Goal: Information Seeking & Learning: Learn about a topic

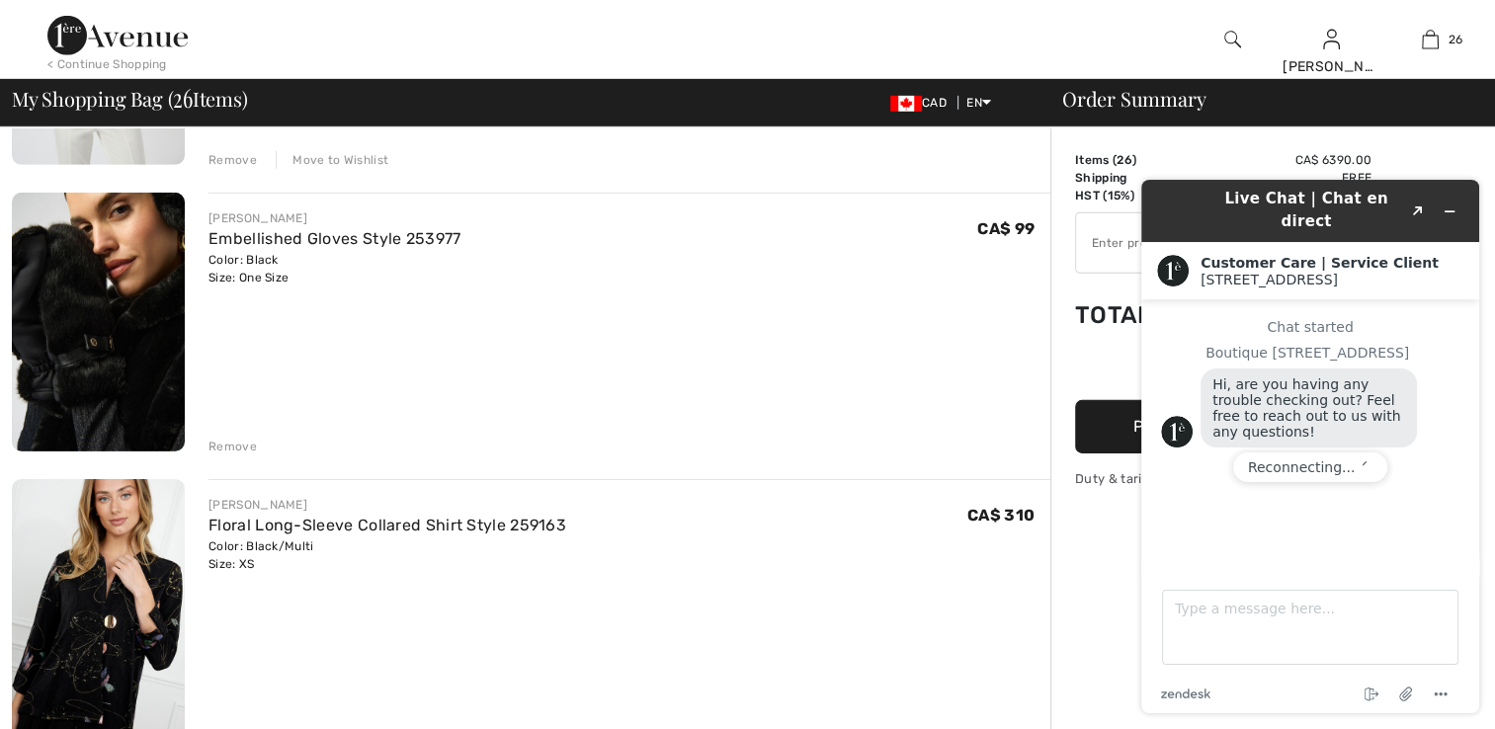
click at [111, 374] on img at bounding box center [98, 322] width 173 height 259
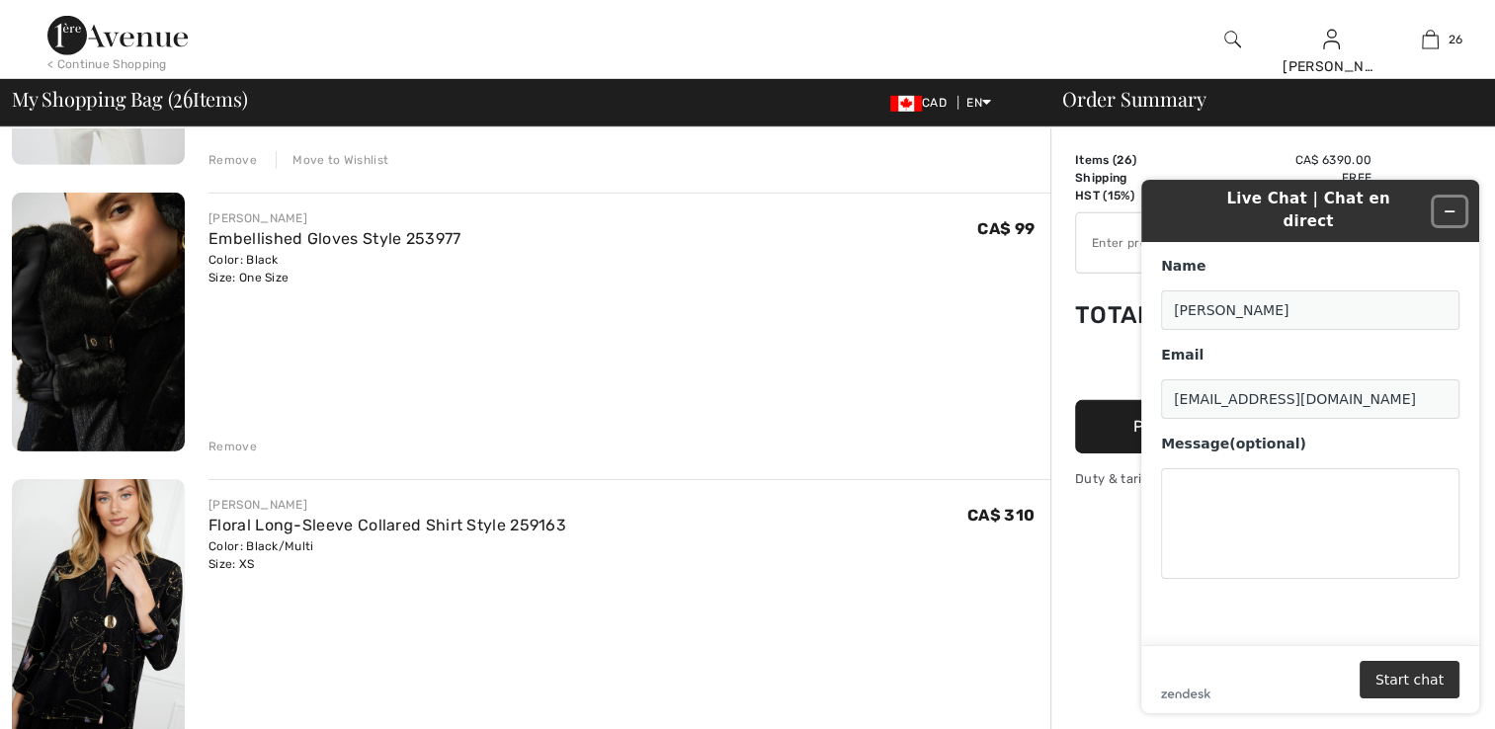
click at [1454, 205] on icon "Minimize widget" at bounding box center [1450, 212] width 14 height 14
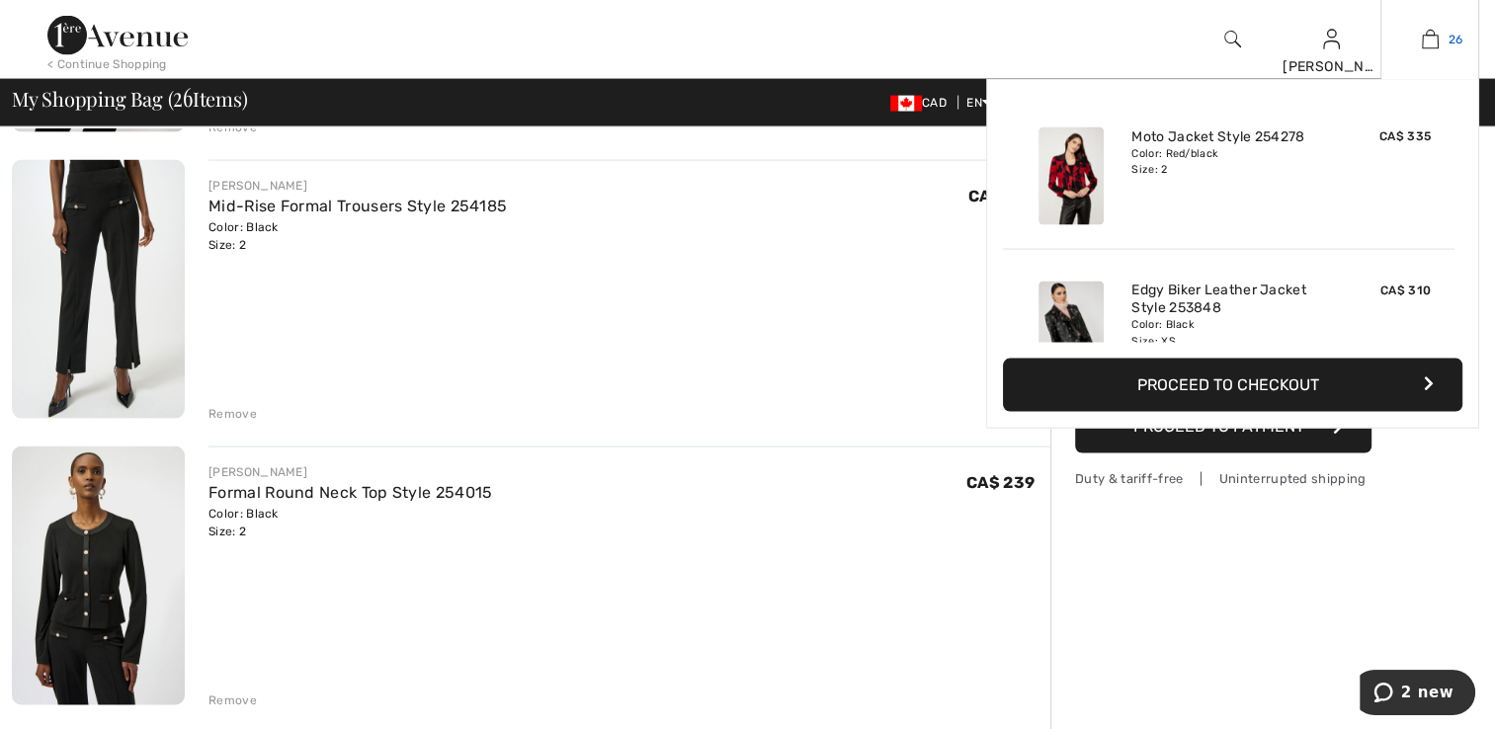
click at [1430, 37] on img at bounding box center [1430, 40] width 17 height 24
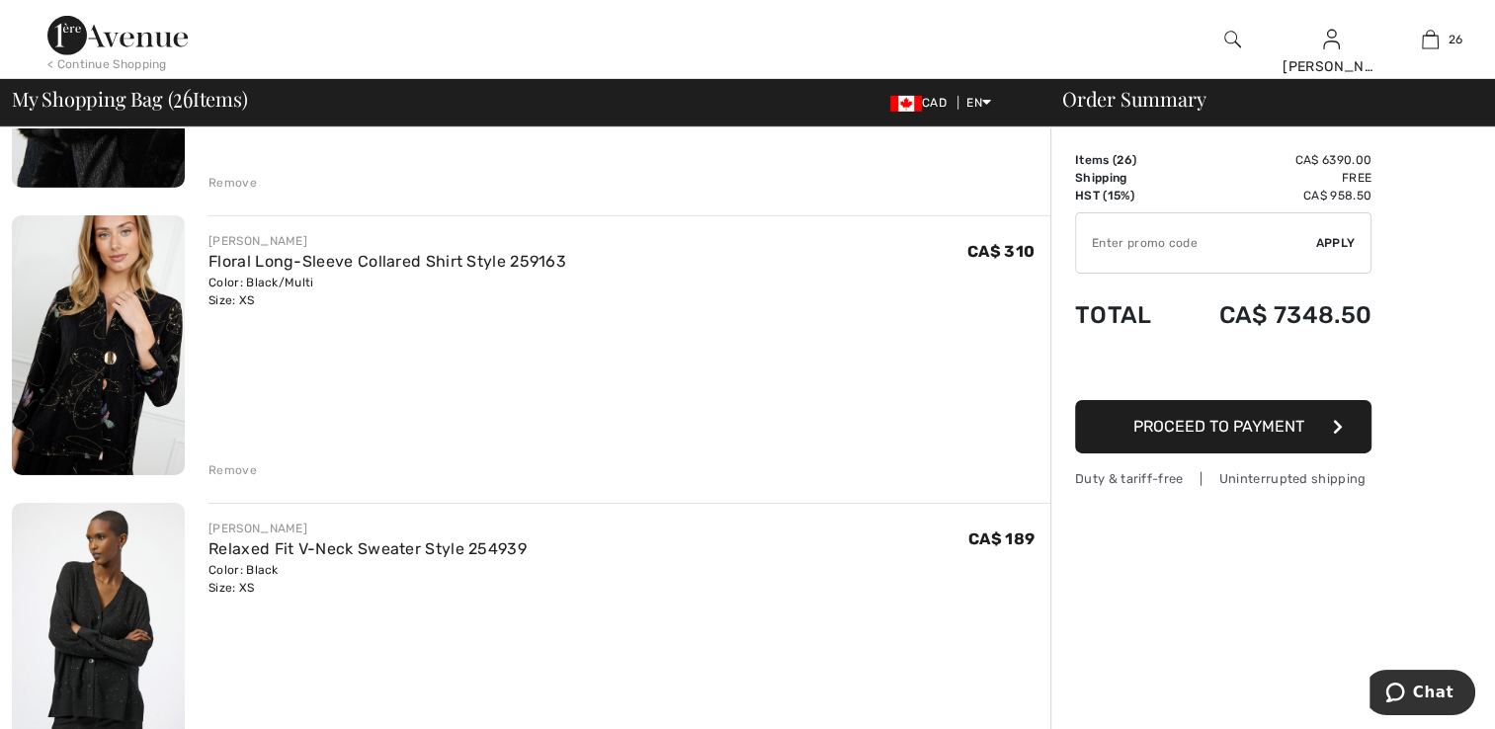
scroll to position [6523, 0]
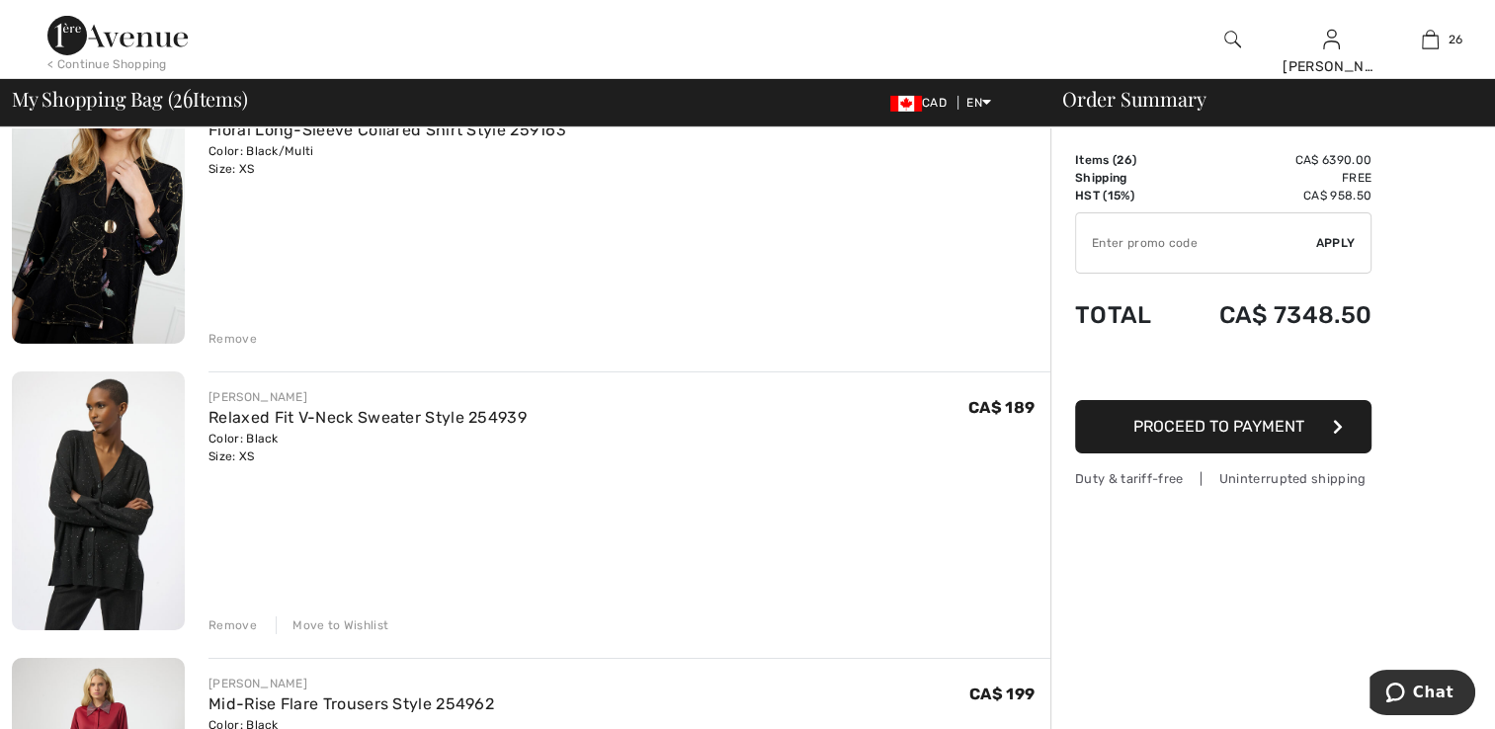
click at [47, 470] on img at bounding box center [98, 501] width 173 height 259
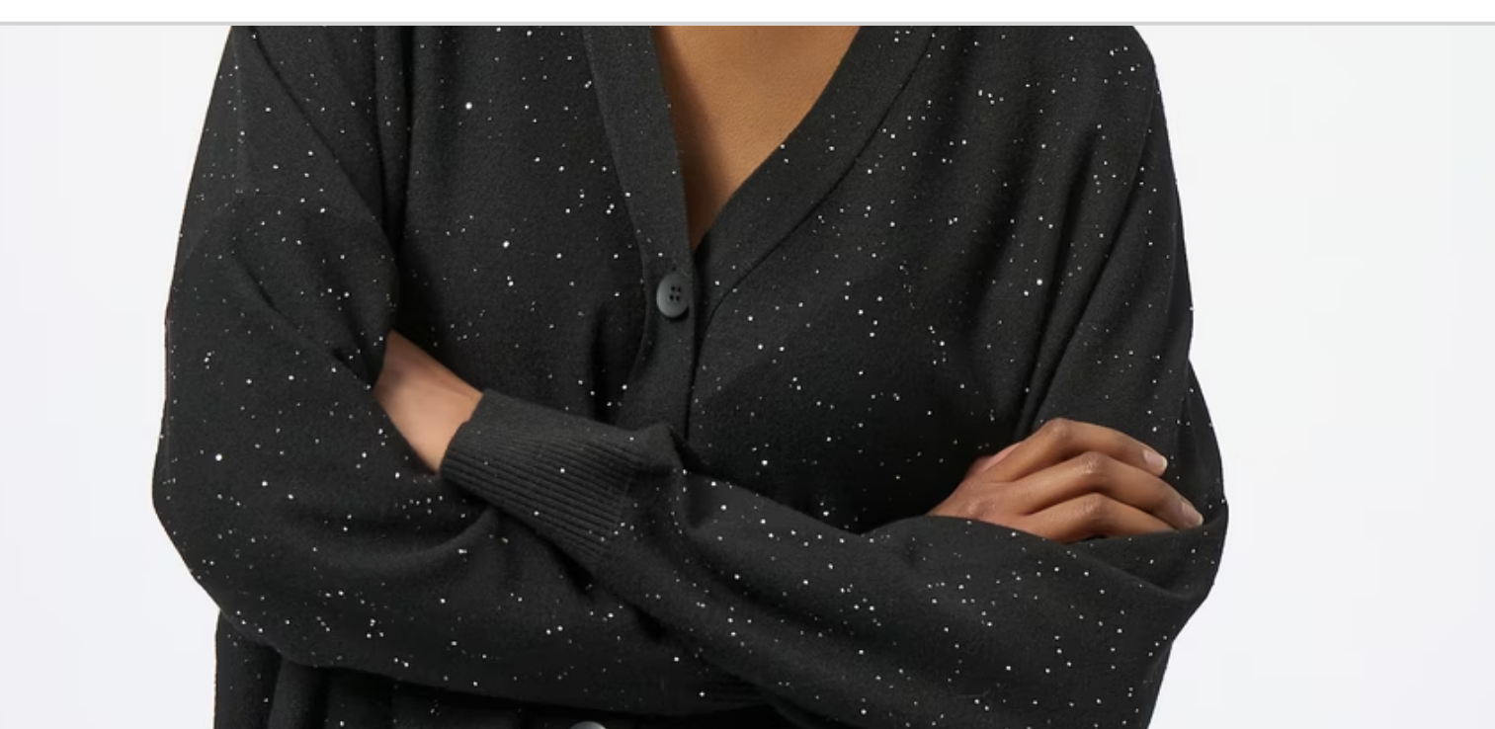
scroll to position [269, 0]
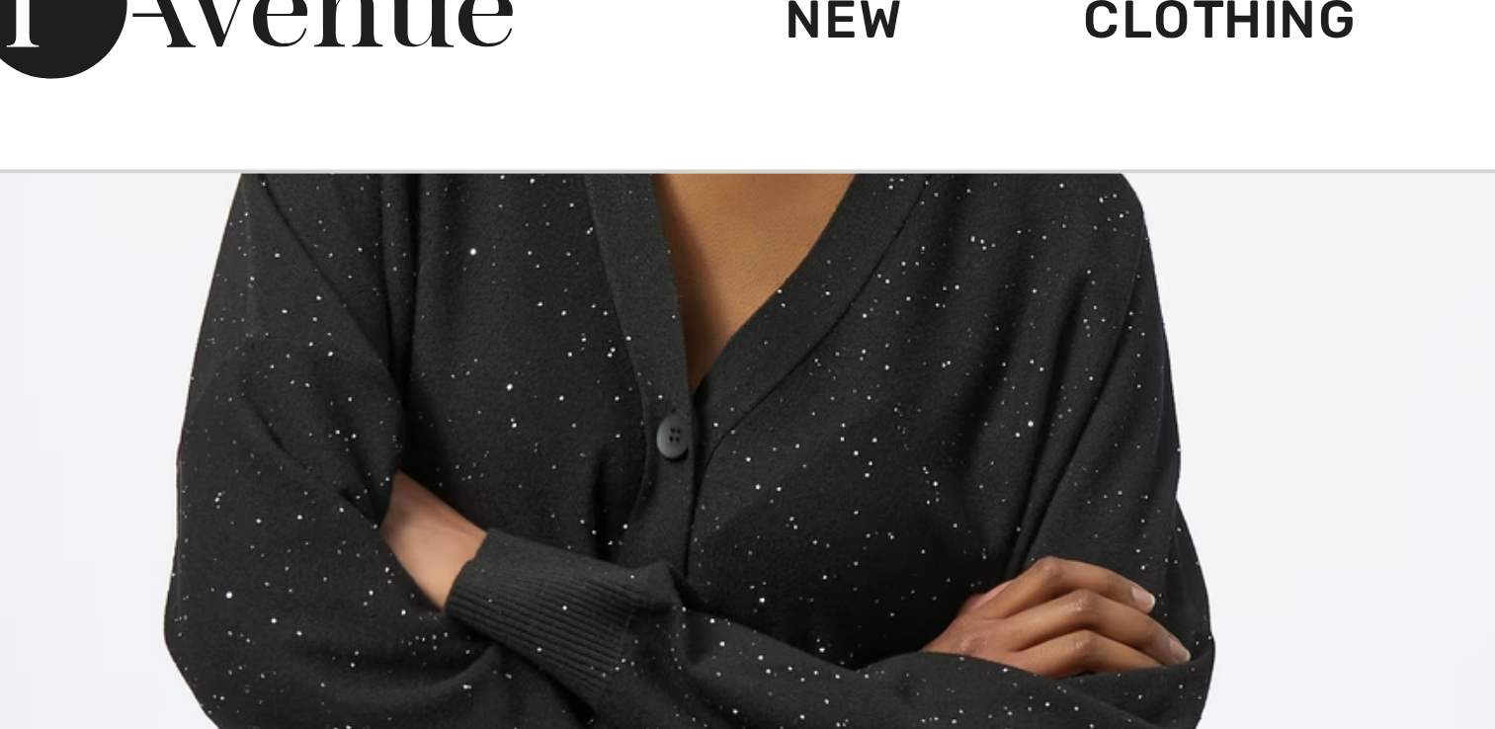
click at [154, 102] on img at bounding box center [227, 188] width 454 height 679
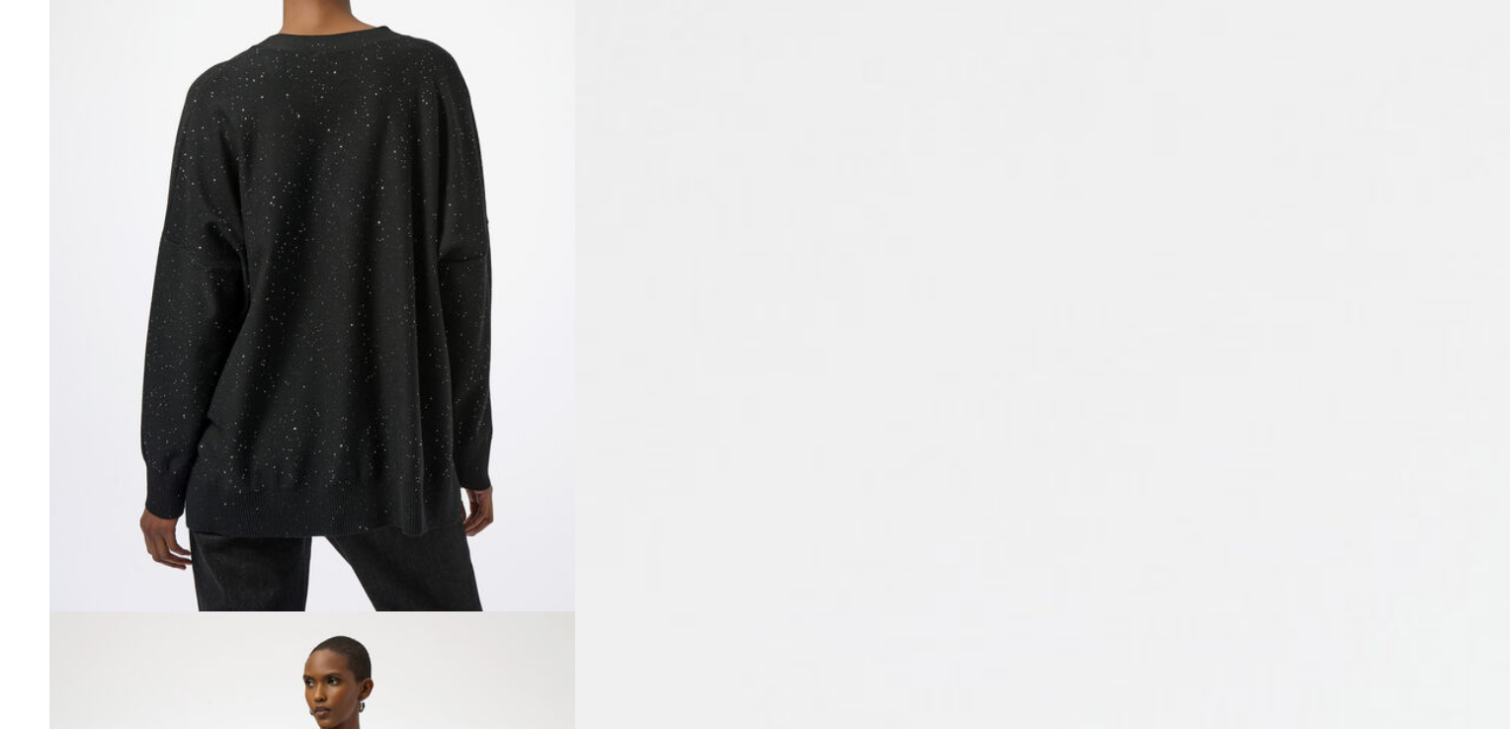
scroll to position [218, 0]
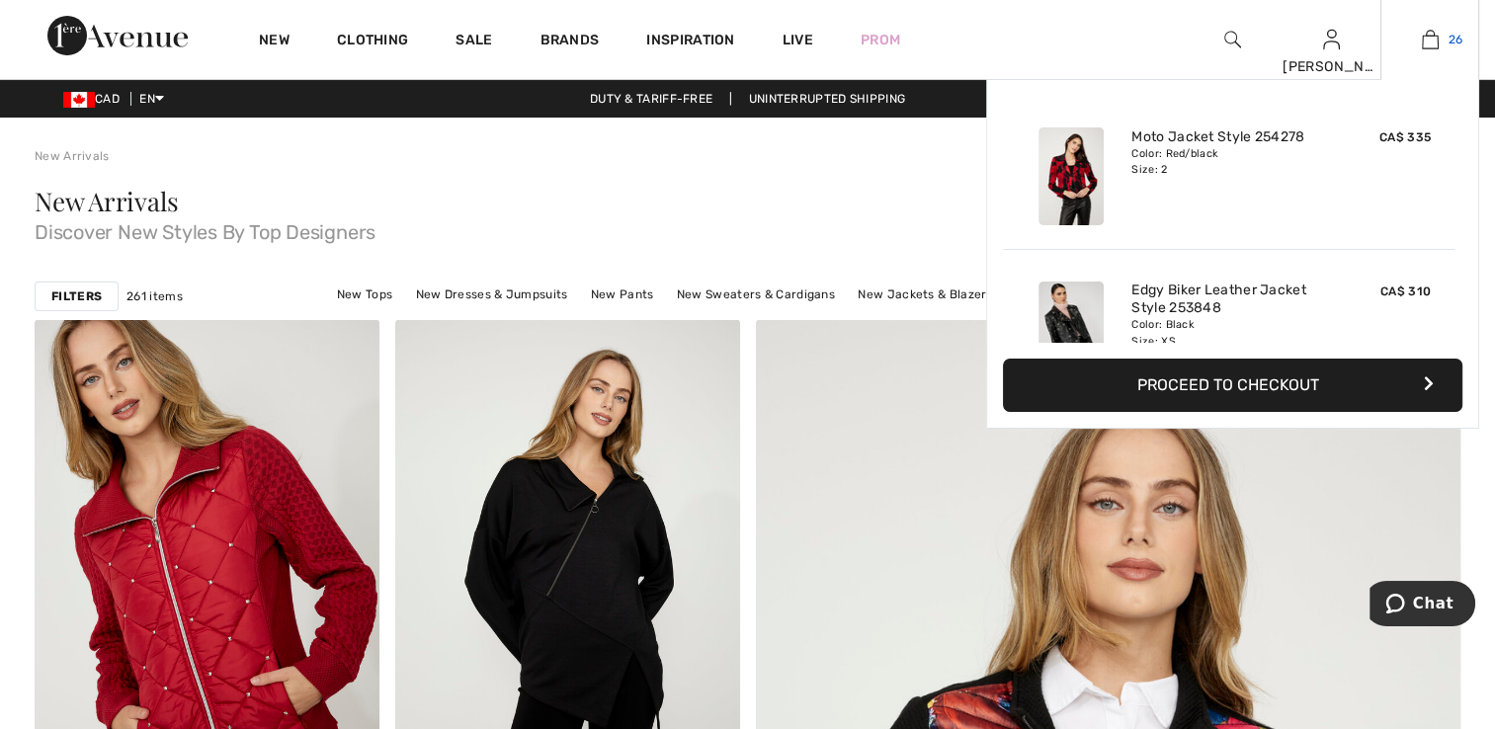
click at [1433, 45] on img at bounding box center [1430, 40] width 17 height 24
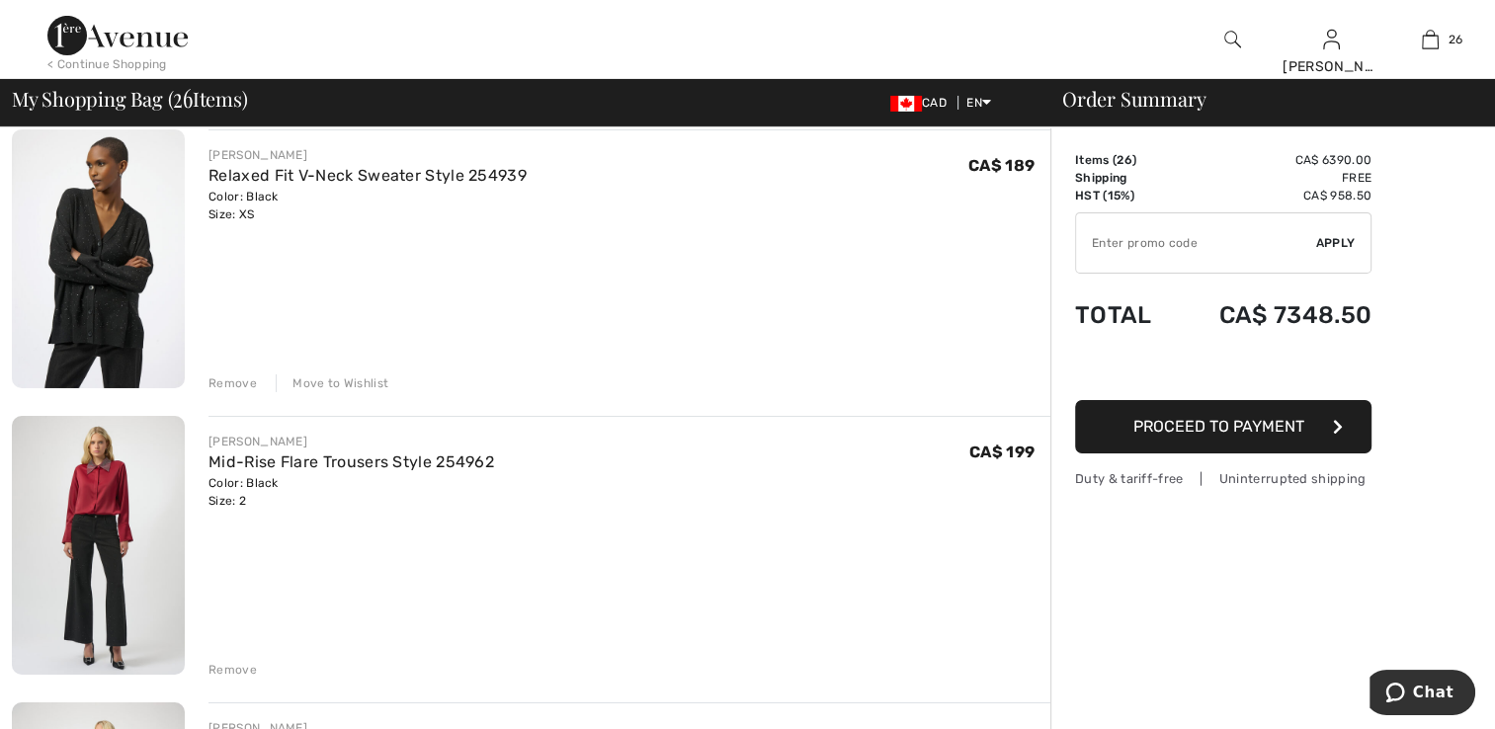
scroll to position [6732, 0]
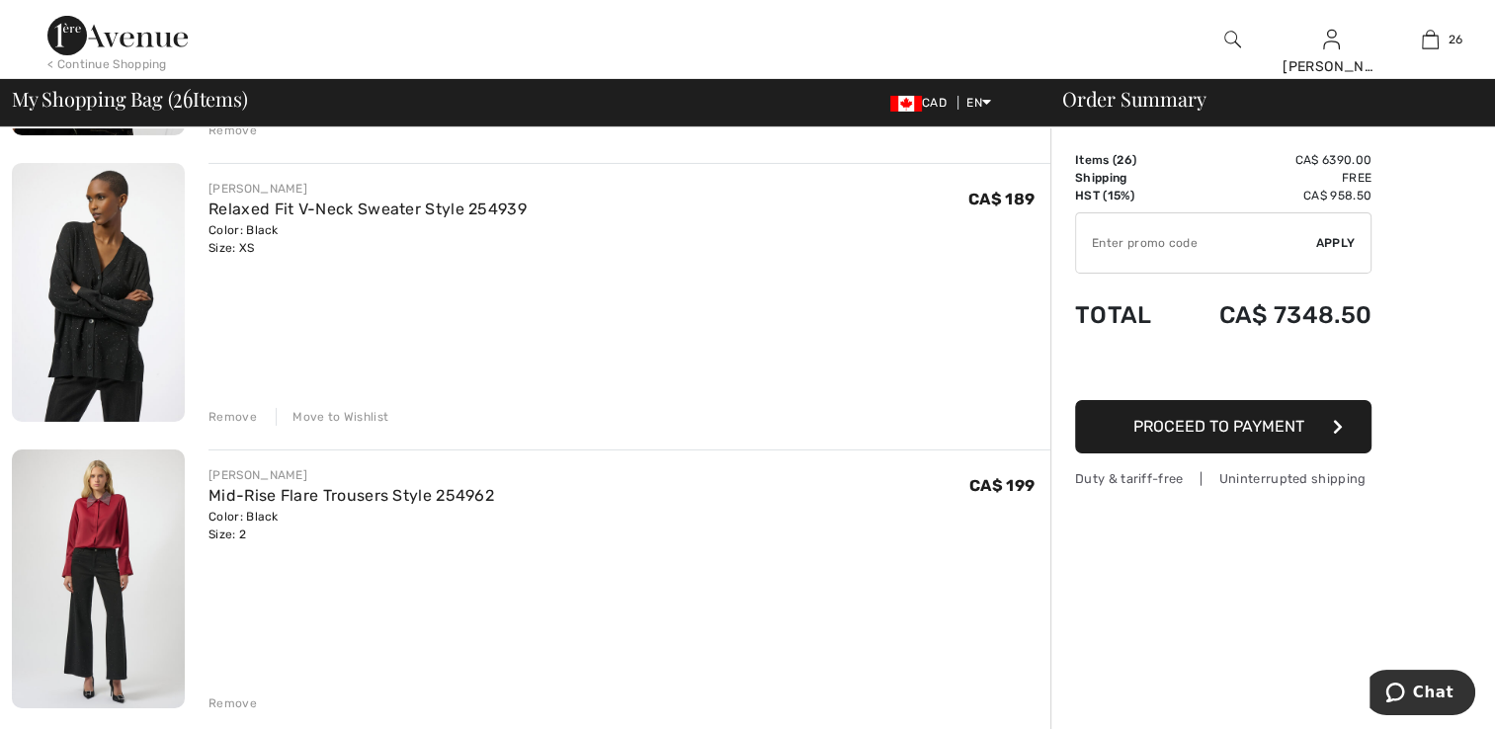
click at [127, 343] on img at bounding box center [98, 292] width 173 height 259
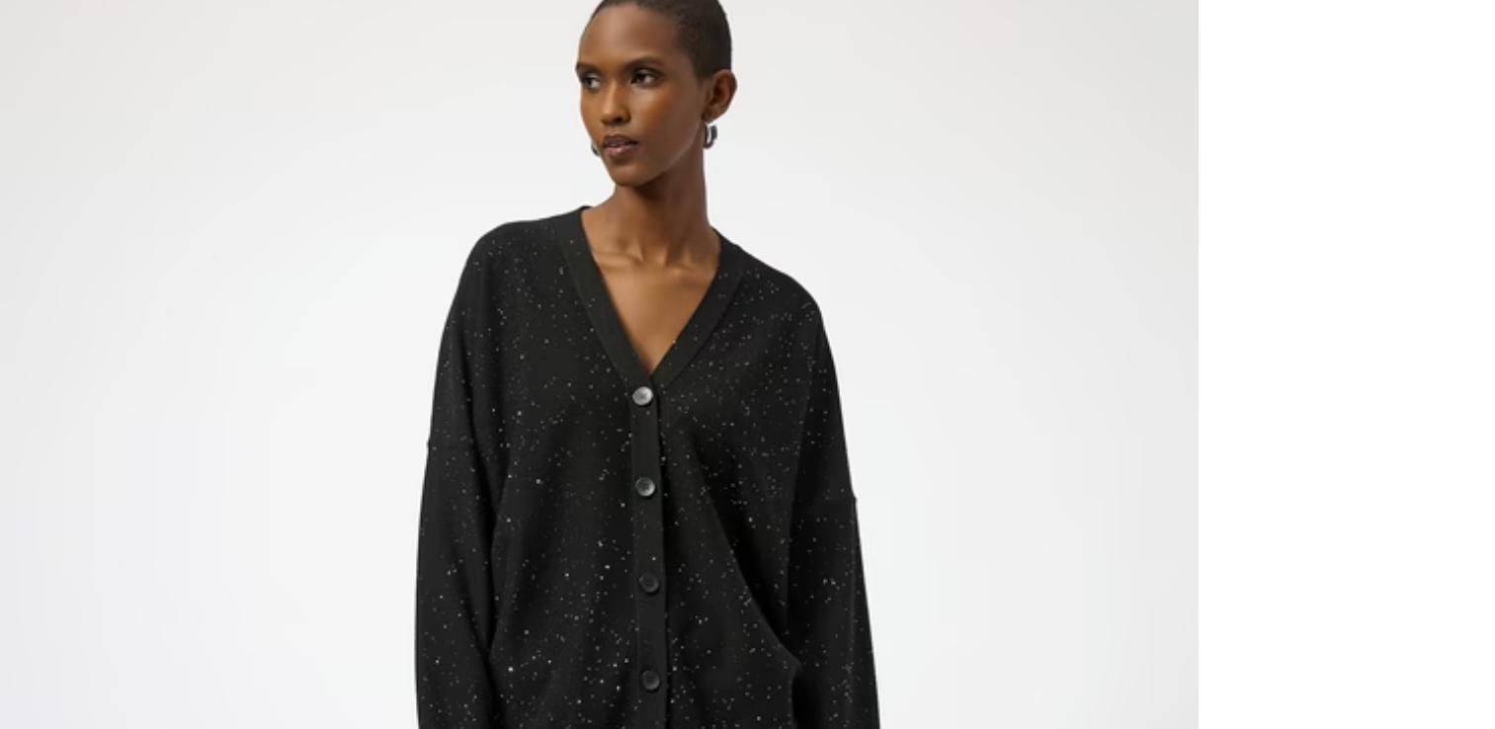
scroll to position [676, 0]
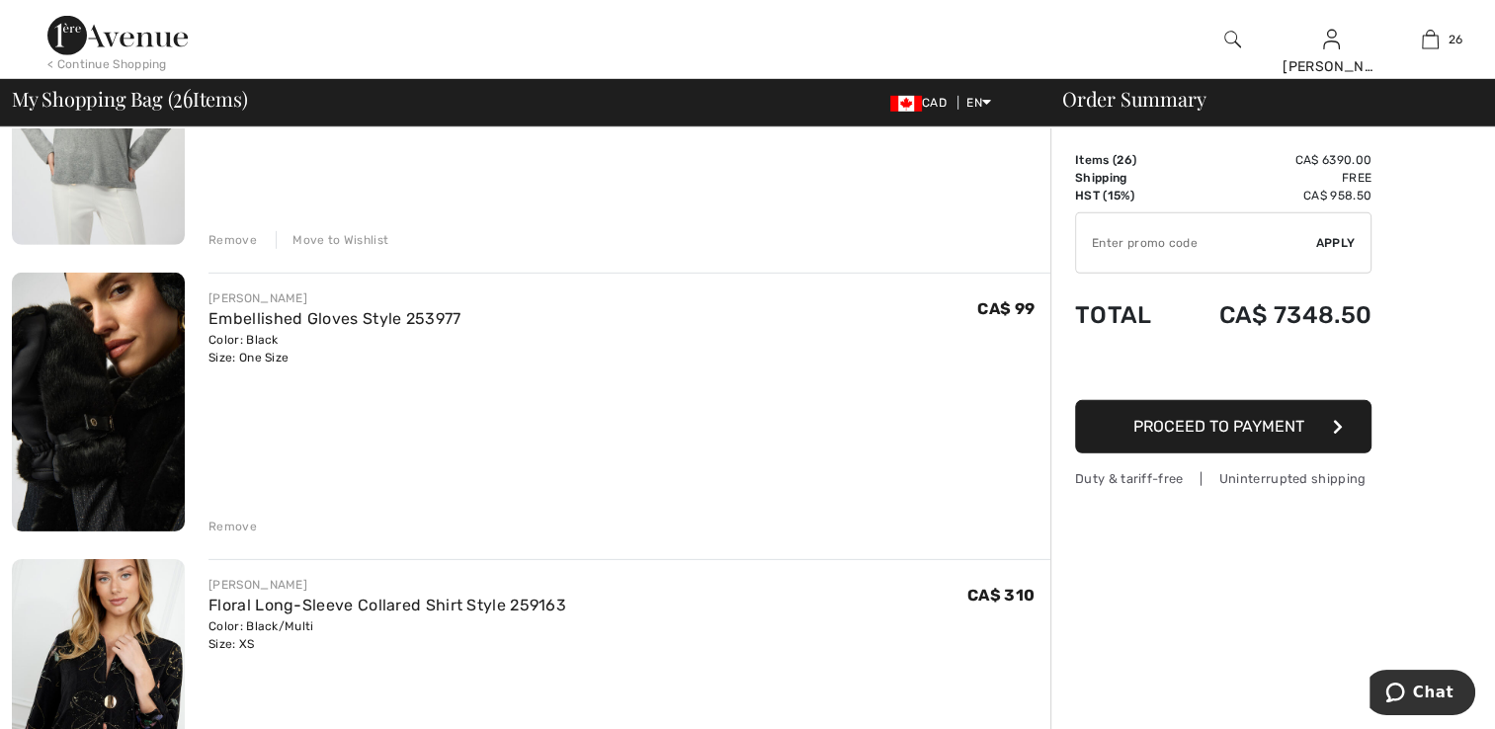
scroll to position [6040, 0]
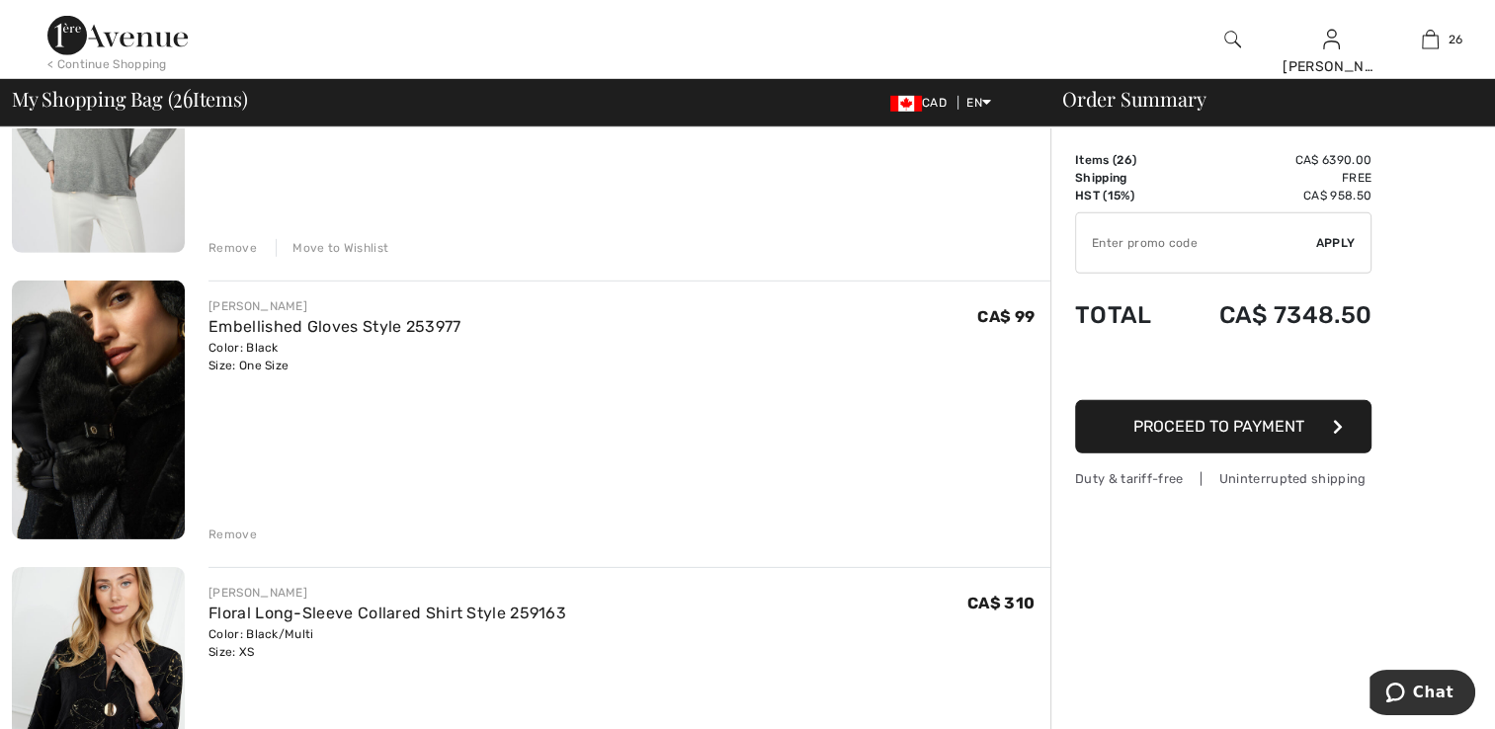
click at [152, 445] on img at bounding box center [98, 410] width 173 height 259
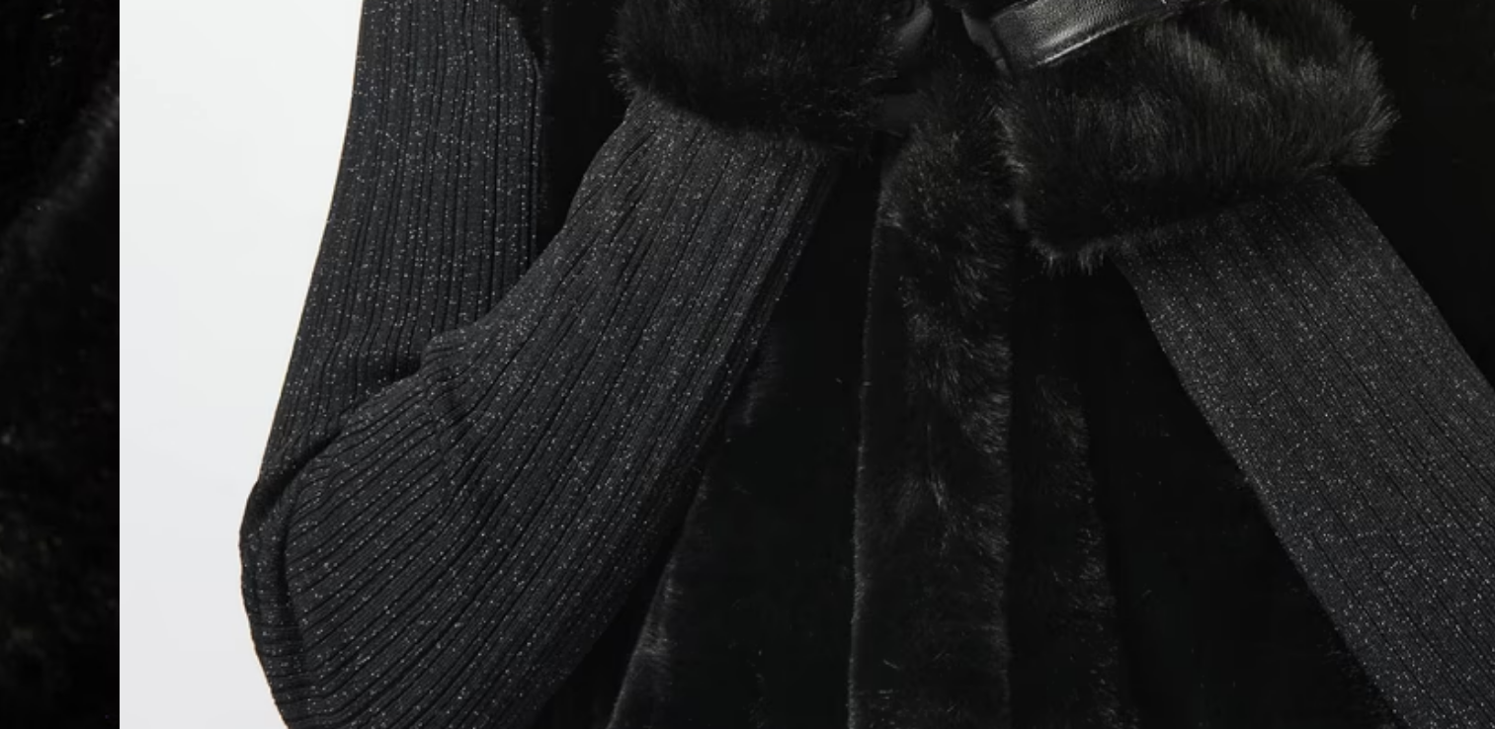
scroll to position [190, 0]
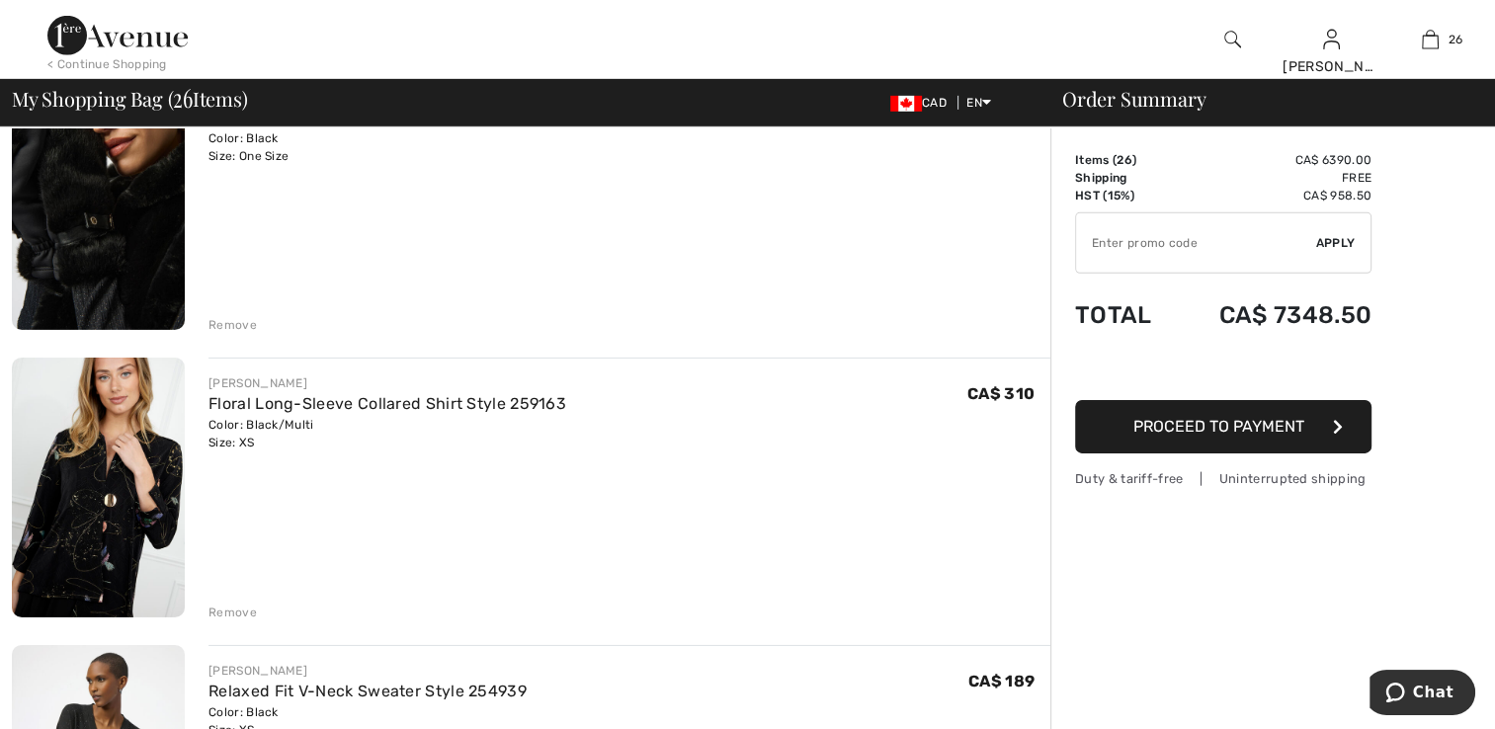
scroll to position [6435, 0]
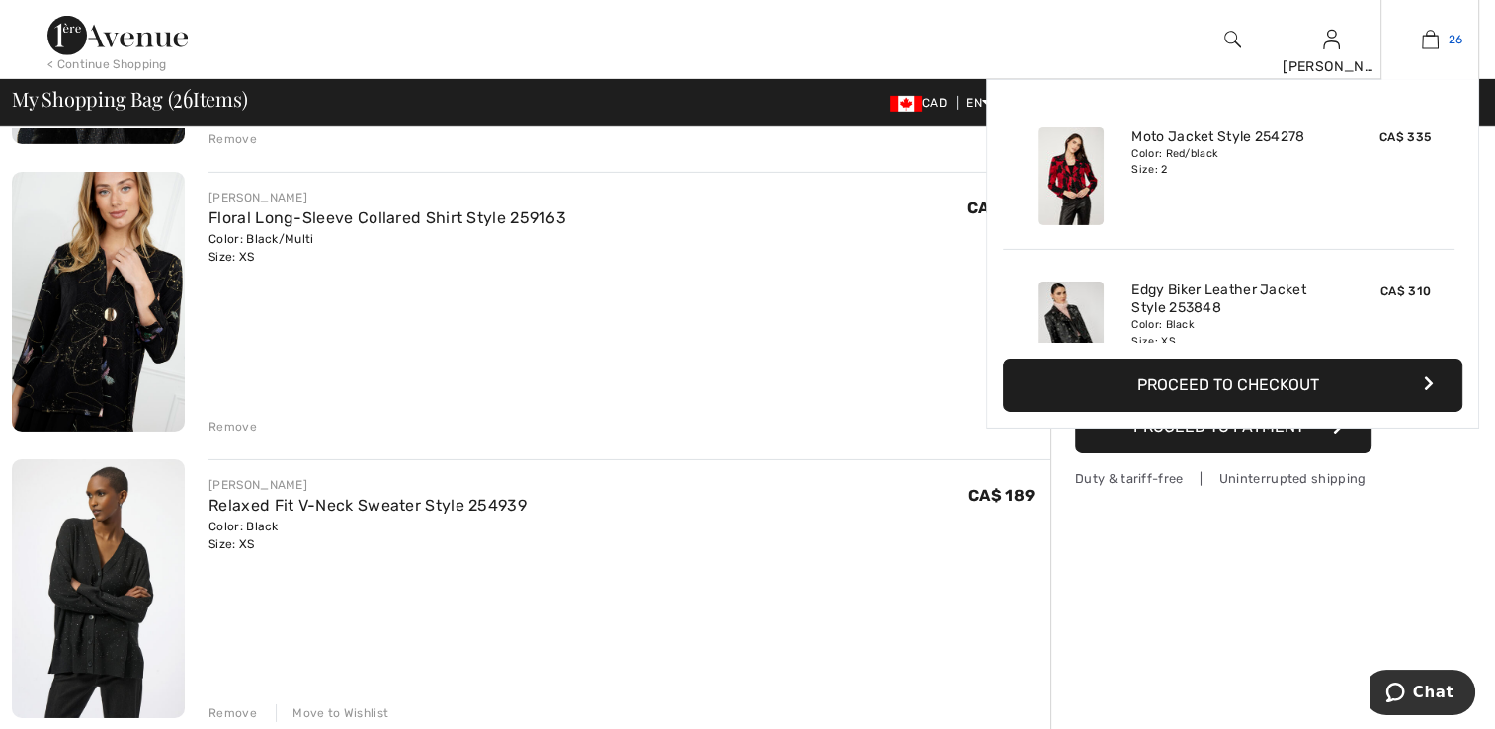
click at [1419, 40] on link "26" at bounding box center [1430, 40] width 97 height 24
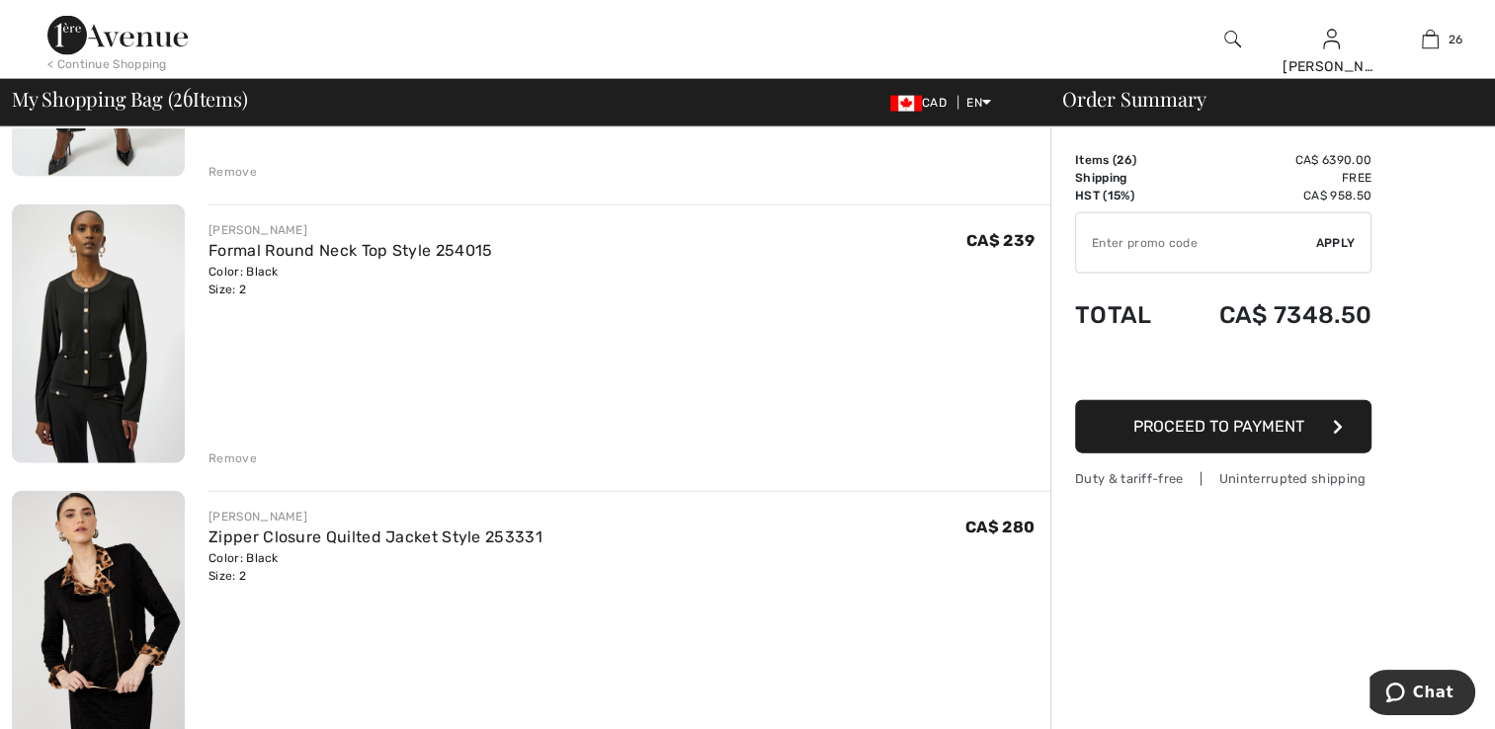
scroll to position [4448, 0]
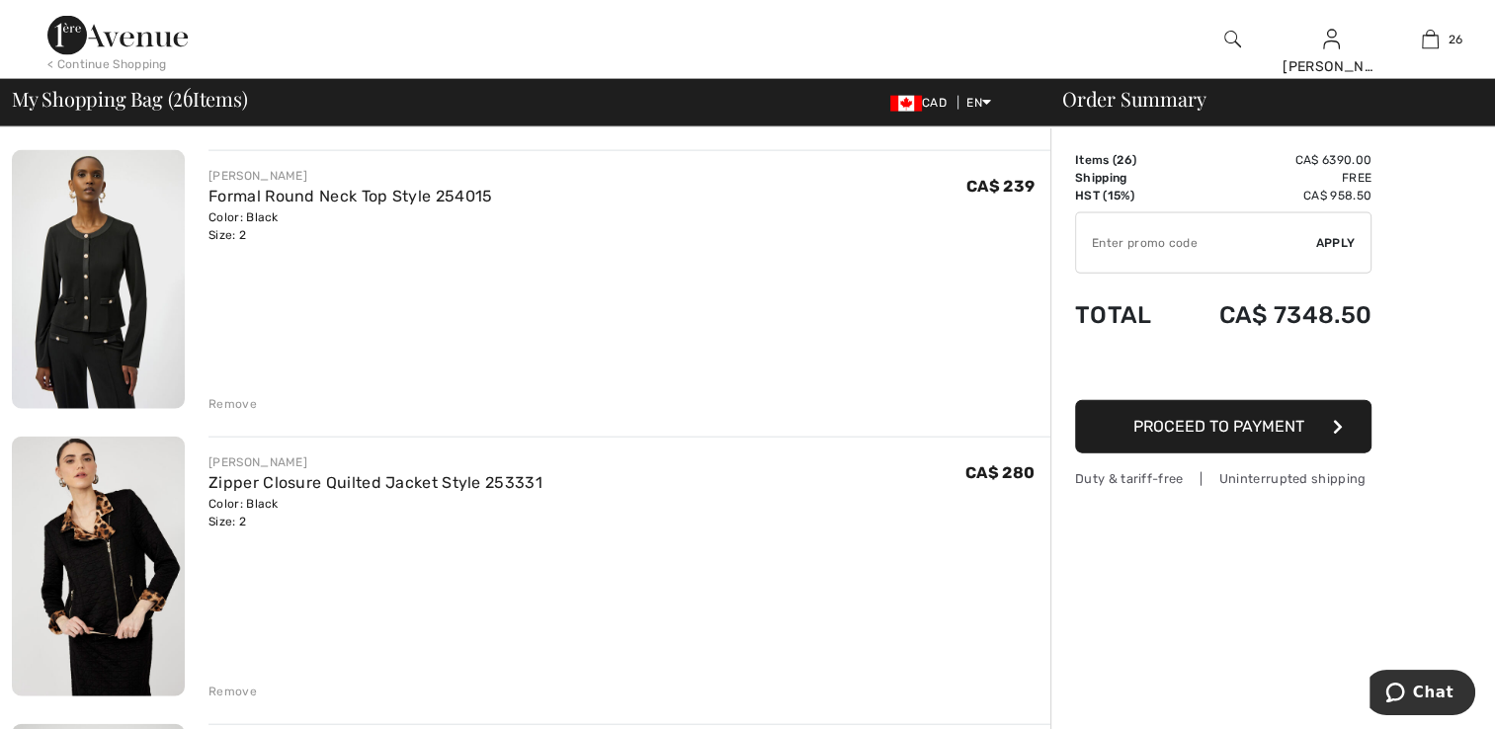
click at [1228, 36] on img at bounding box center [1233, 40] width 17 height 24
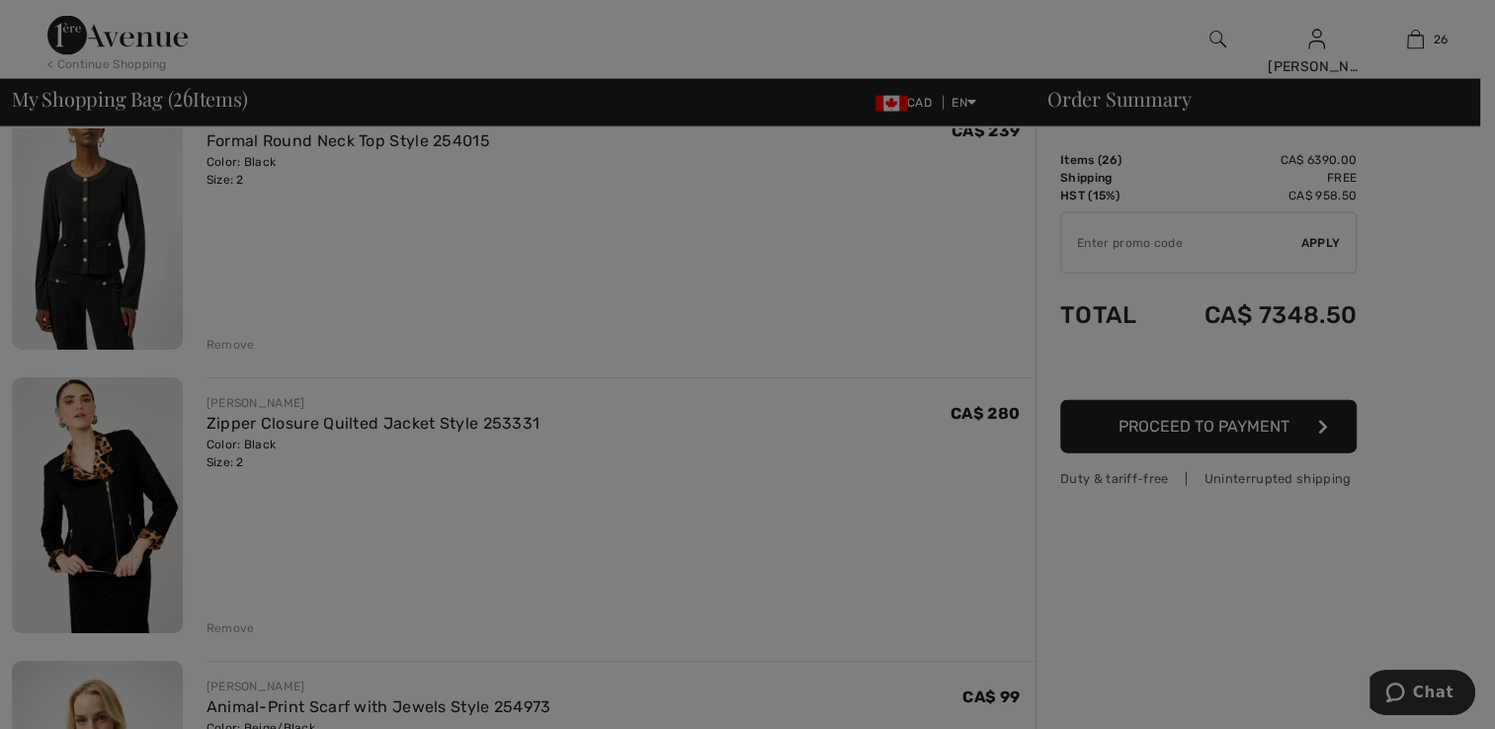
scroll to position [4499, 0]
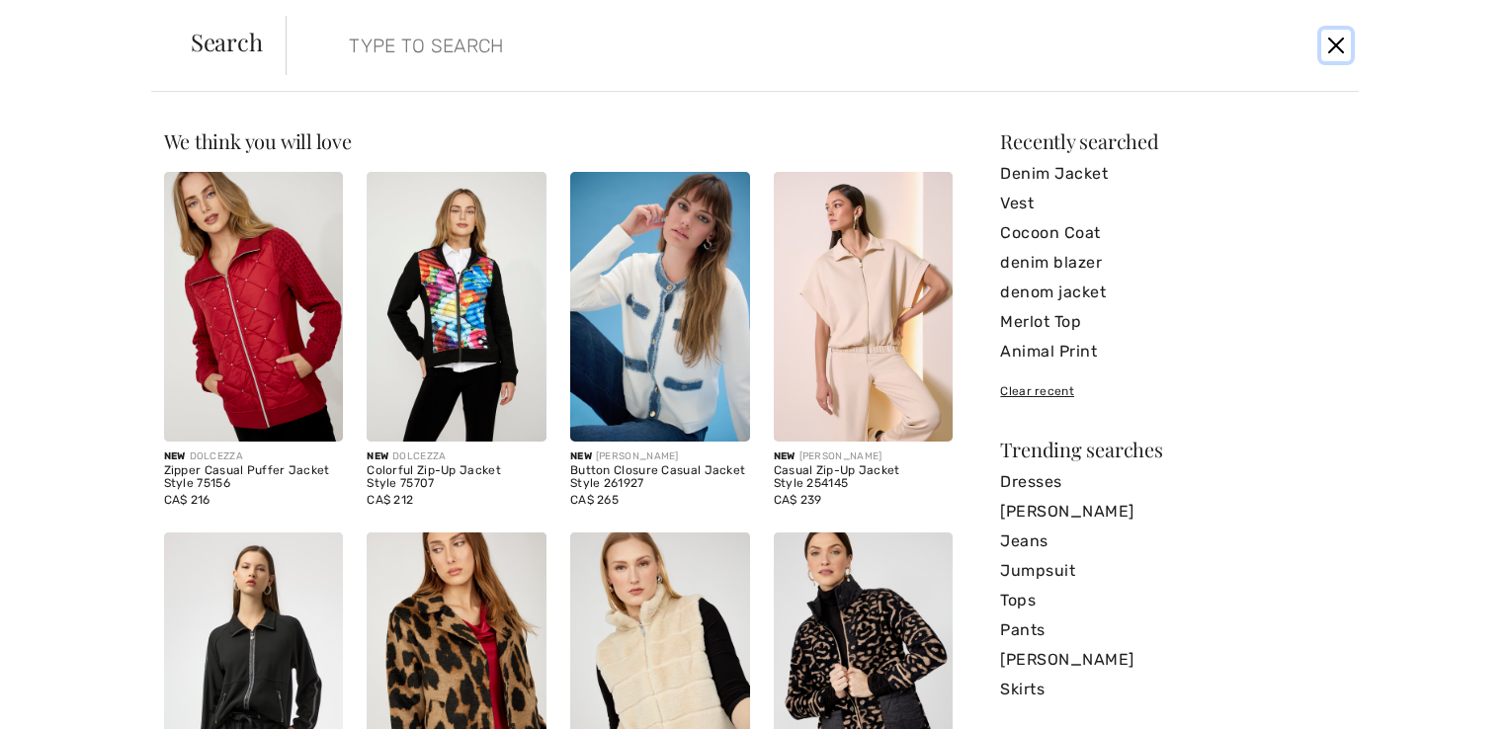
click at [1338, 39] on button "Close" at bounding box center [1336, 46] width 30 height 32
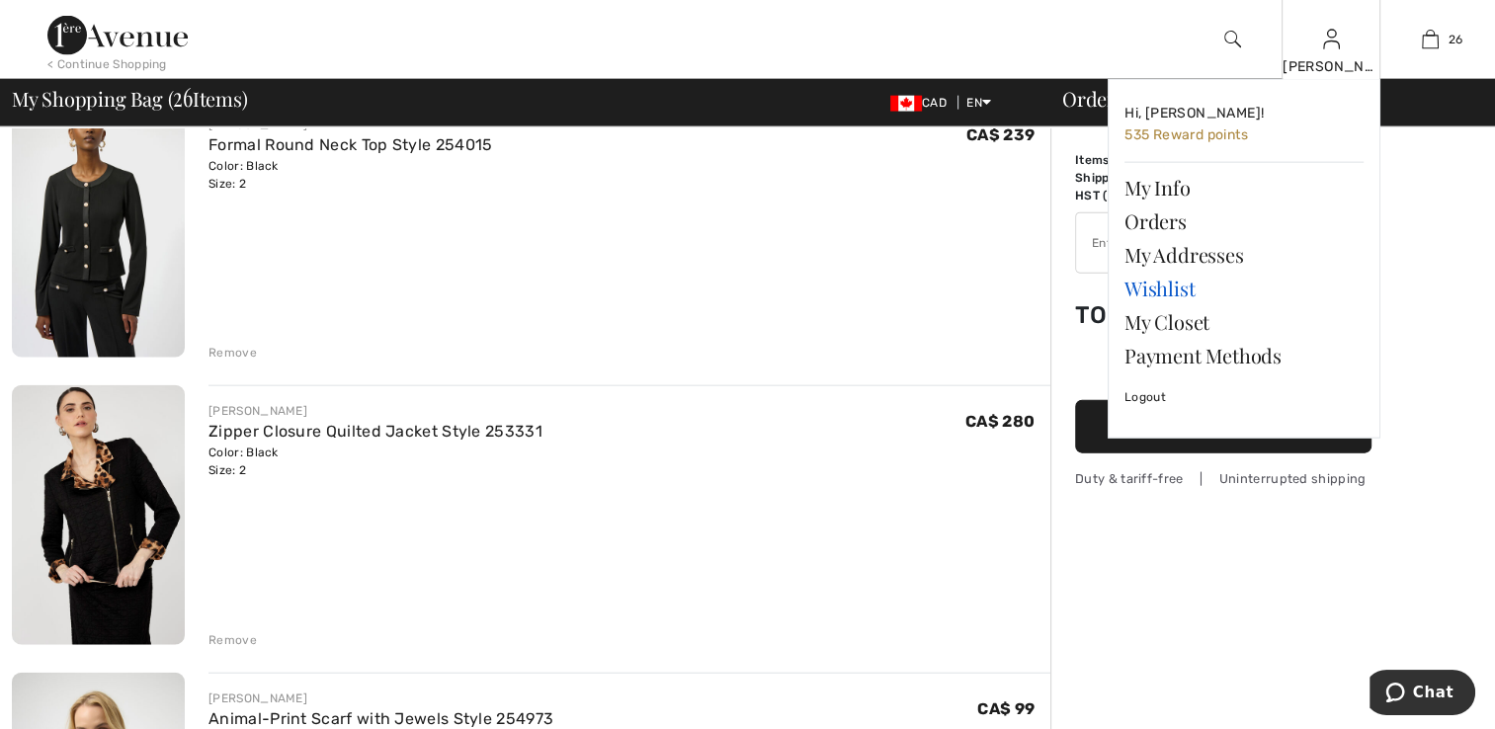
click at [1166, 281] on link "Wishlist" at bounding box center [1244, 289] width 239 height 34
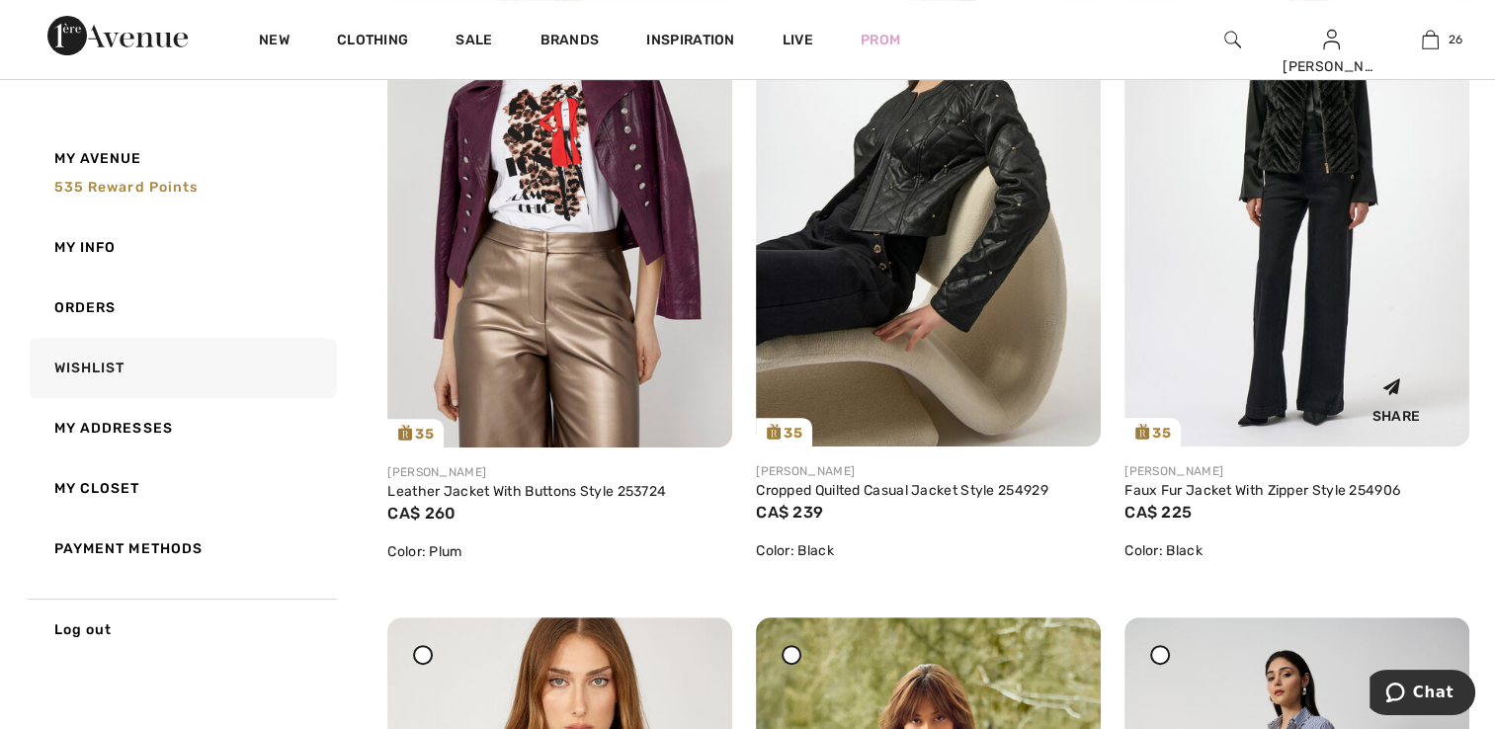
scroll to position [7907, 0]
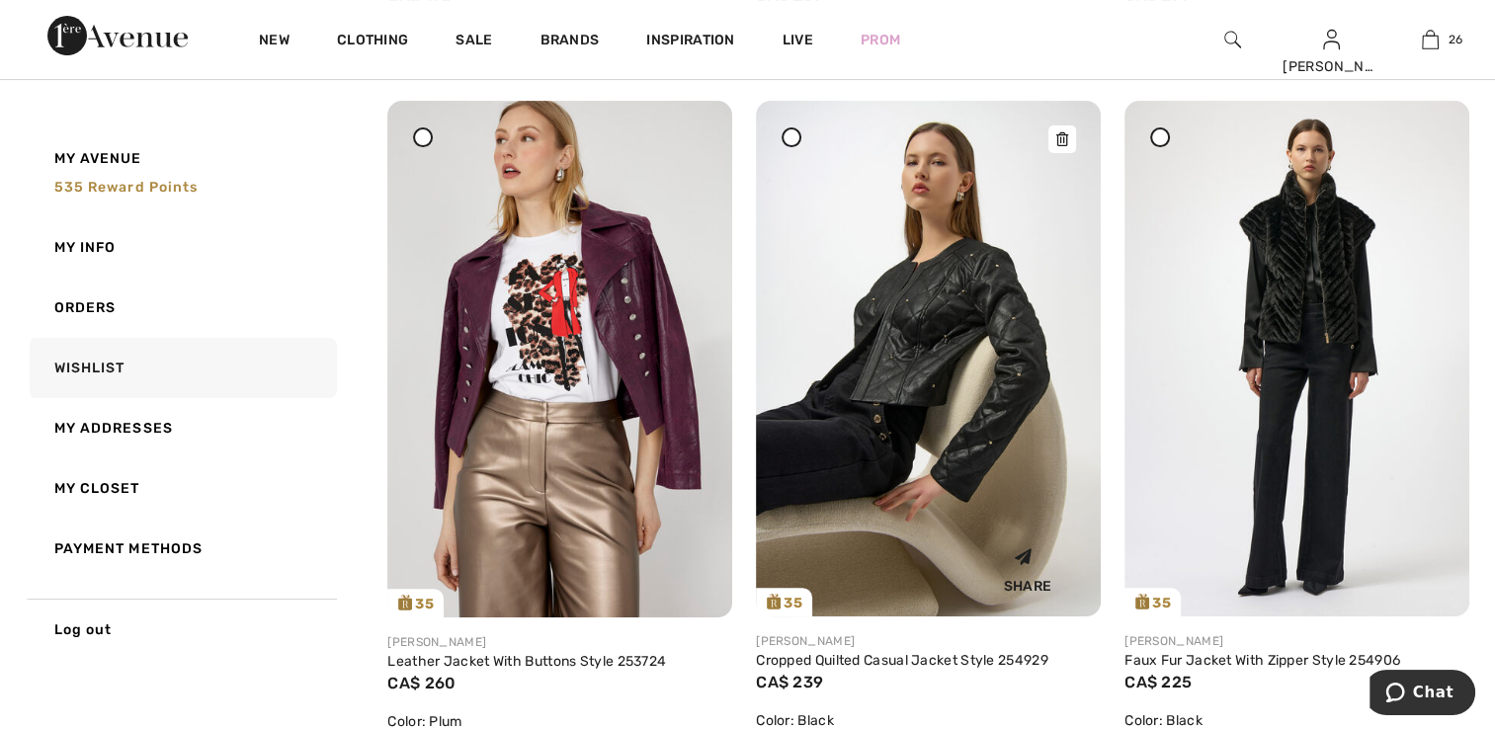
click at [1017, 420] on img at bounding box center [928, 359] width 345 height 517
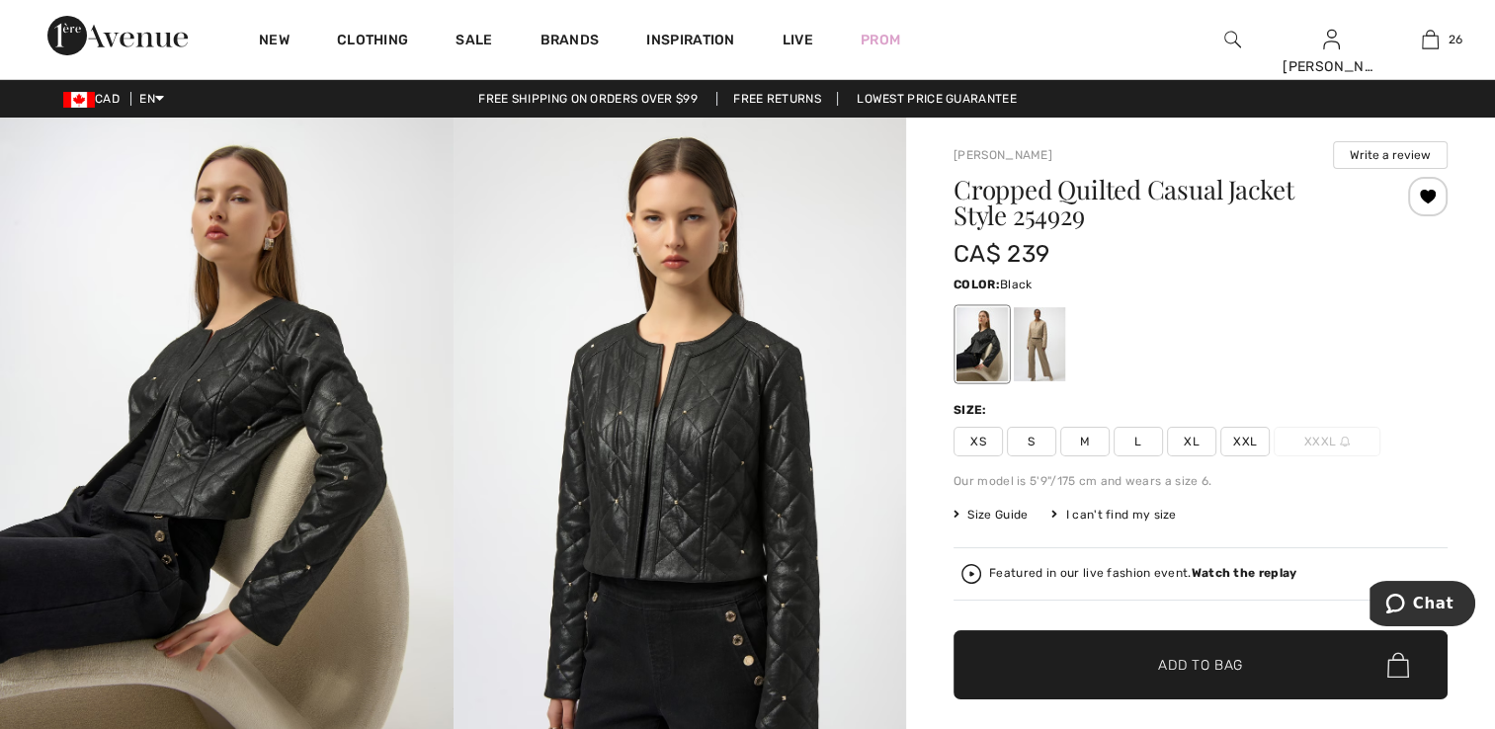
click at [723, 442] on img at bounding box center [681, 457] width 454 height 679
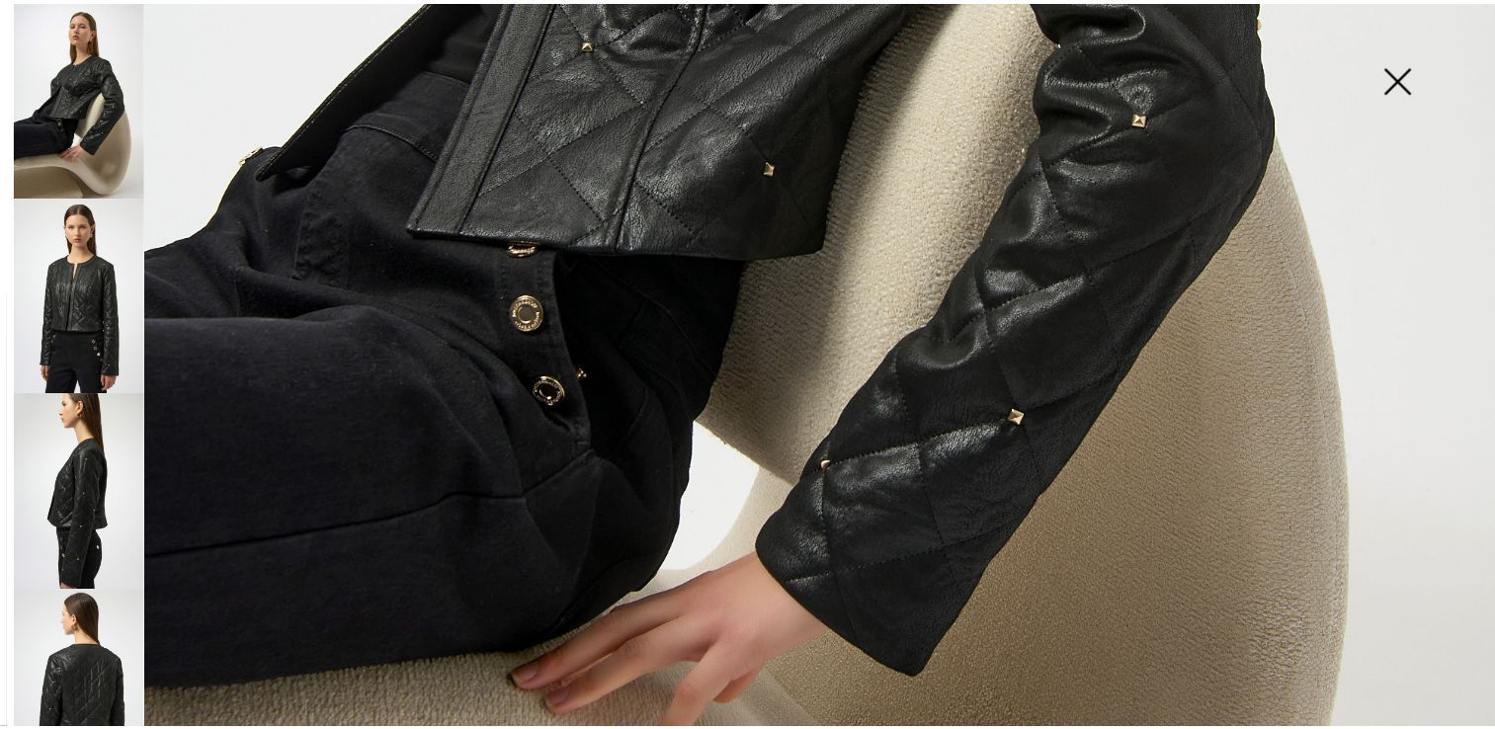
scroll to position [1087, 0]
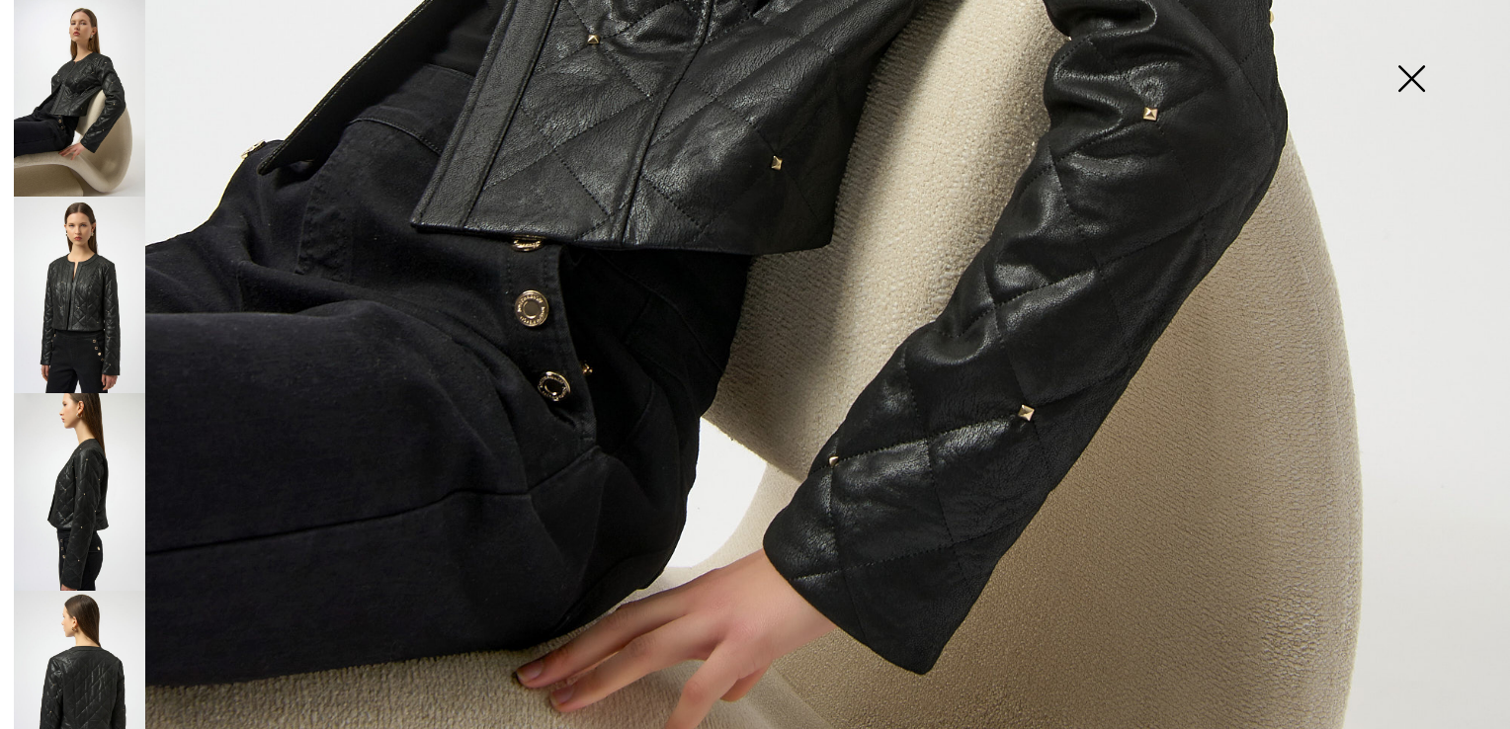
click at [1403, 77] on img at bounding box center [1411, 81] width 99 height 102
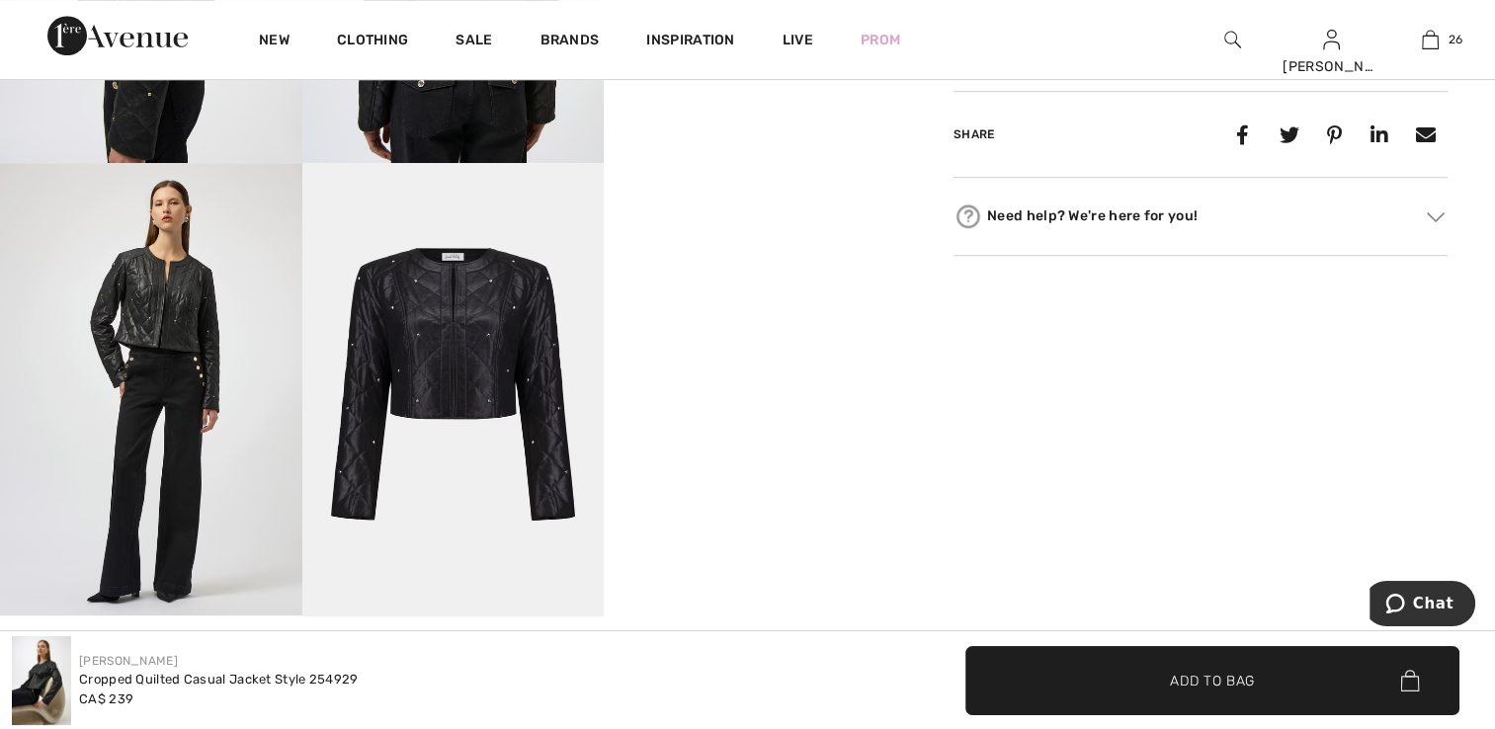
click at [161, 350] on img at bounding box center [151, 389] width 302 height 453
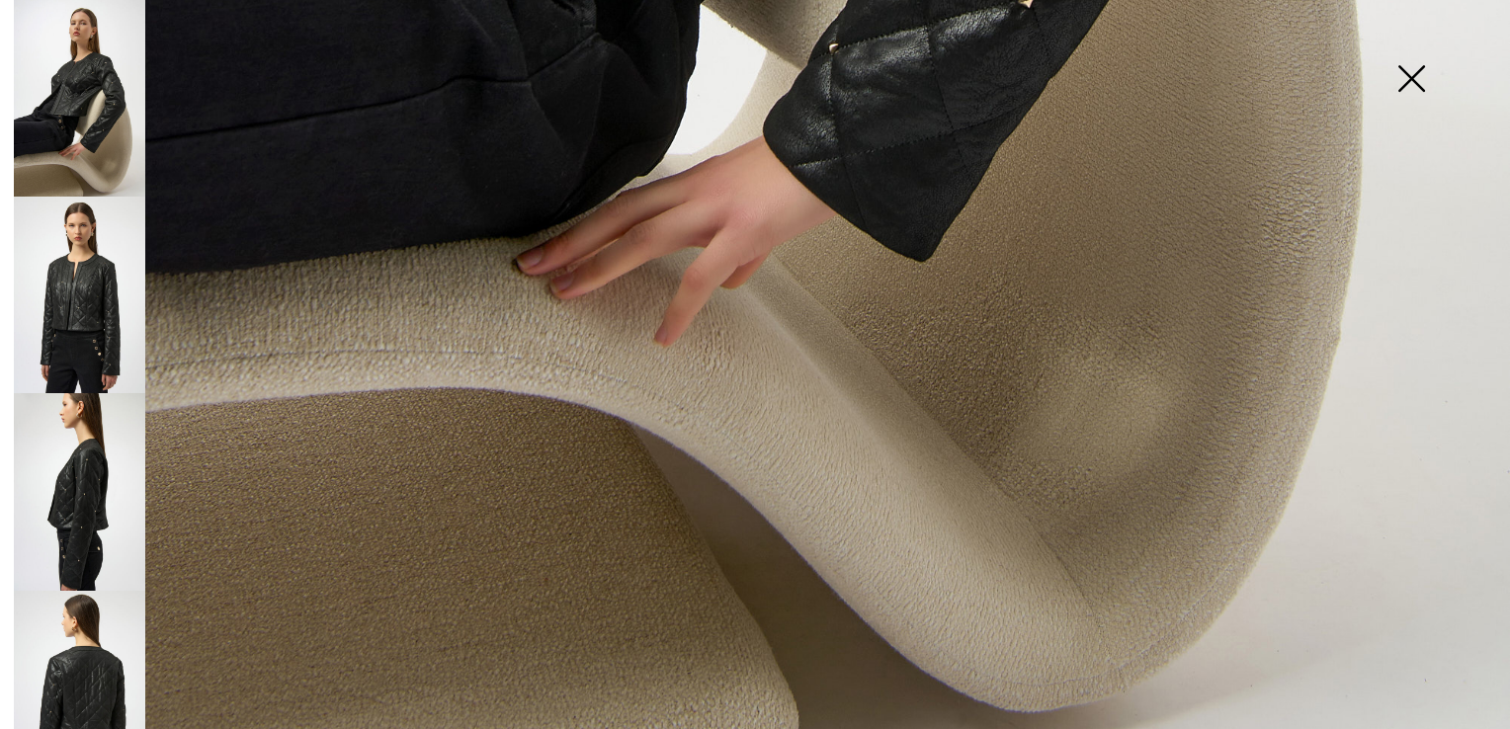
scroll to position [1510, 0]
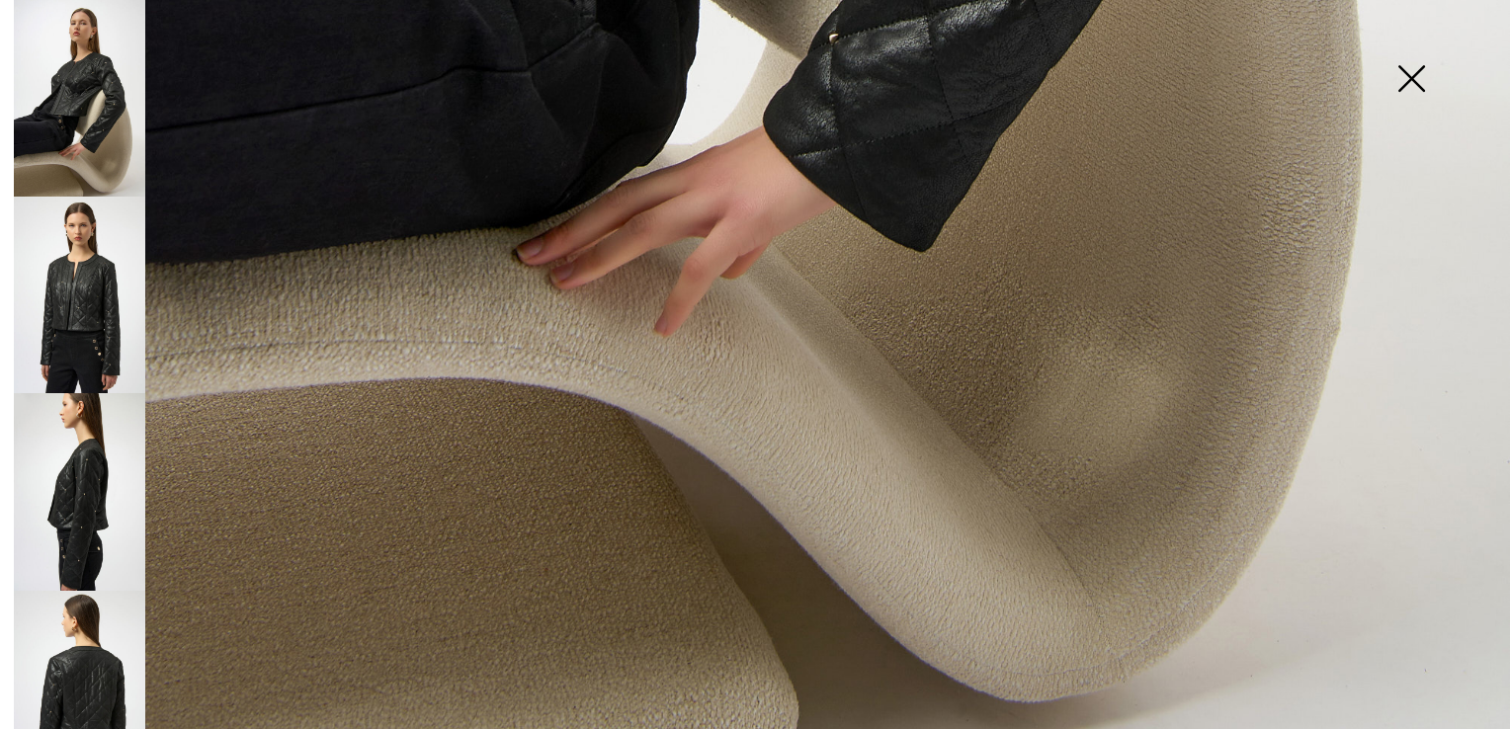
click at [1402, 65] on img at bounding box center [1411, 81] width 99 height 102
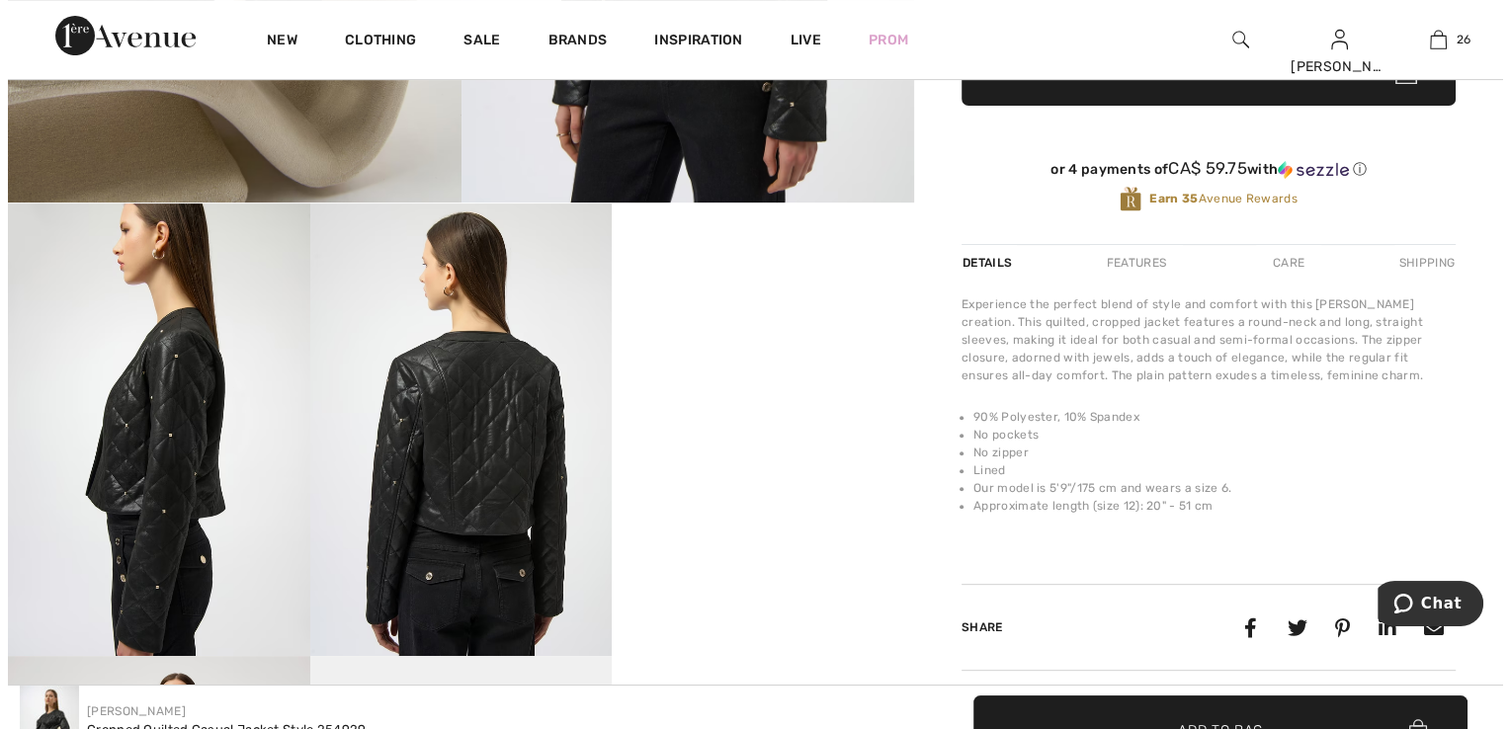
scroll to position [593, 0]
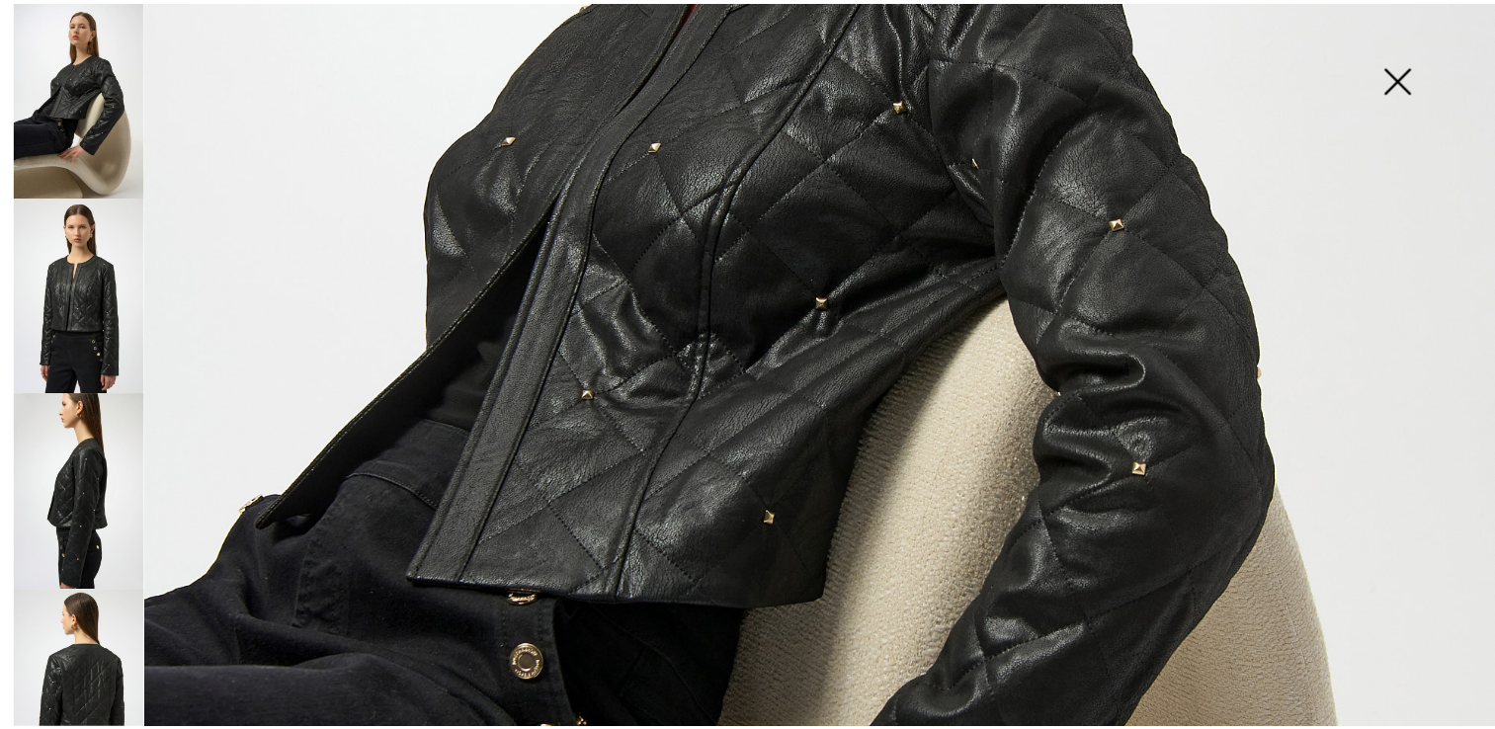
scroll to position [697, 0]
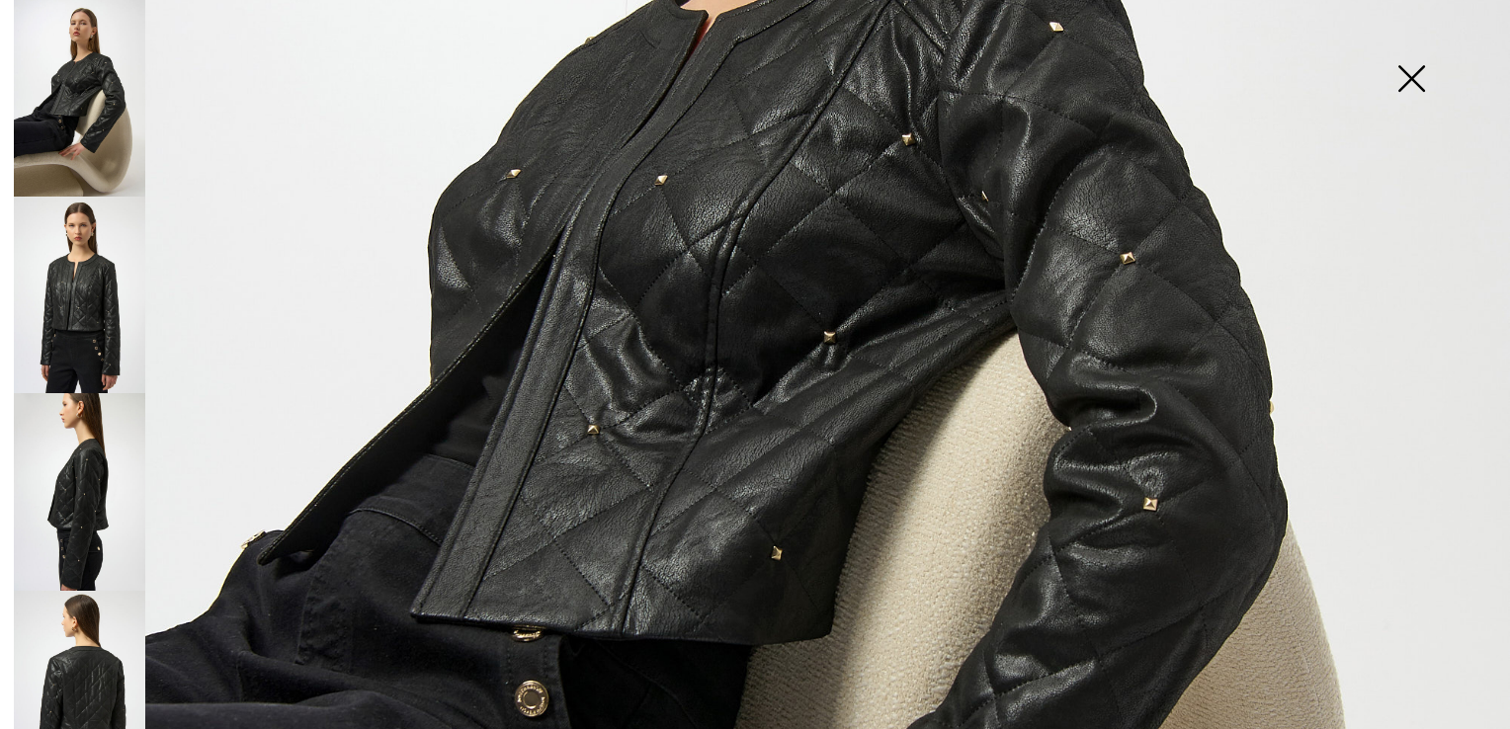
click at [1399, 76] on img at bounding box center [1411, 81] width 99 height 102
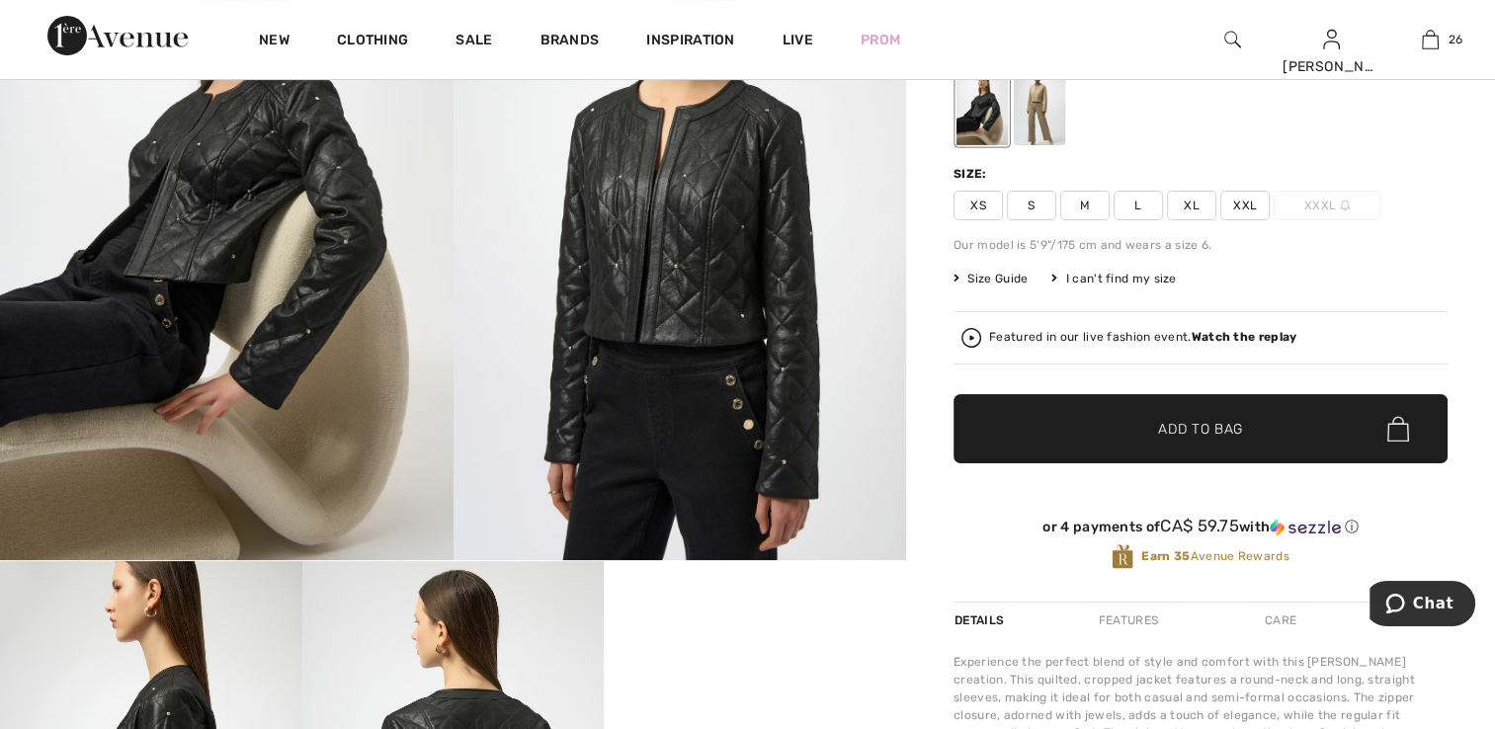
scroll to position [198, 0]
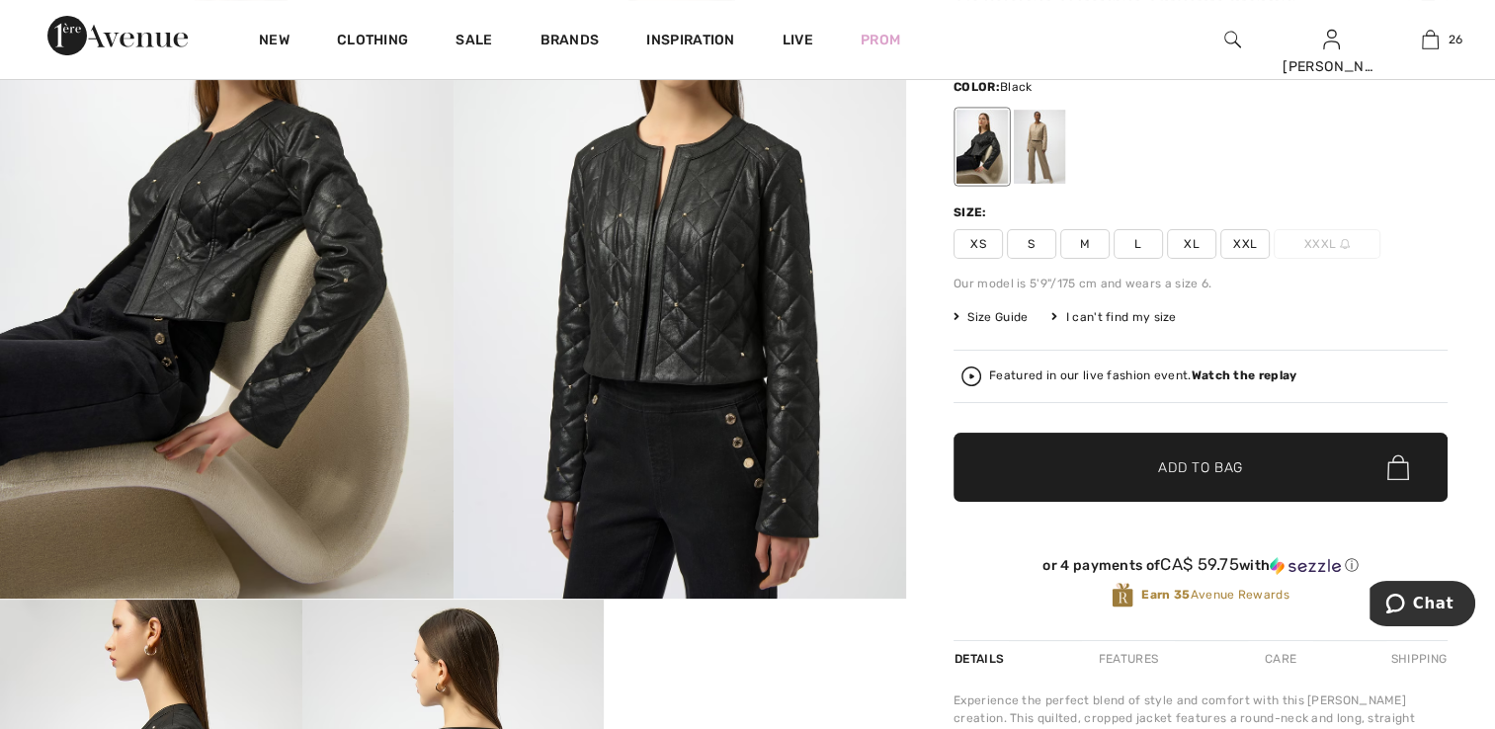
click at [1189, 479] on span "✔ Added to Bag Add to Bag" at bounding box center [1201, 467] width 494 height 69
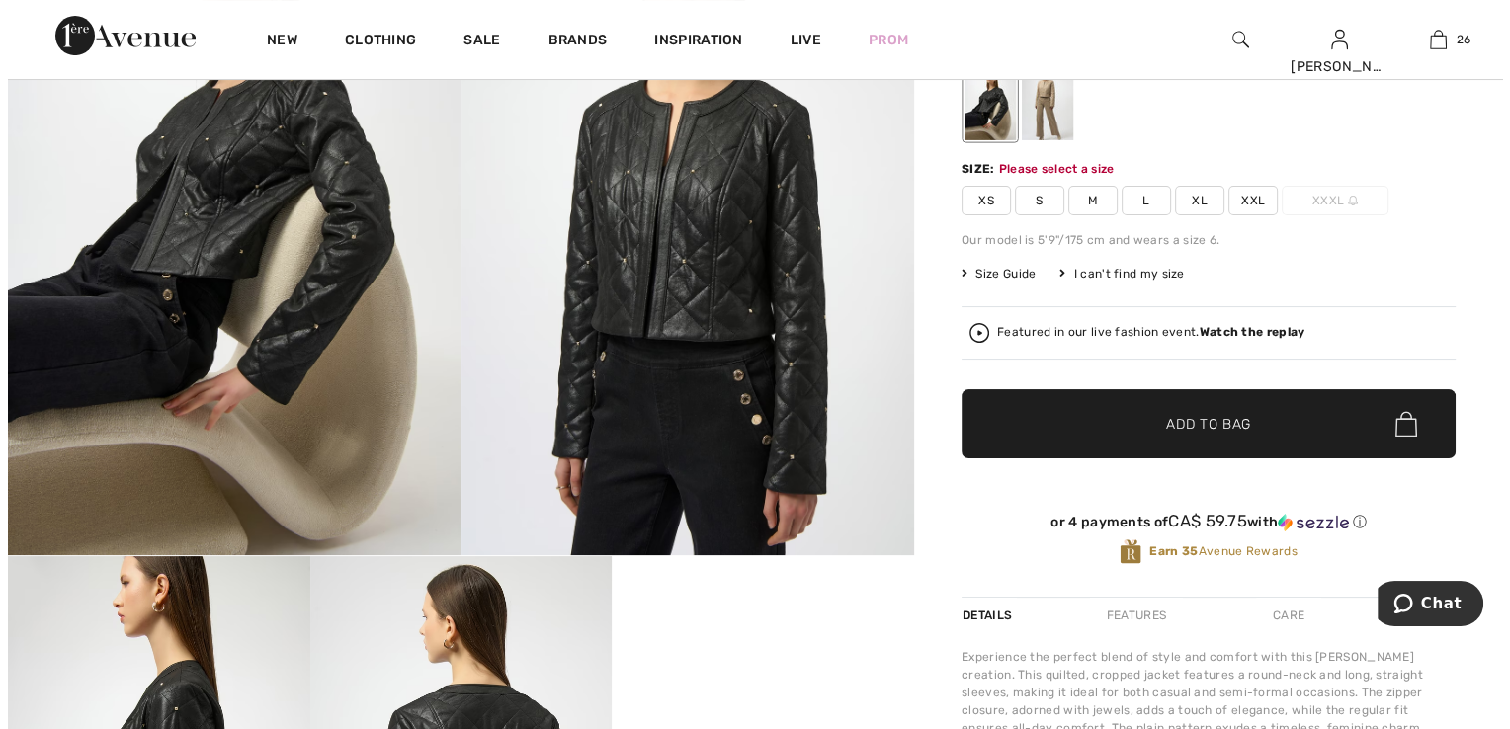
scroll to position [242, 0]
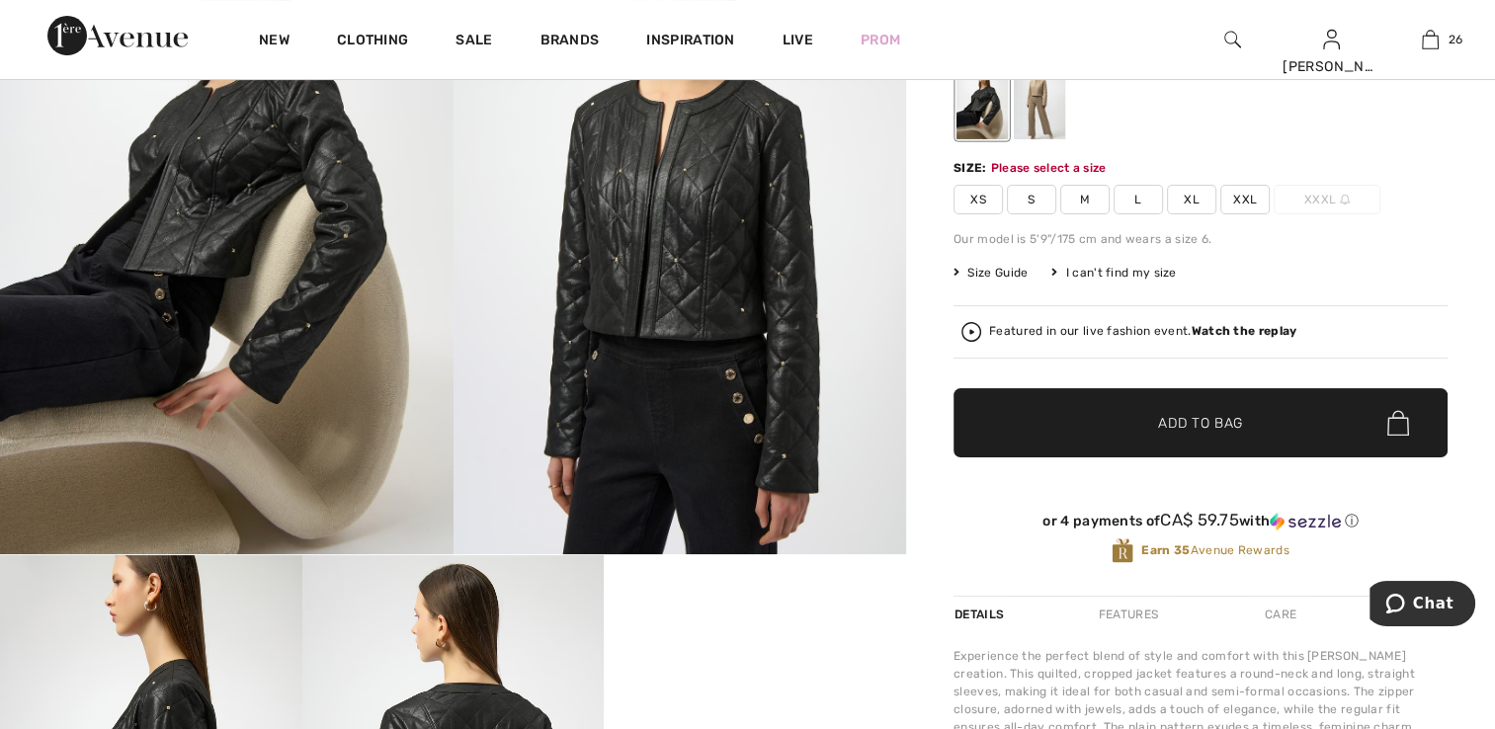
click at [1231, 322] on div "Featured in our live fashion event. Watch the replay" at bounding box center [1201, 332] width 478 height 20
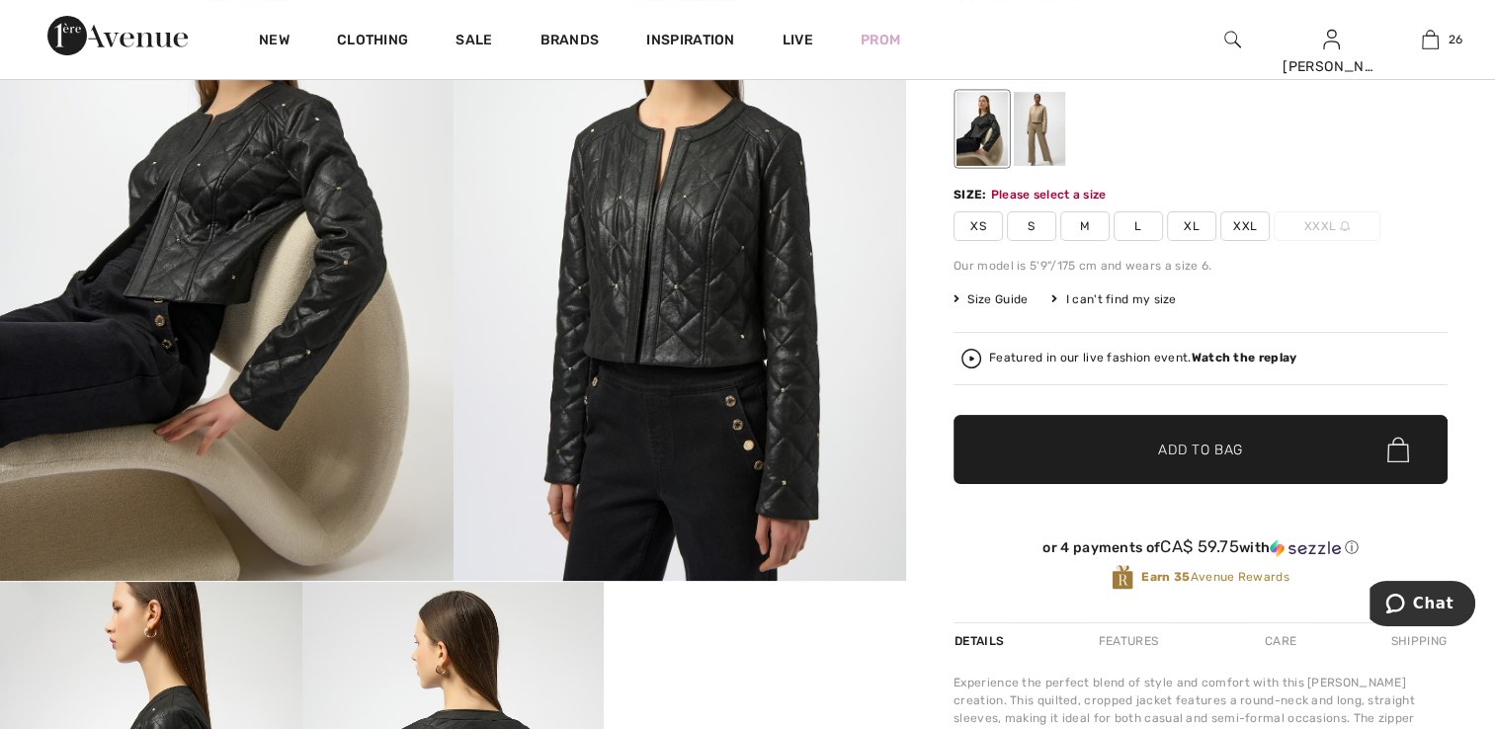
scroll to position [143, 0]
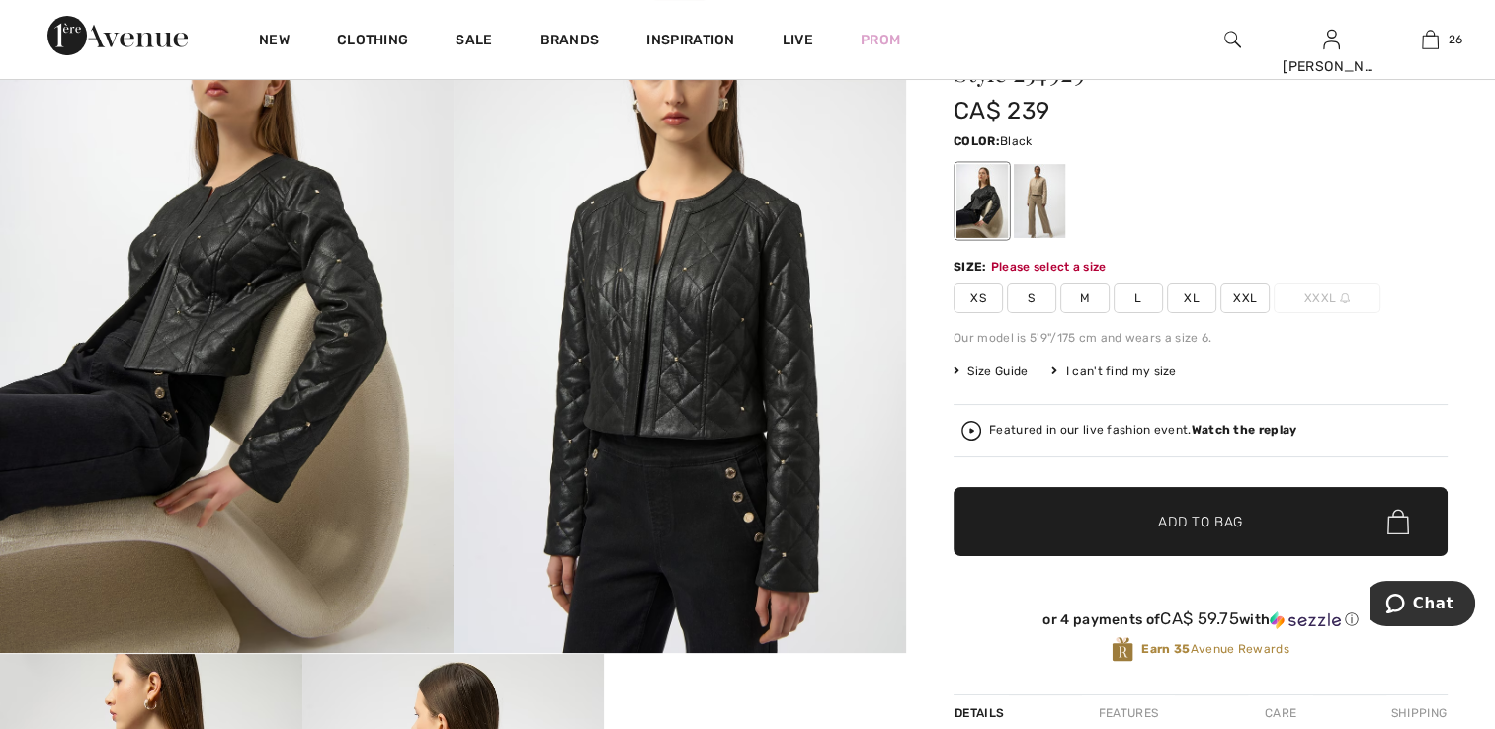
click at [987, 288] on span "XS" at bounding box center [978, 299] width 49 height 30
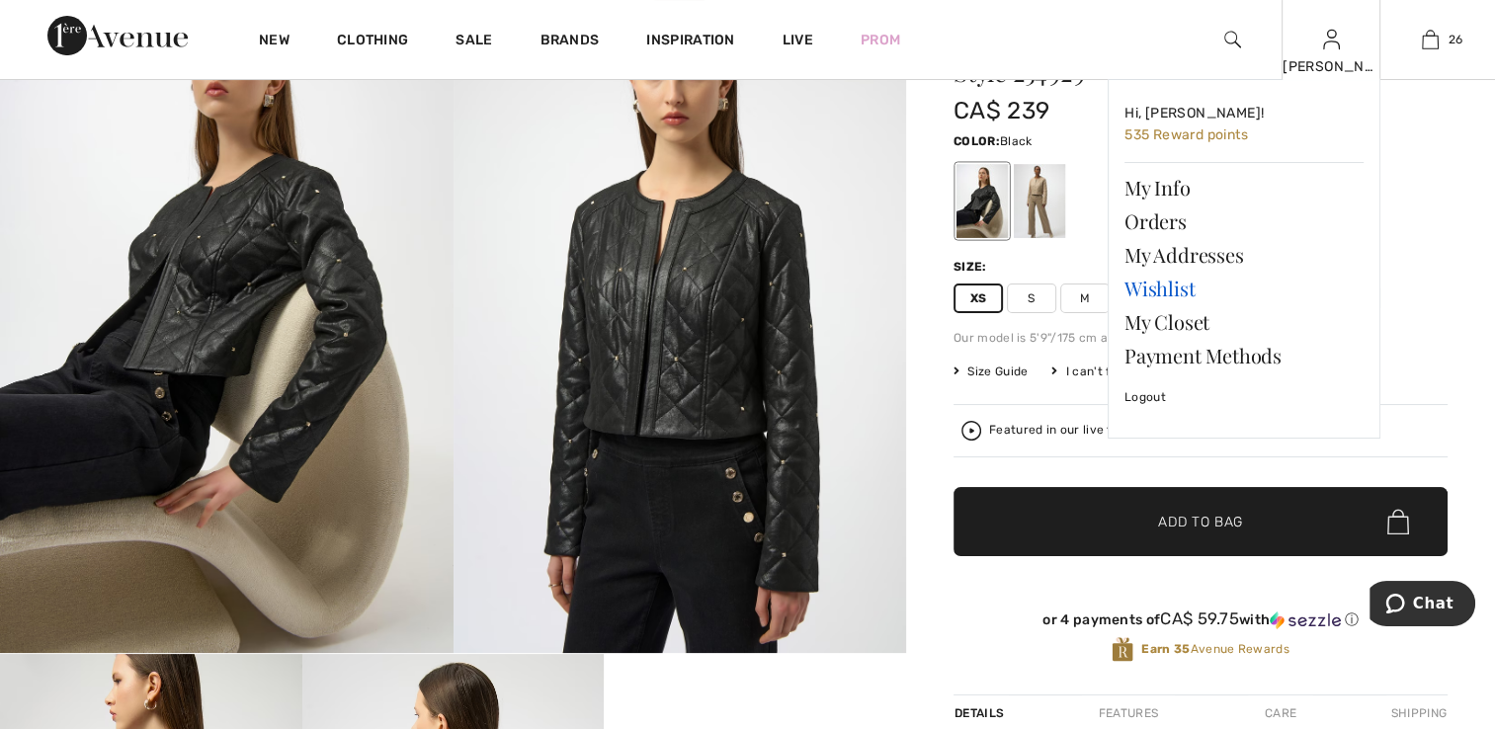
click at [1136, 285] on link "Wishlist" at bounding box center [1244, 289] width 239 height 34
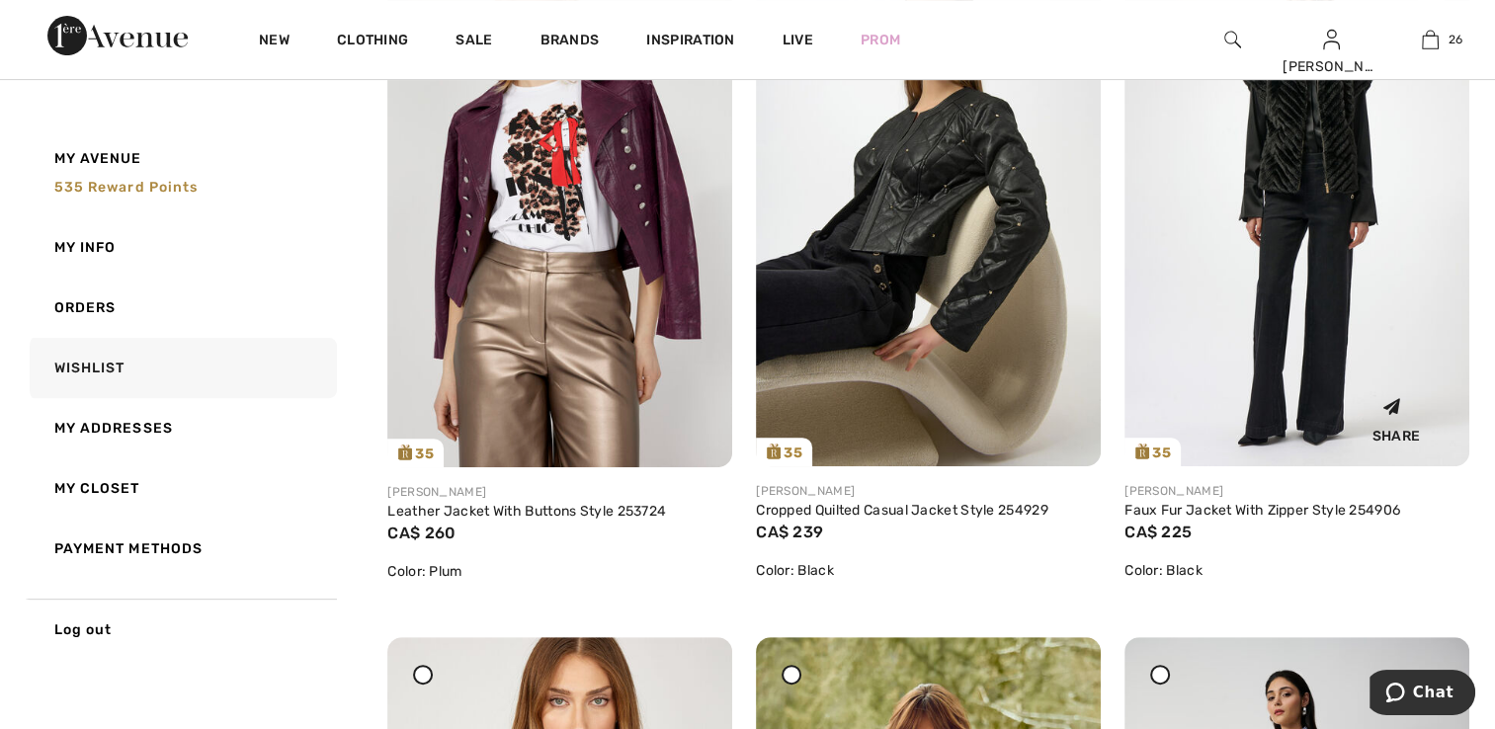
scroll to position [8024, 0]
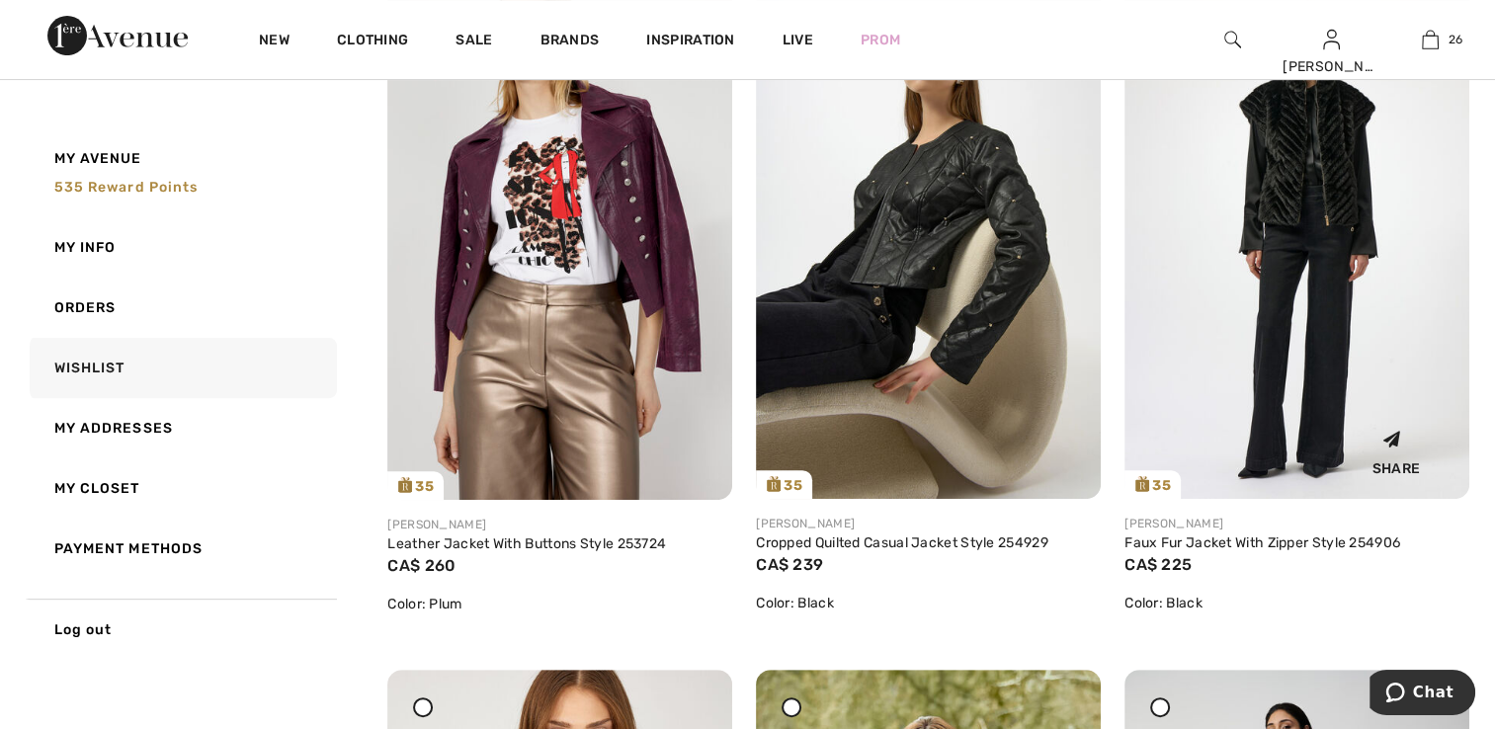
click at [1320, 297] on img at bounding box center [1297, 241] width 345 height 517
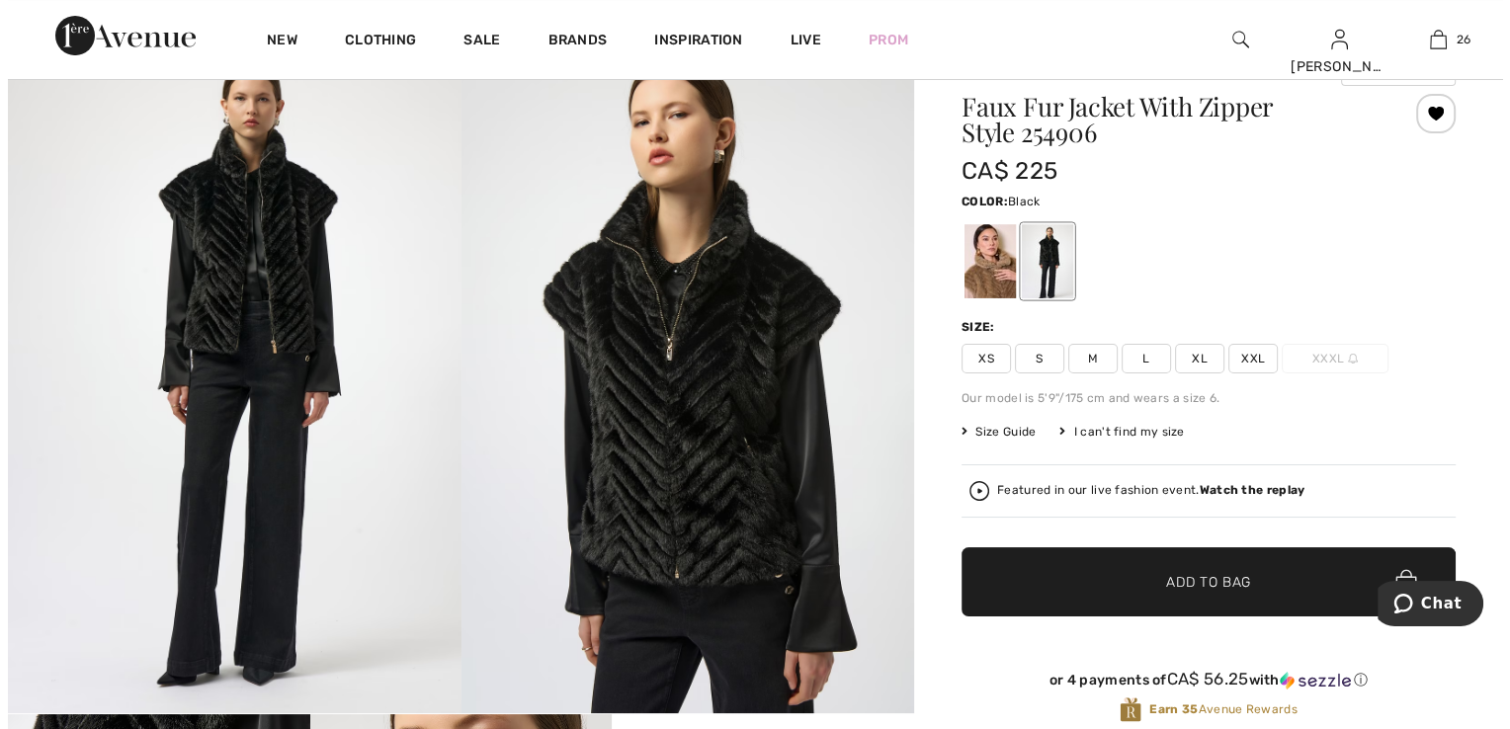
scroll to position [198, 0]
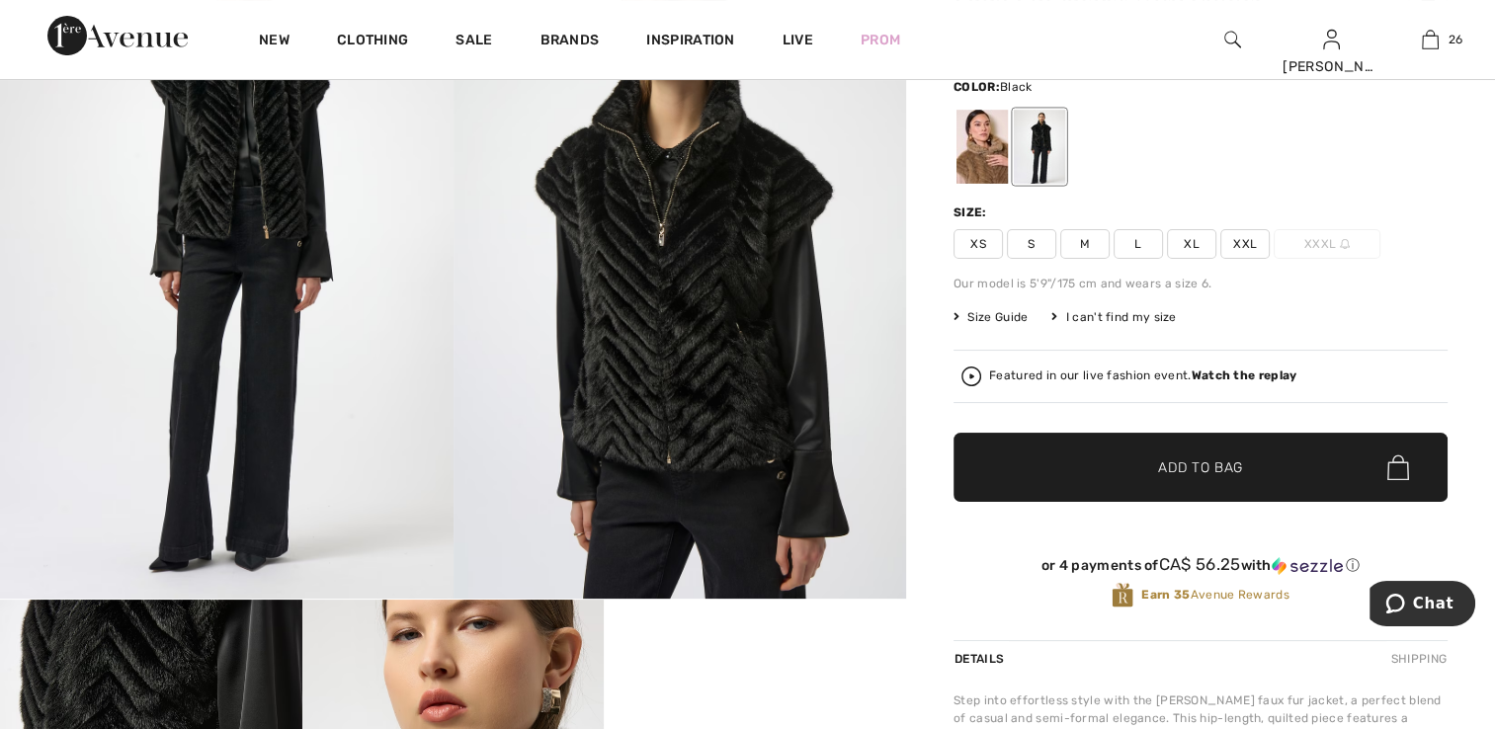
click at [1221, 376] on strong "Watch the replay" at bounding box center [1245, 376] width 106 height 14
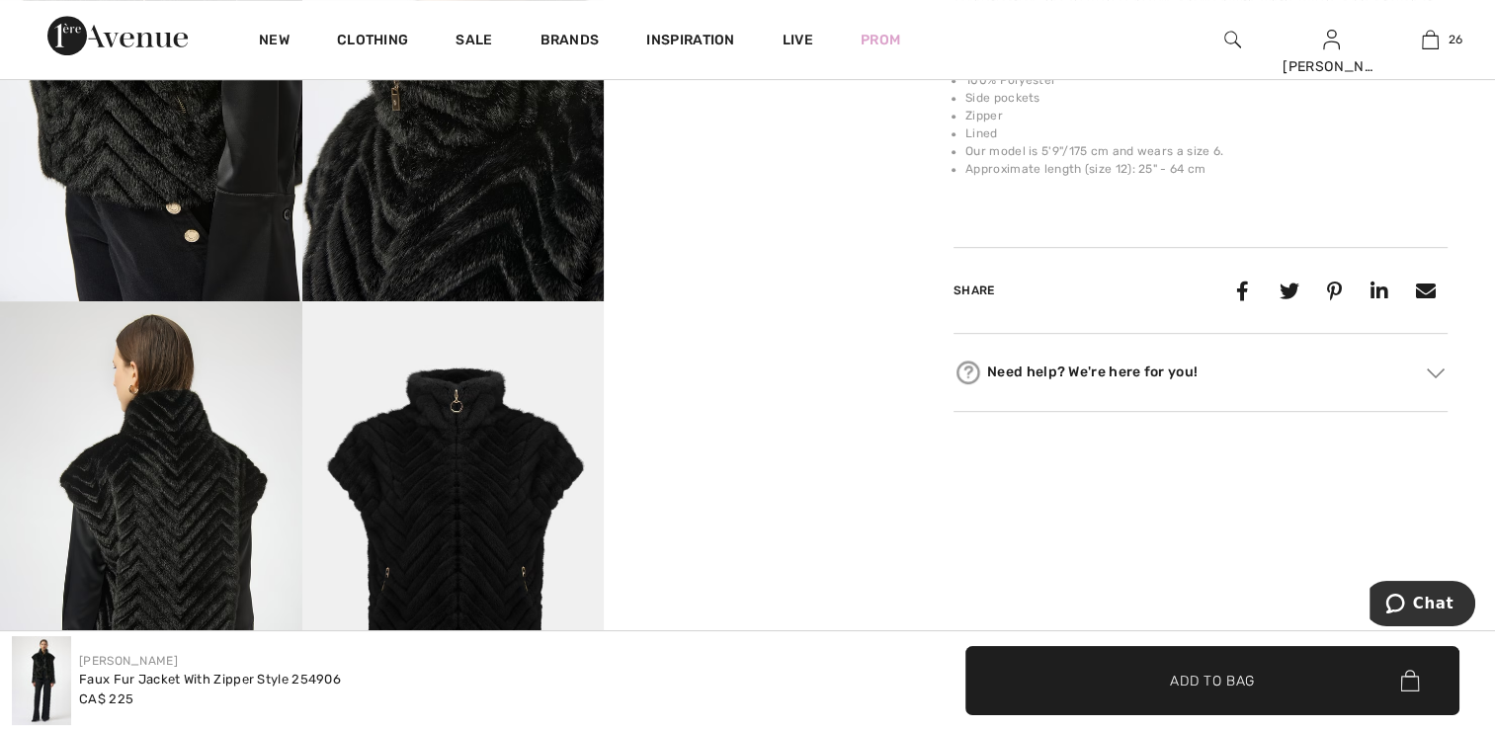
scroll to position [890, 0]
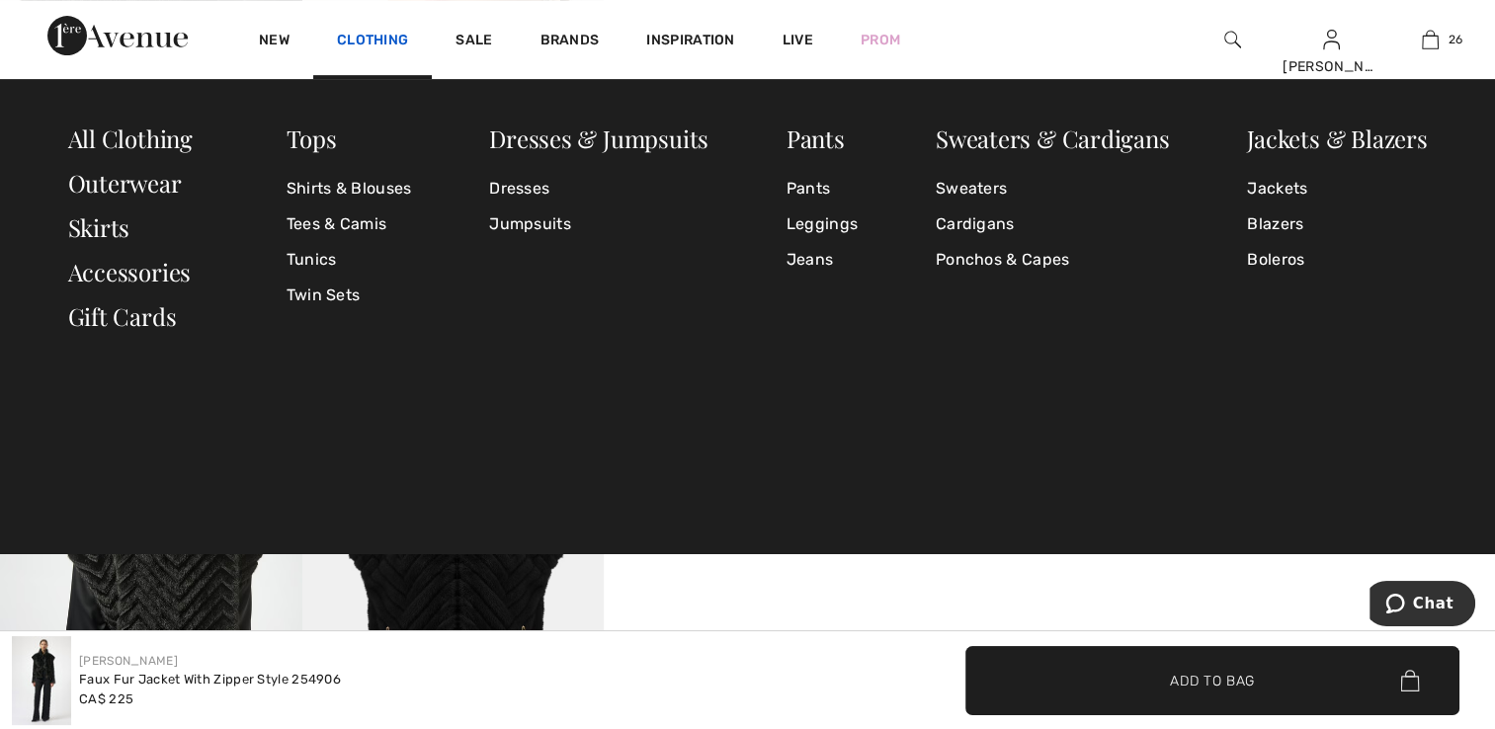
click at [380, 43] on link "Clothing" at bounding box center [372, 42] width 71 height 21
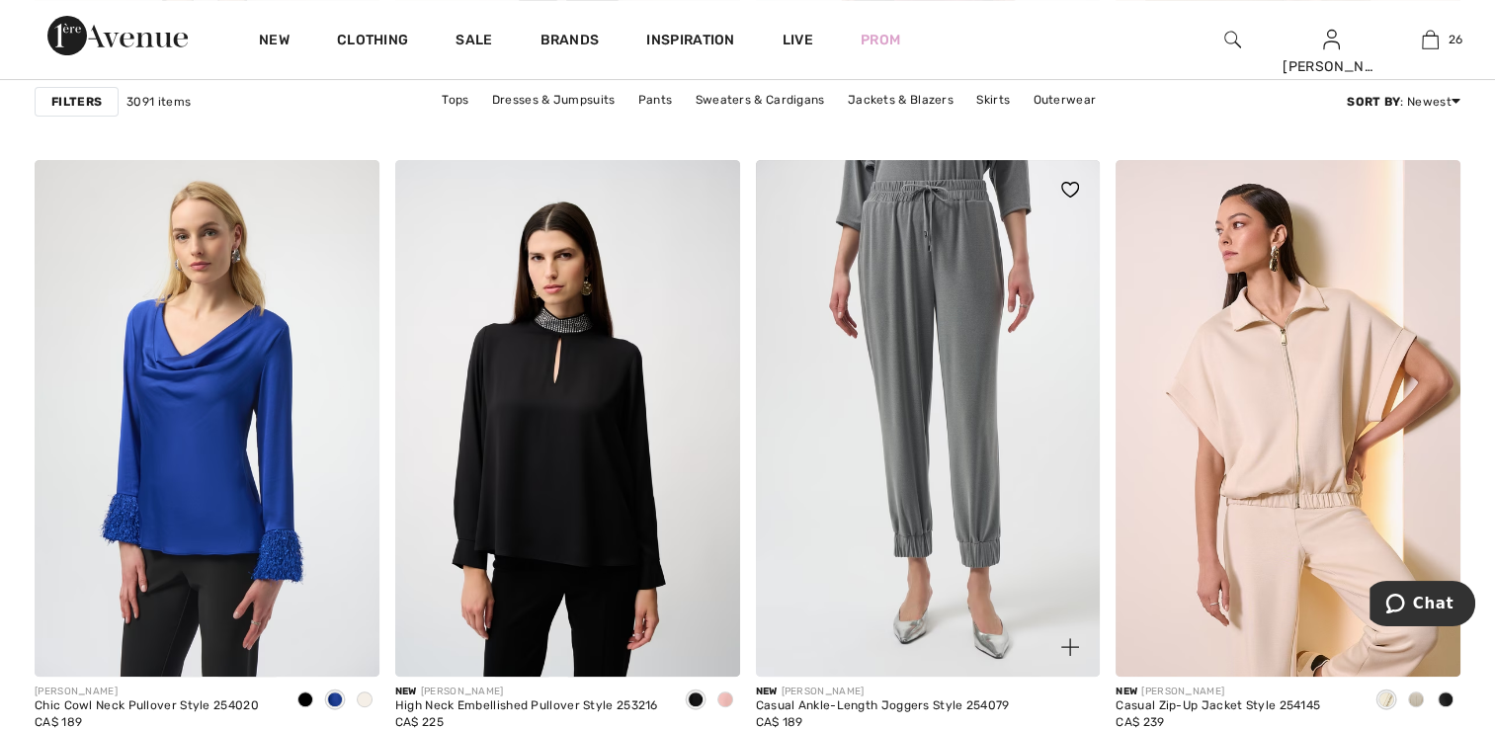
scroll to position [8203, 0]
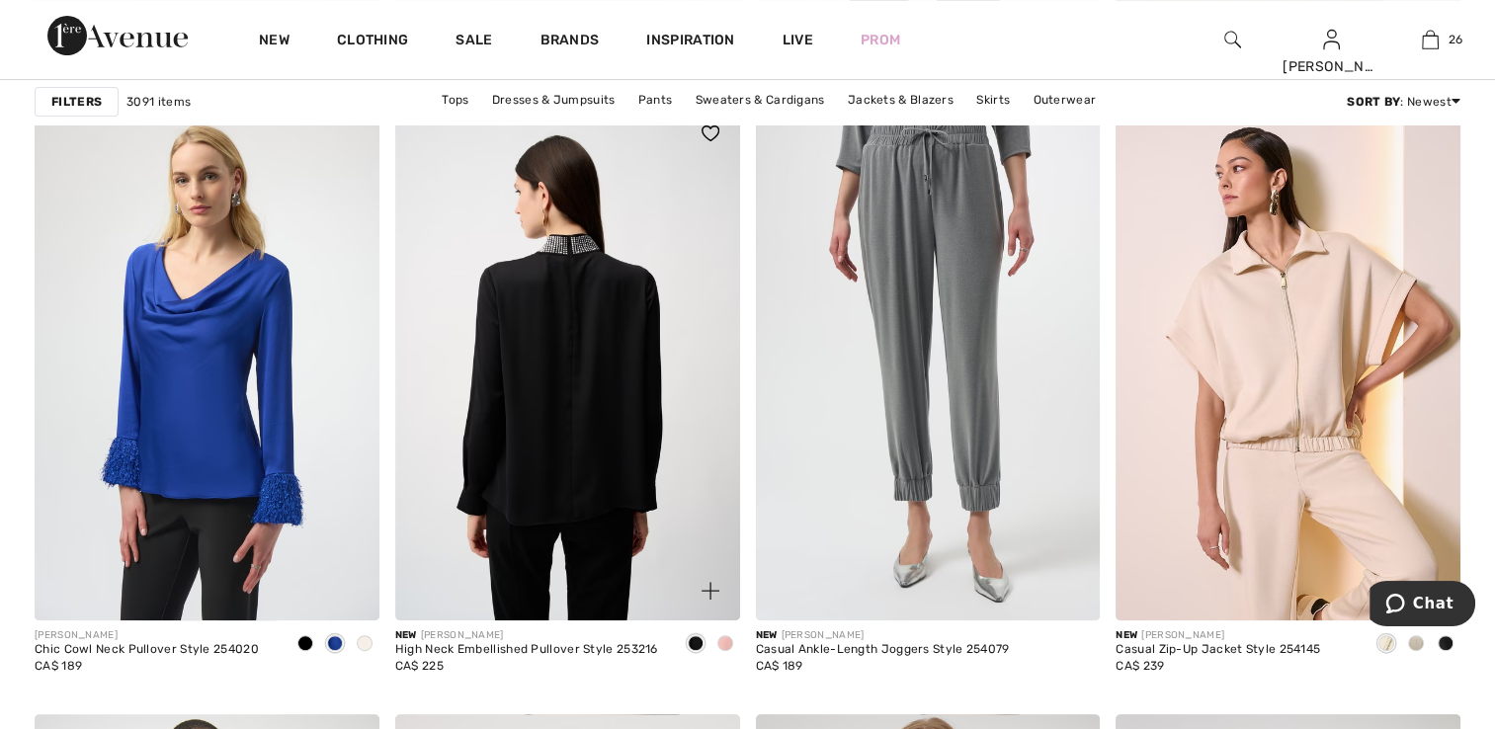
click at [551, 454] on img at bounding box center [567, 362] width 345 height 517
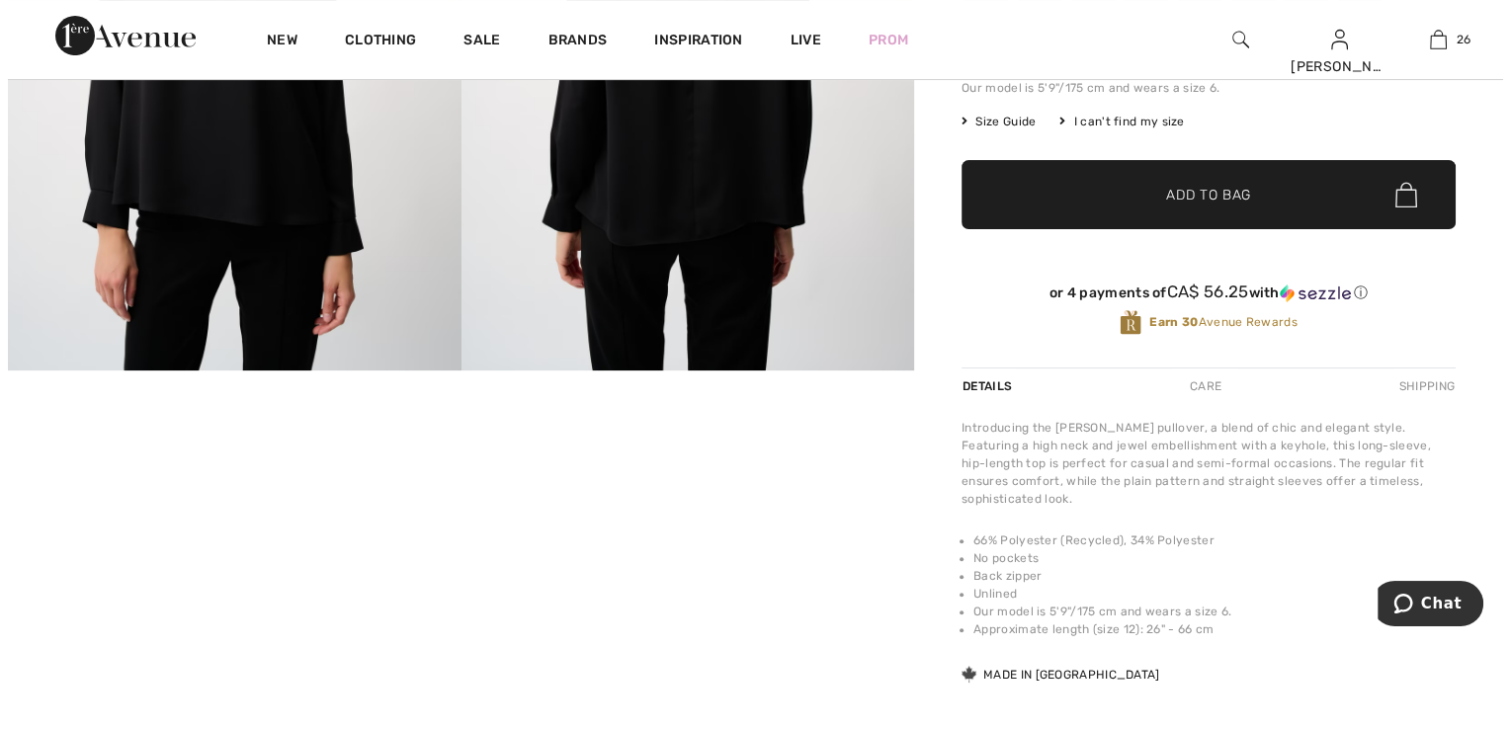
scroll to position [494, 0]
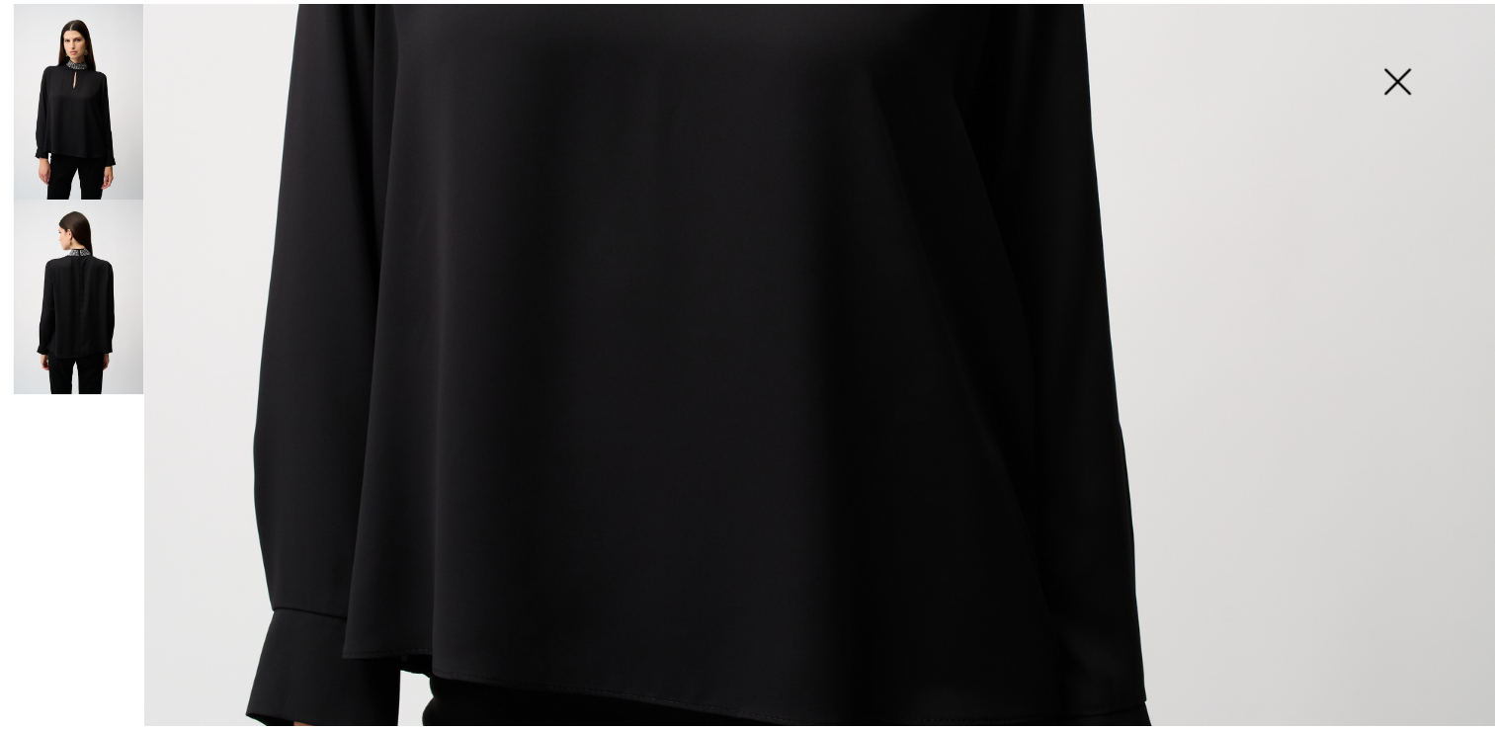
scroll to position [1087, 0]
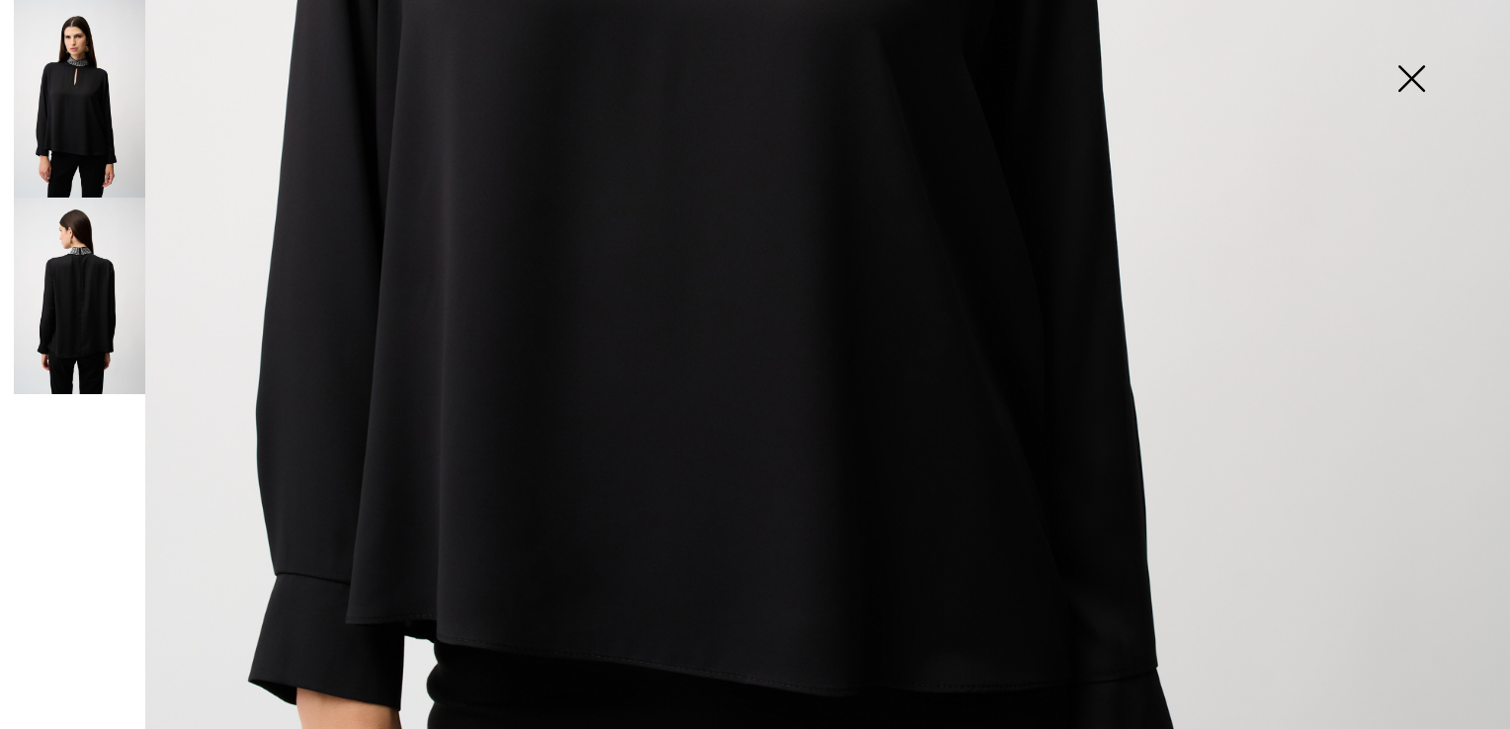
click at [1402, 84] on img at bounding box center [1411, 81] width 99 height 102
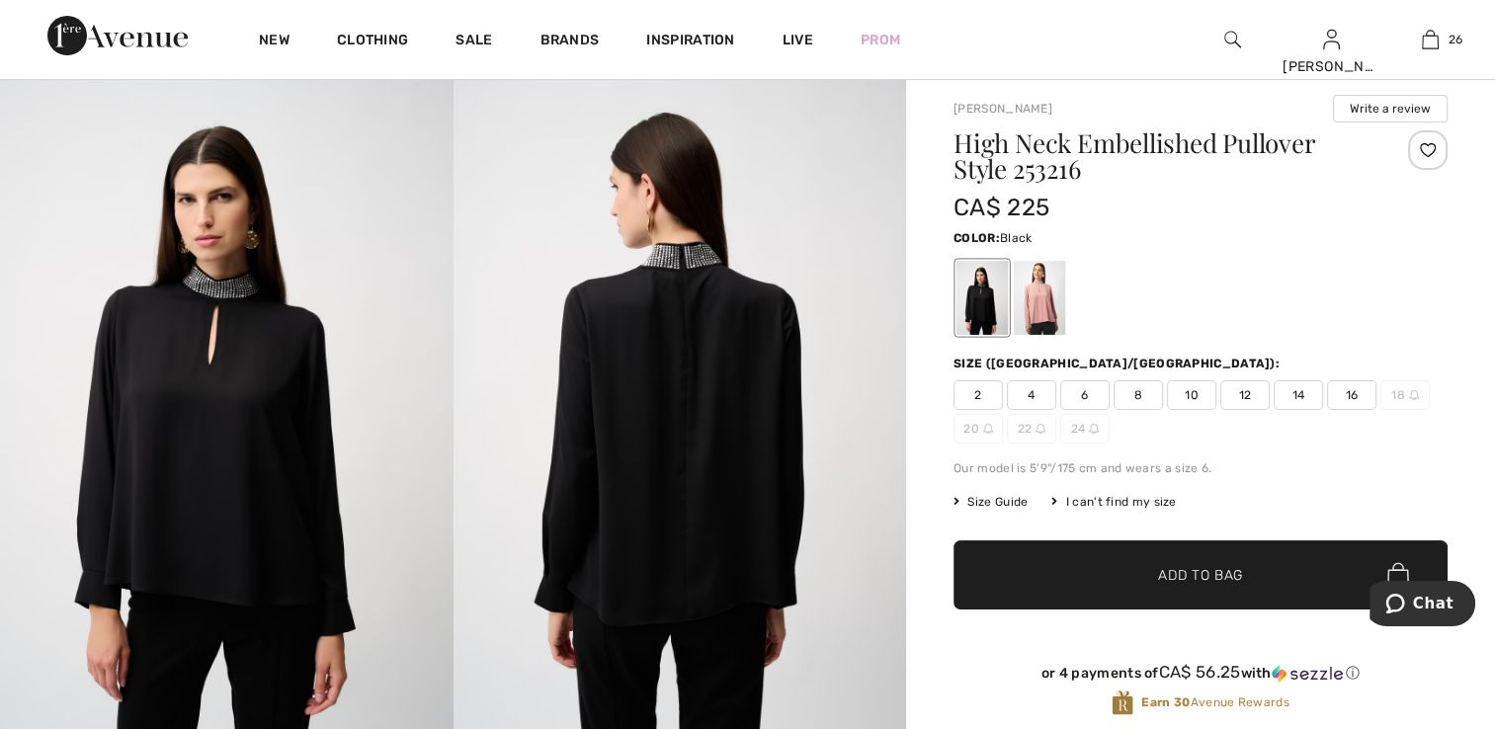
scroll to position [0, 0]
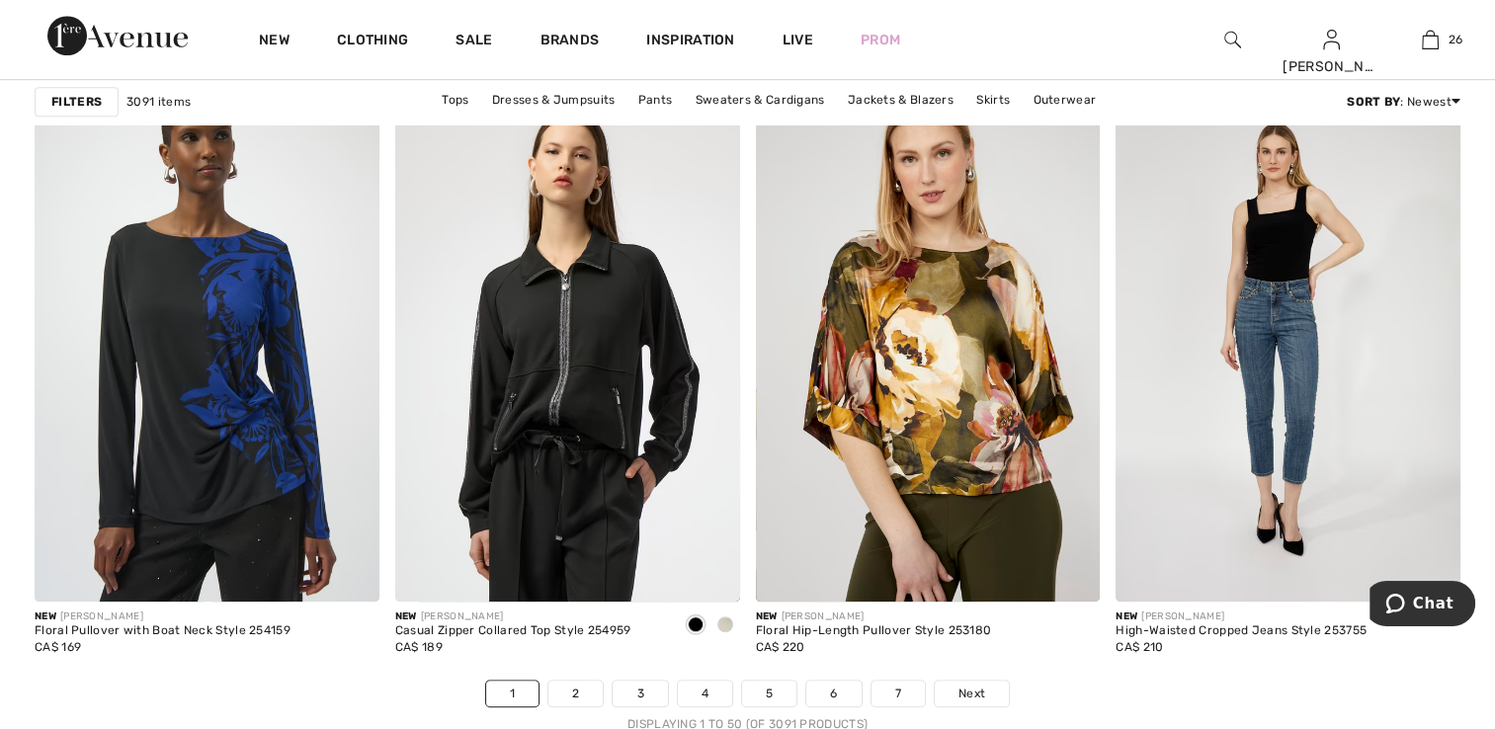
scroll to position [8994, 0]
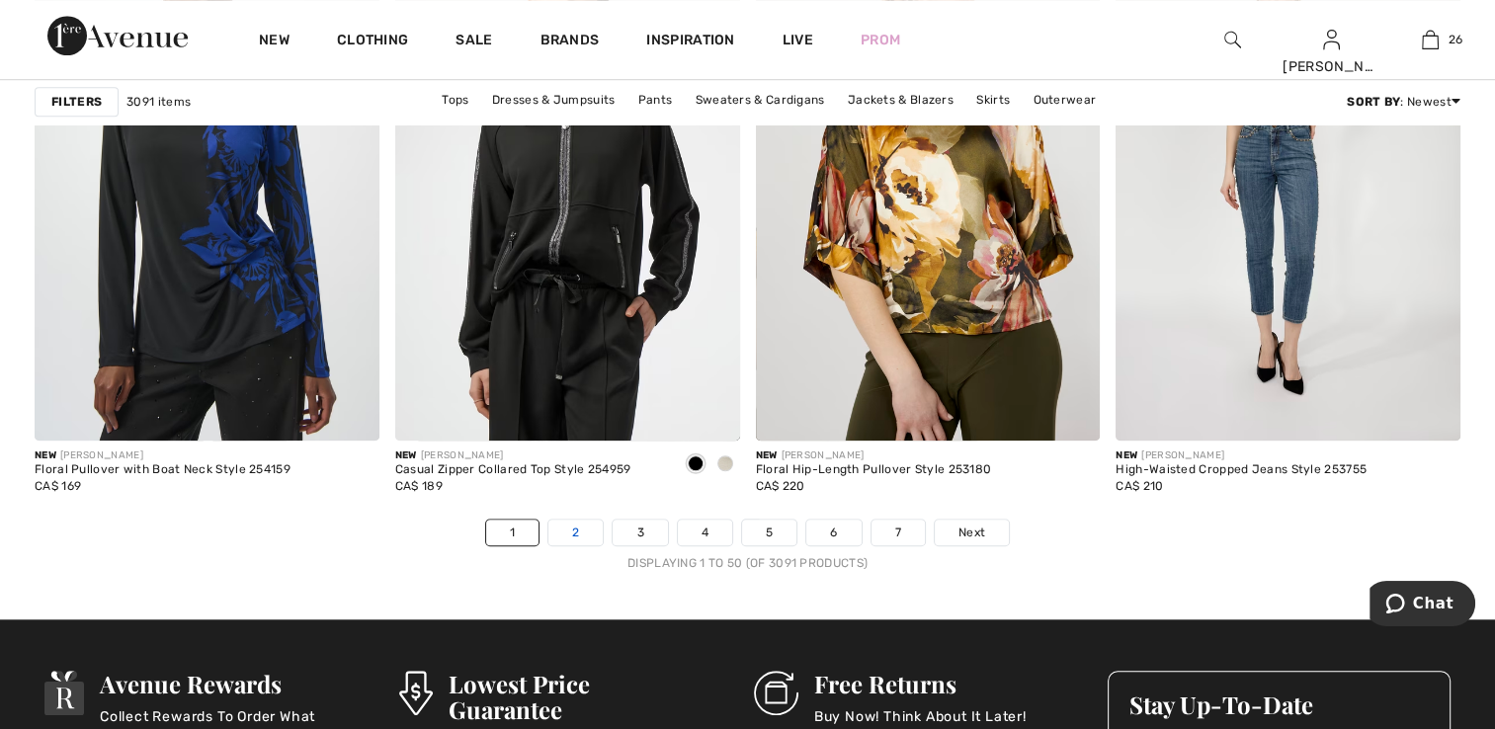
click at [585, 531] on link "2" at bounding box center [576, 533] width 54 height 26
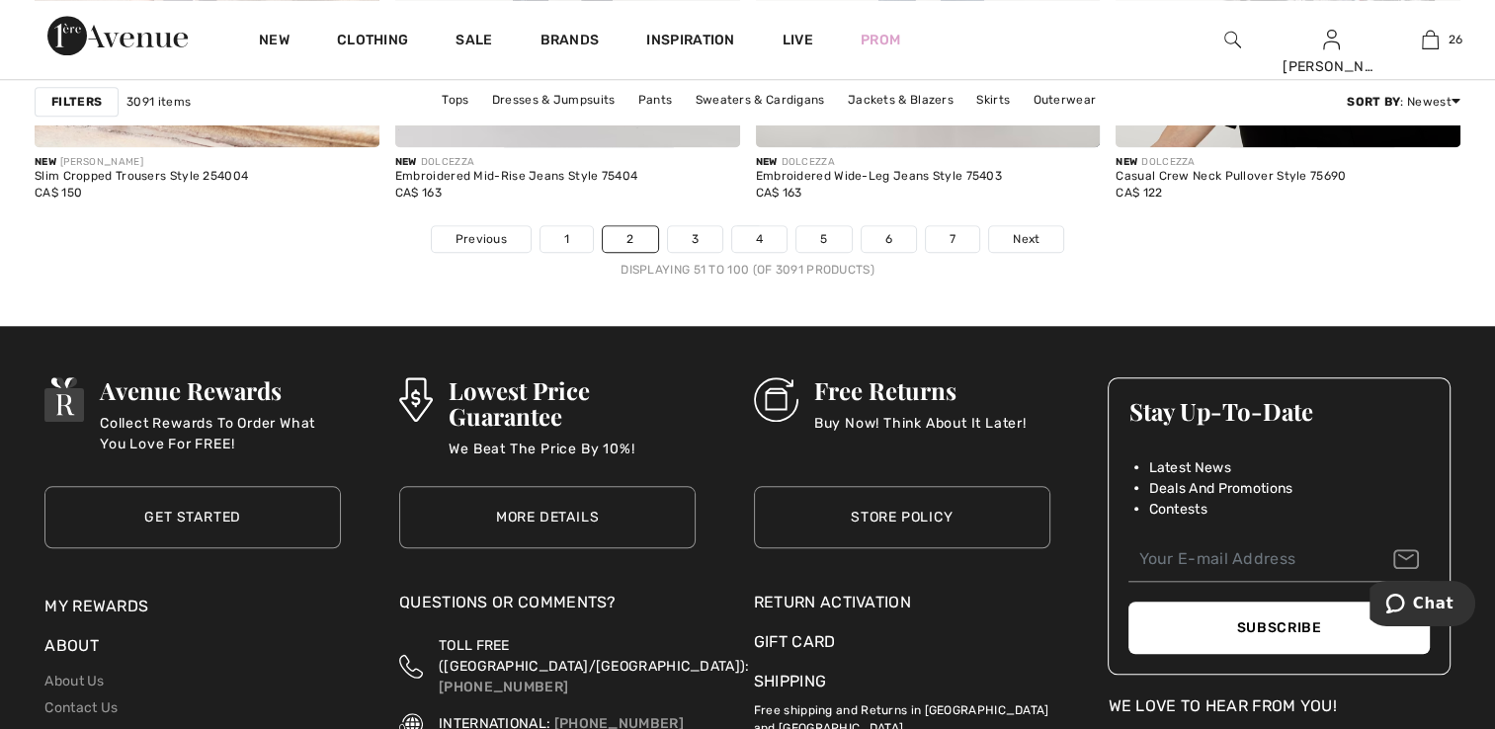
scroll to position [9290, 0]
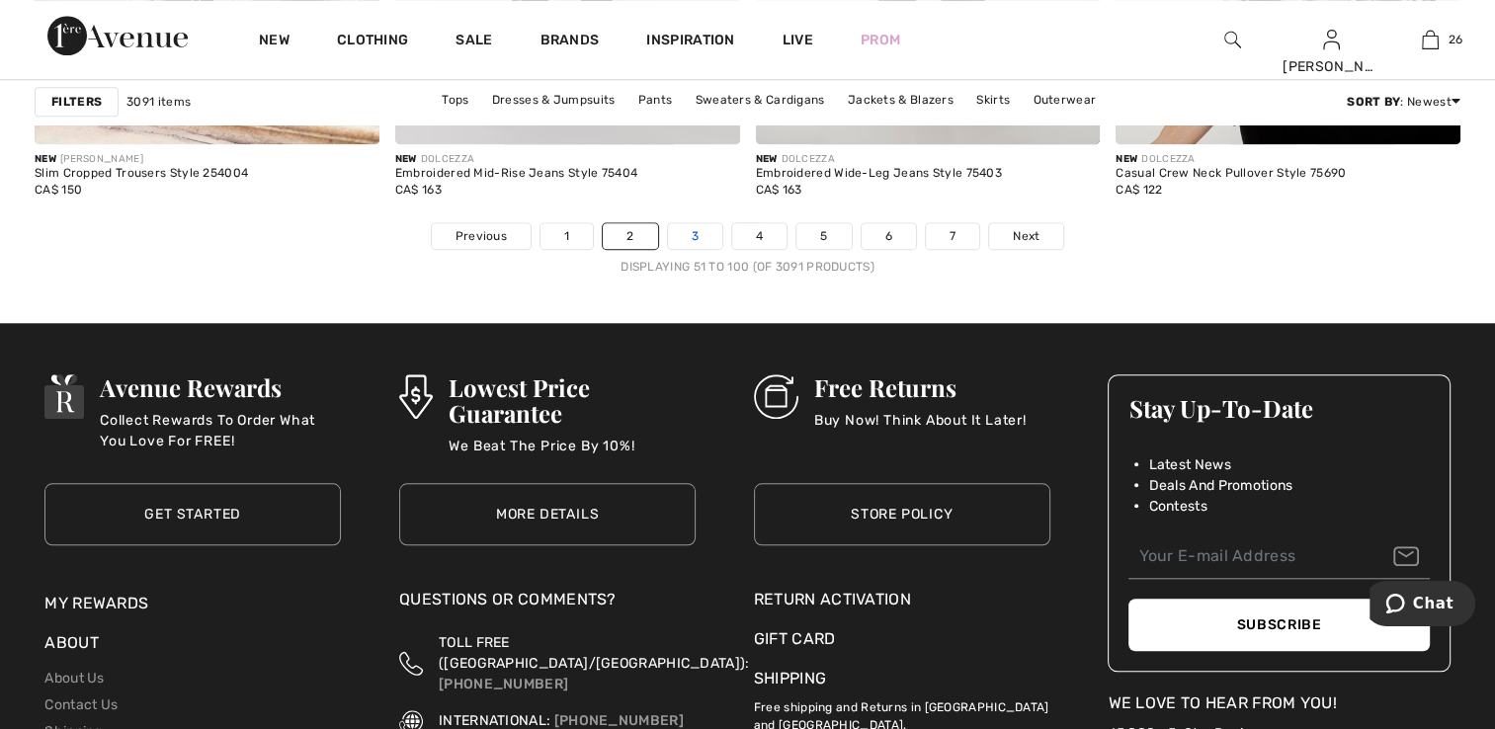
click at [695, 241] on link "3" at bounding box center [695, 236] width 54 height 26
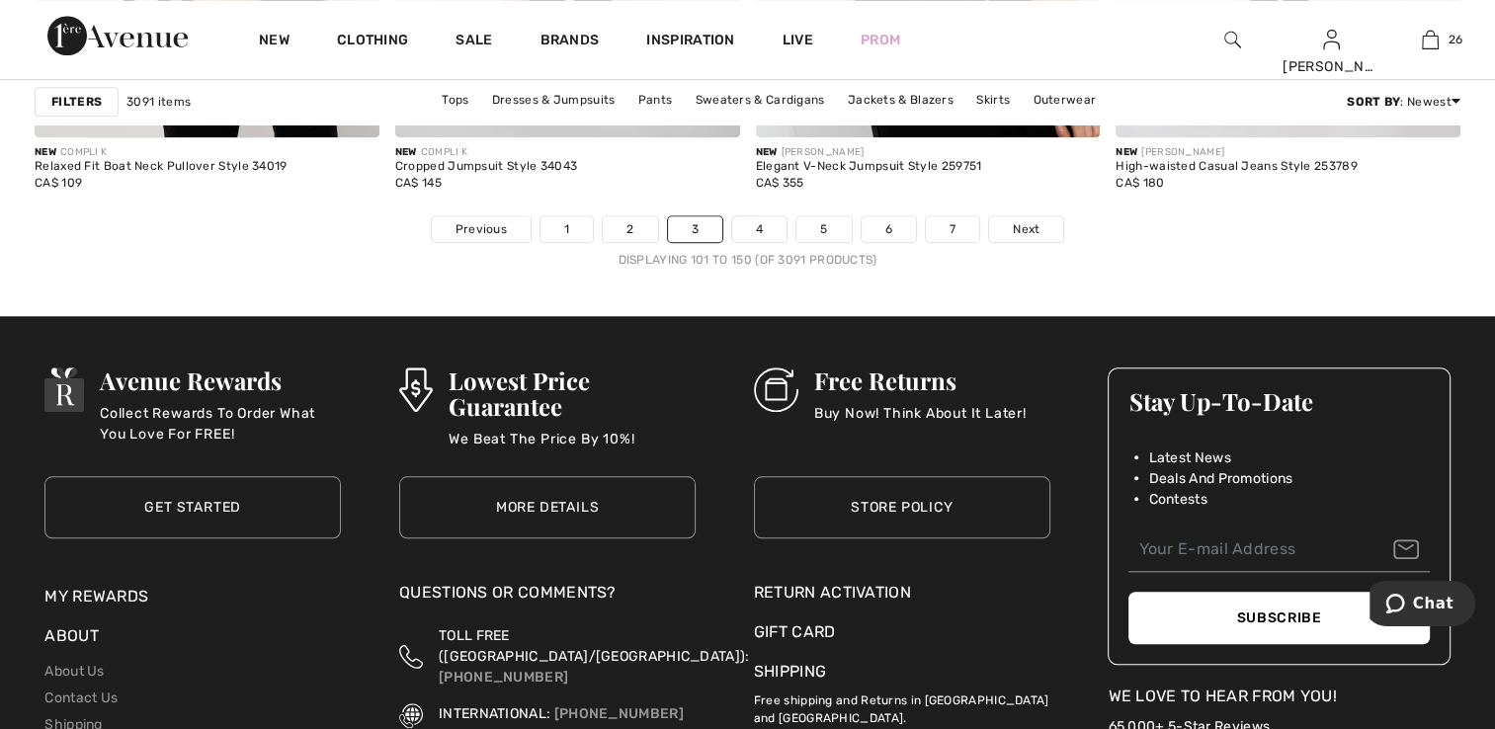
scroll to position [9389, 0]
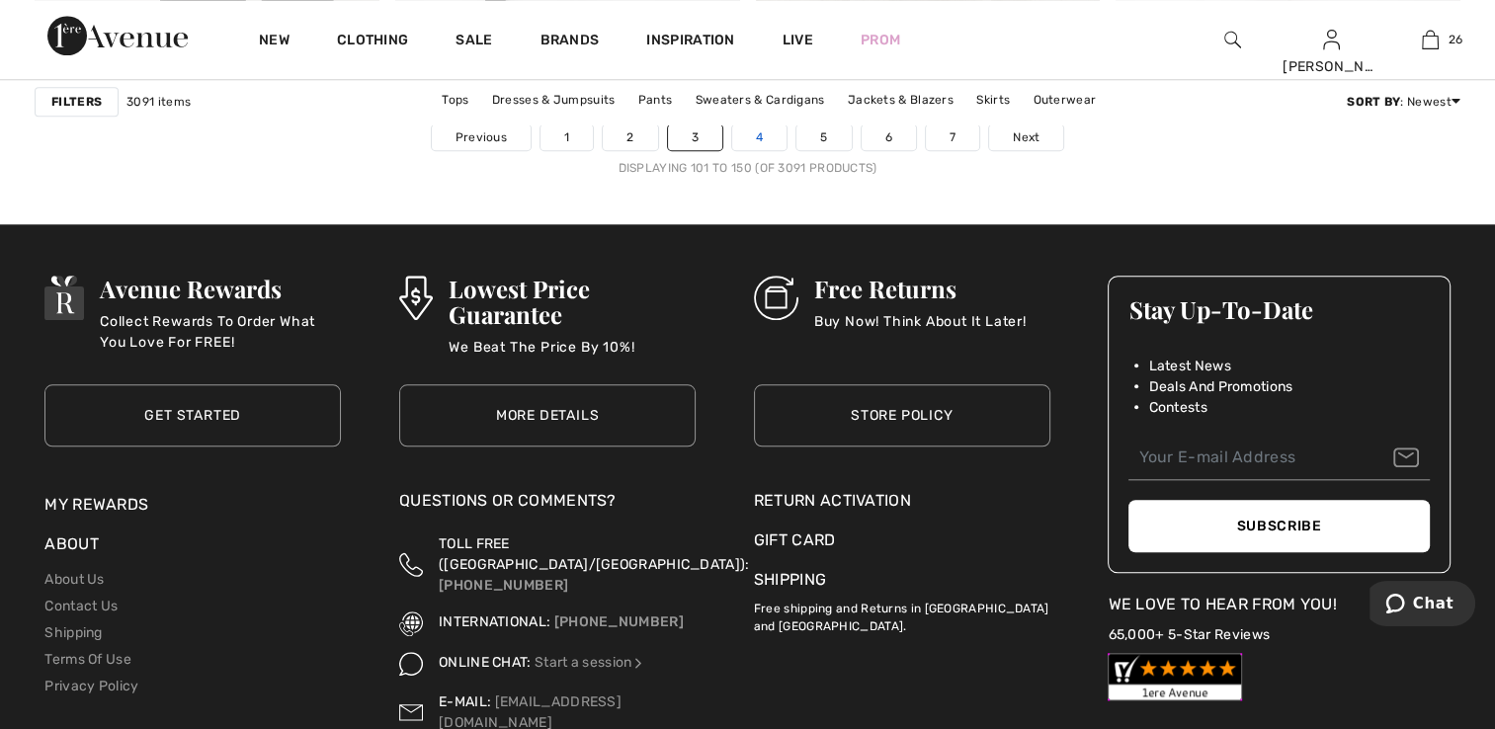
click at [770, 140] on link "4" at bounding box center [759, 138] width 54 height 26
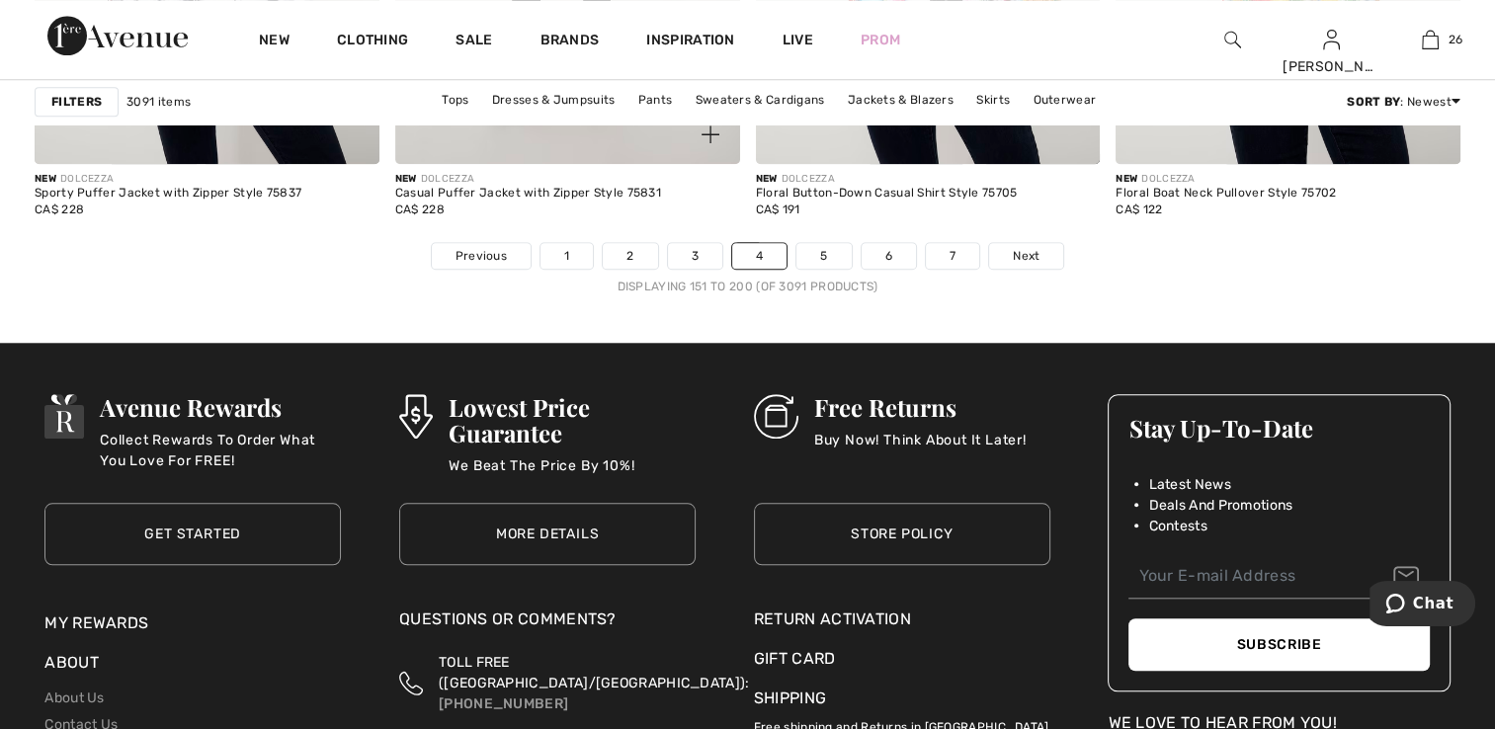
scroll to position [9290, 0]
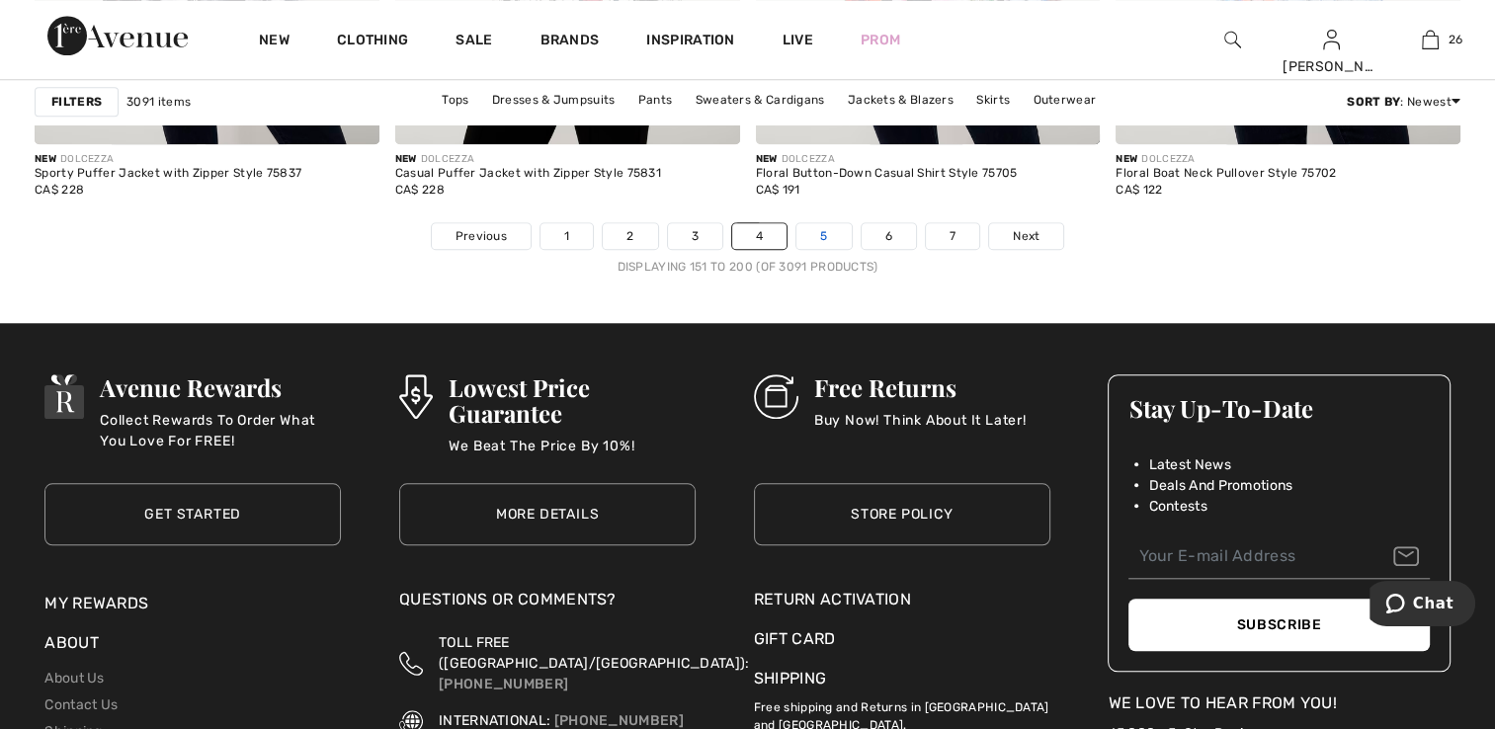
click at [832, 235] on link "5" at bounding box center [824, 236] width 54 height 26
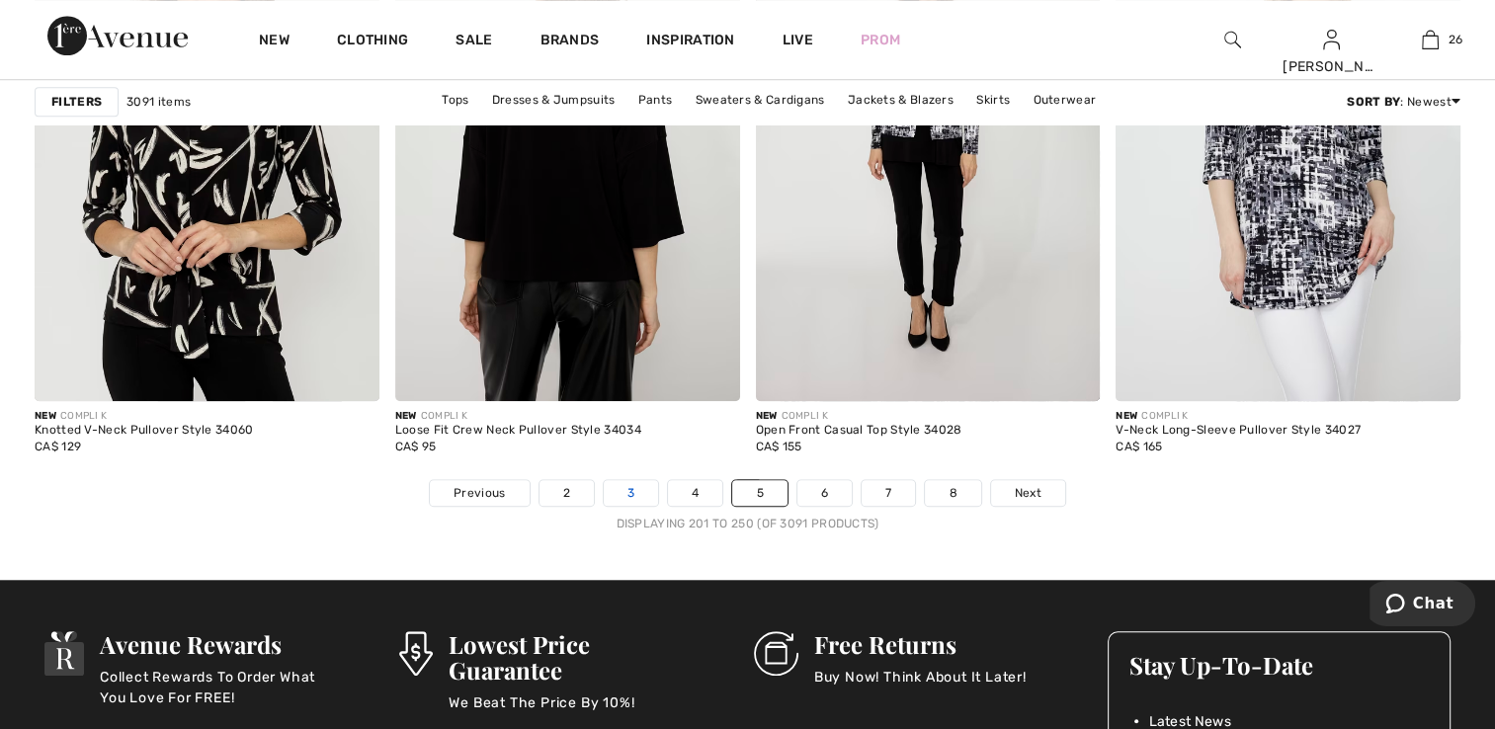
scroll to position [9093, 0]
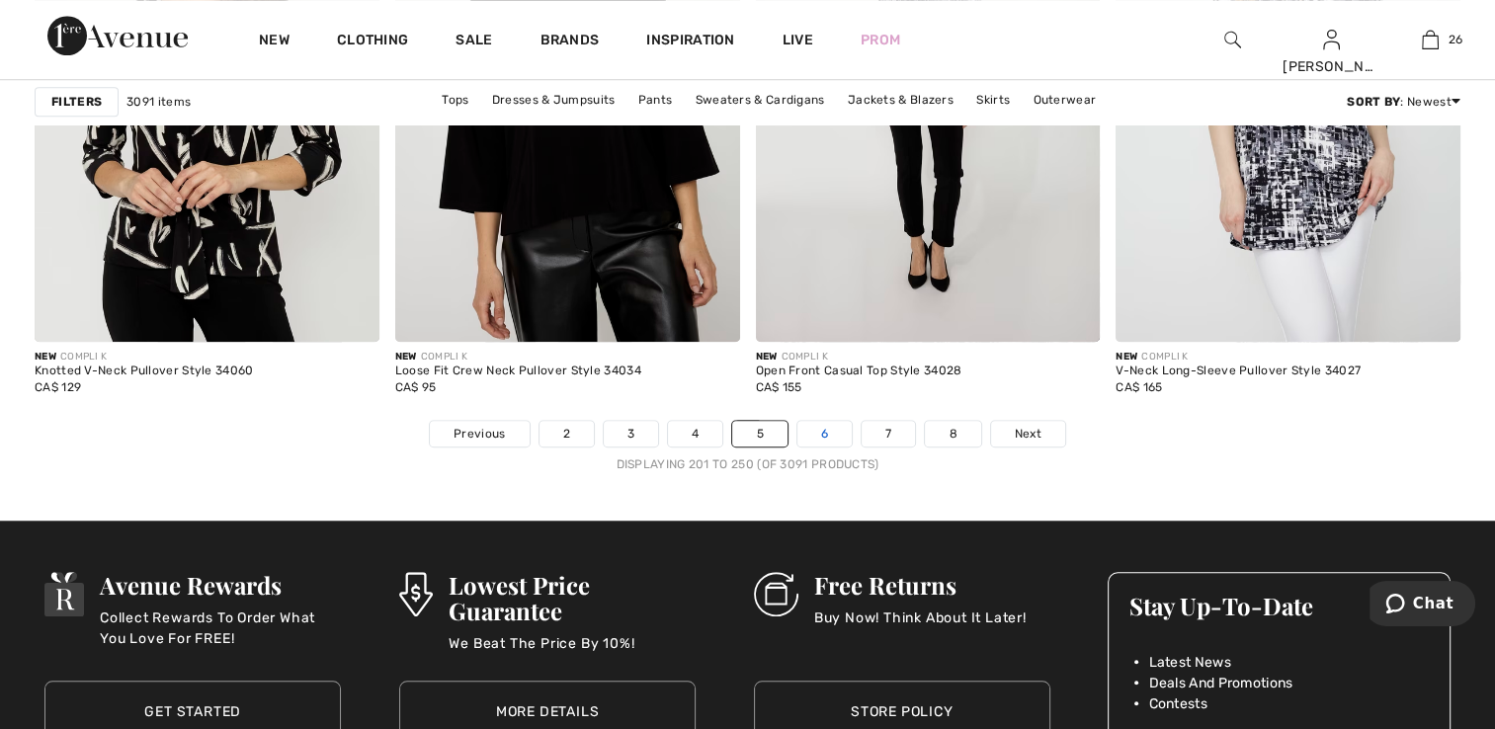
click at [831, 426] on link "6" at bounding box center [825, 434] width 54 height 26
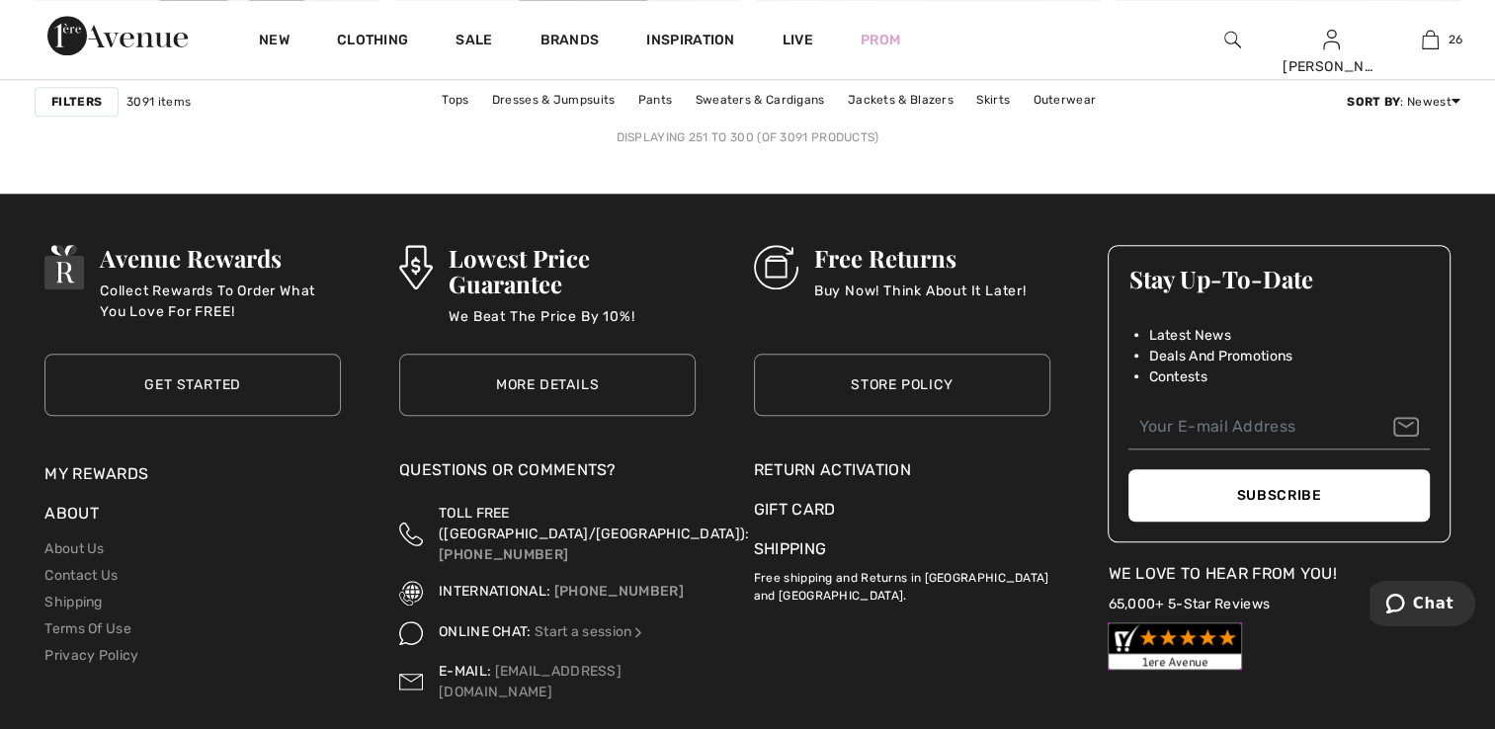
scroll to position [9290, 0]
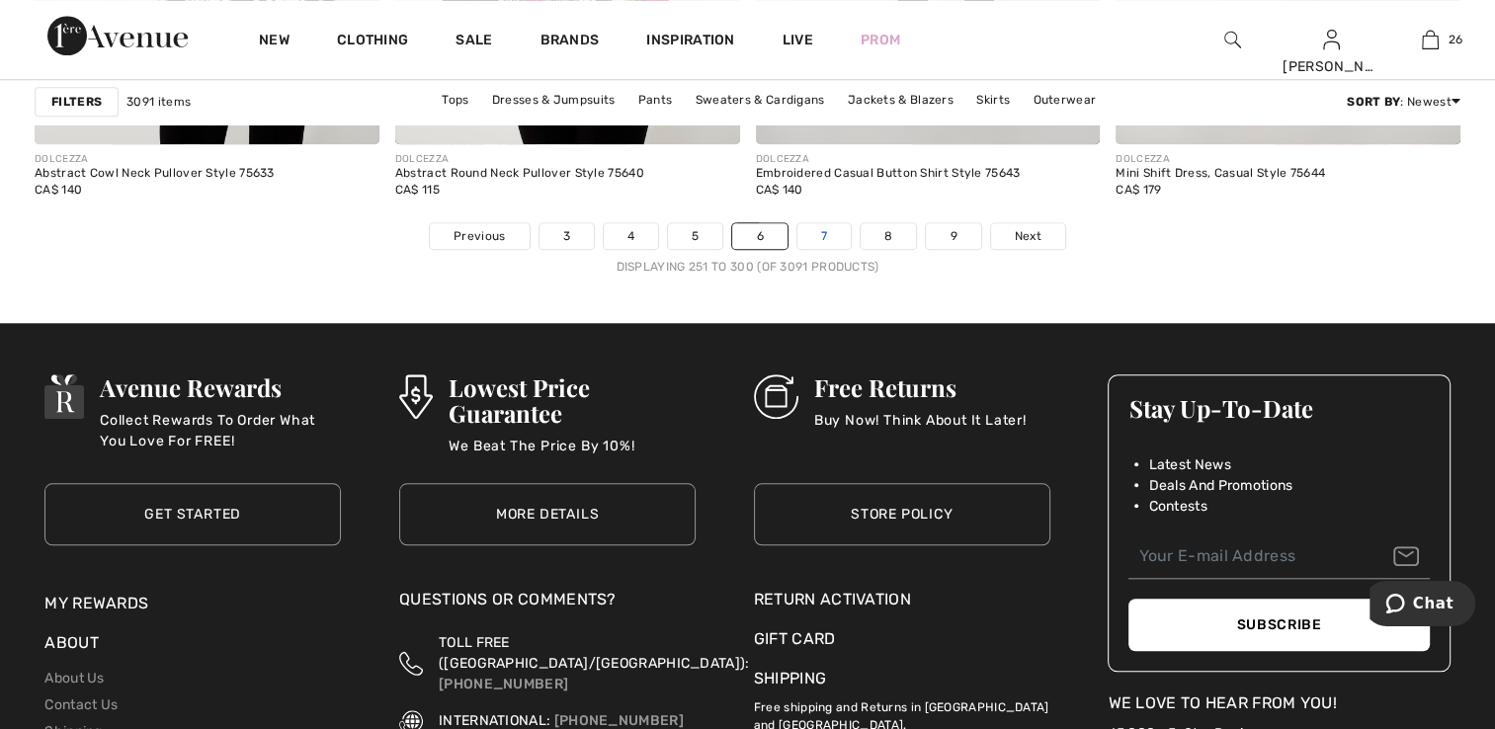
click at [830, 228] on link "7" at bounding box center [824, 236] width 53 height 26
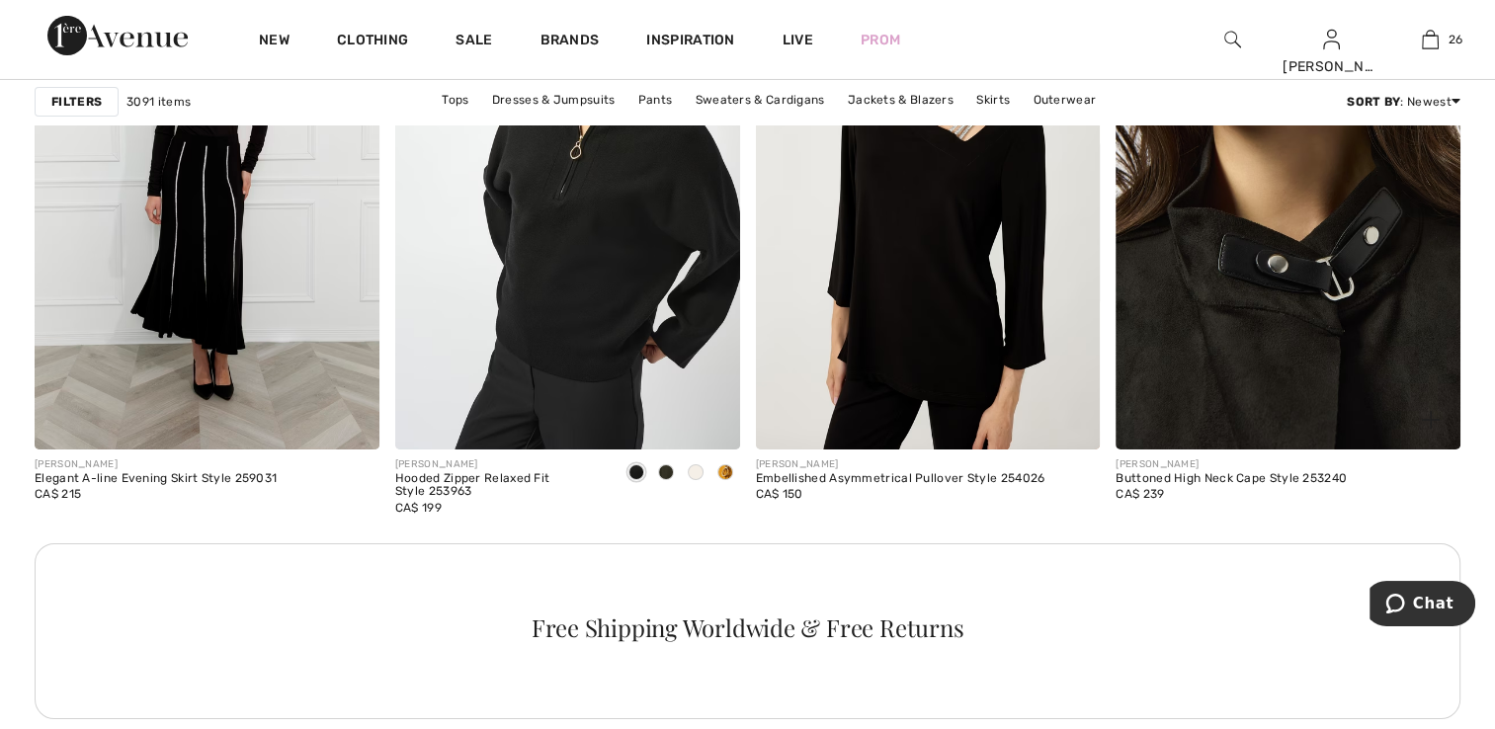
scroll to position [6820, 0]
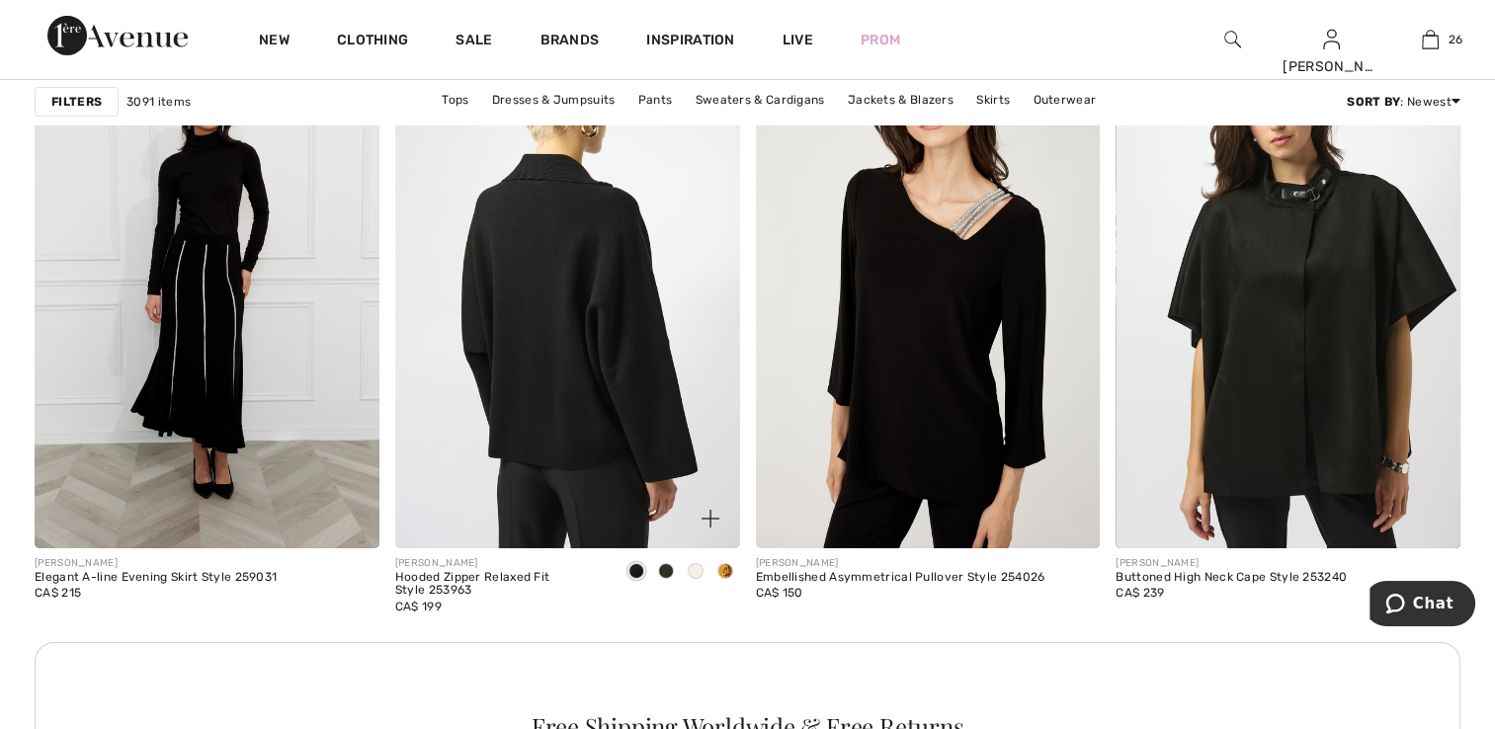
click at [600, 395] on img at bounding box center [567, 289] width 345 height 517
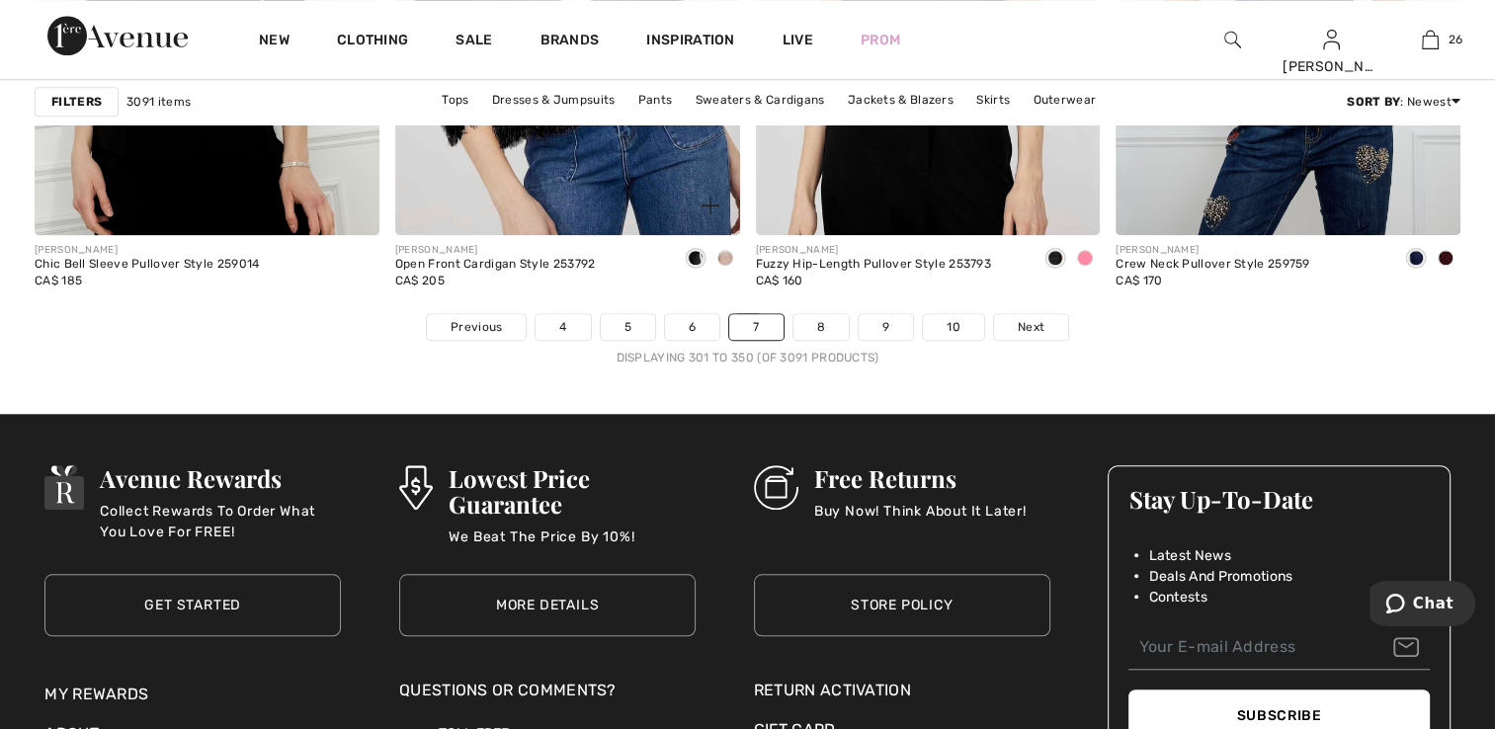
scroll to position [9185, 0]
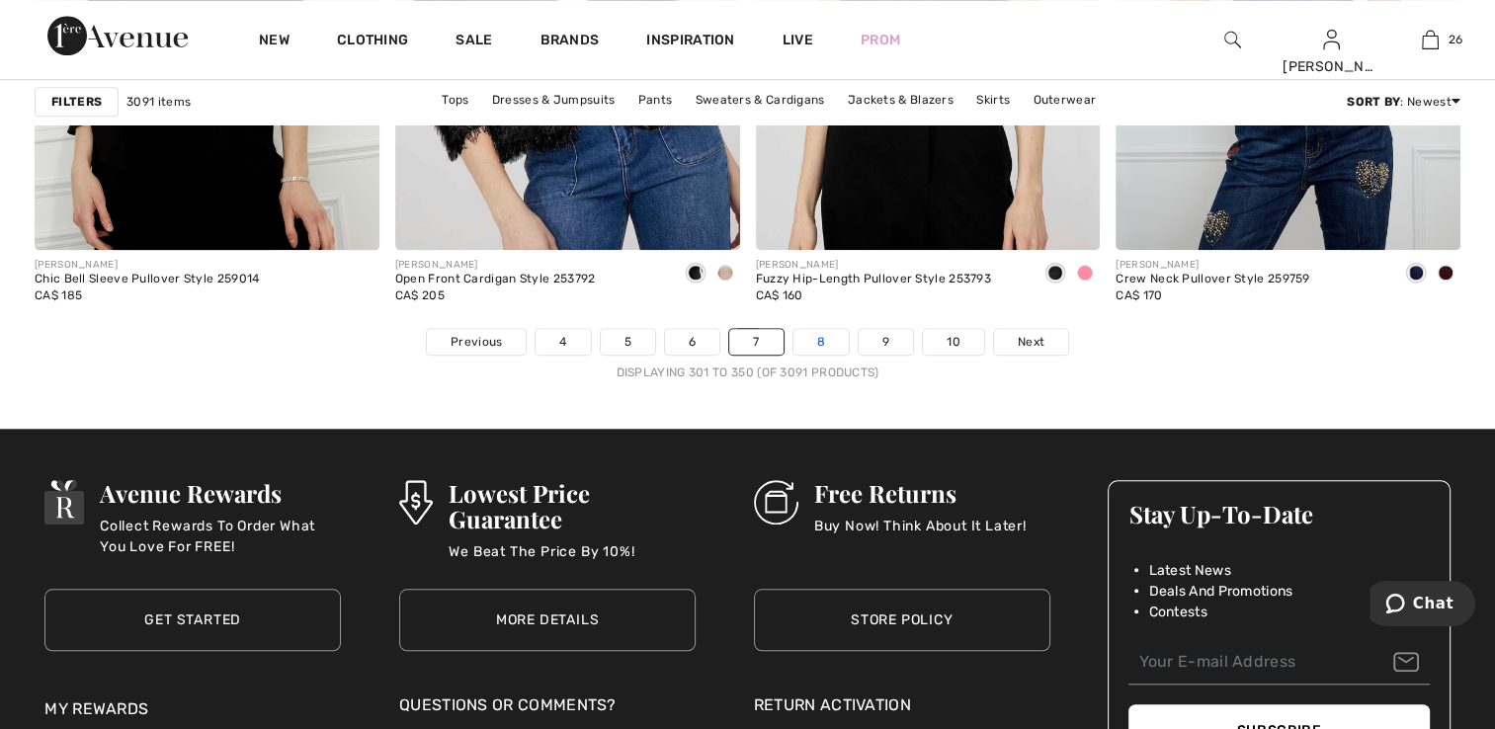
click at [823, 329] on link "8" at bounding box center [821, 342] width 55 height 26
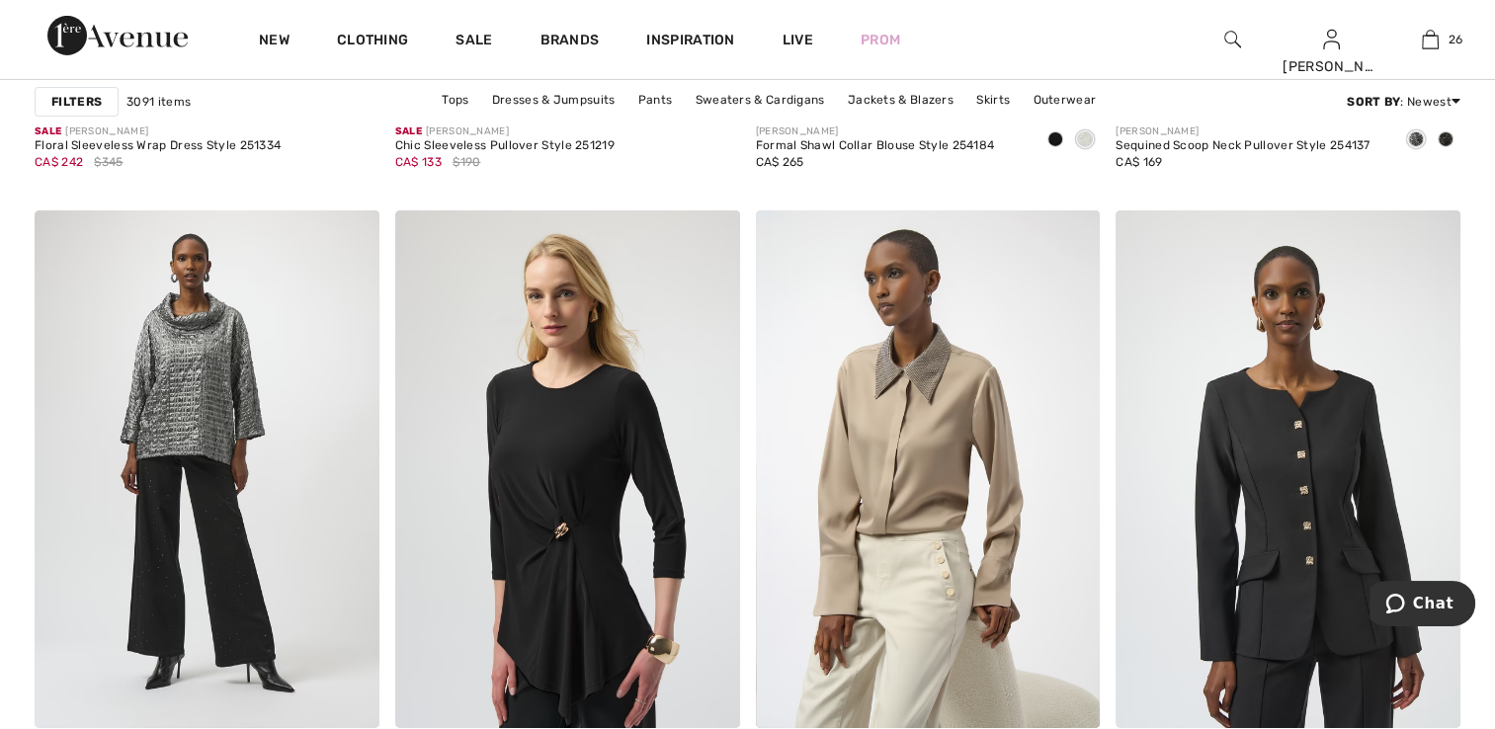
scroll to position [6721, 0]
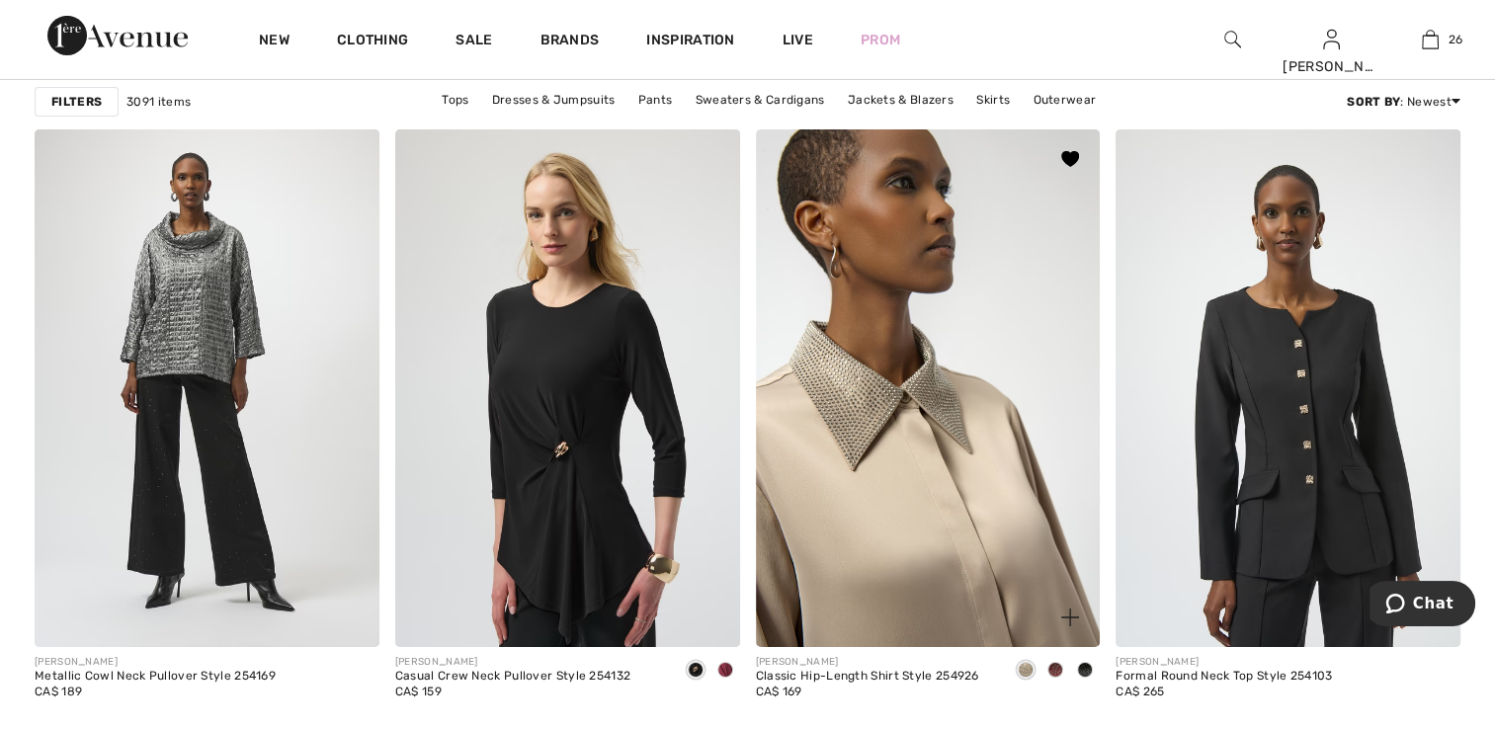
click at [1013, 521] on img at bounding box center [928, 387] width 345 height 517
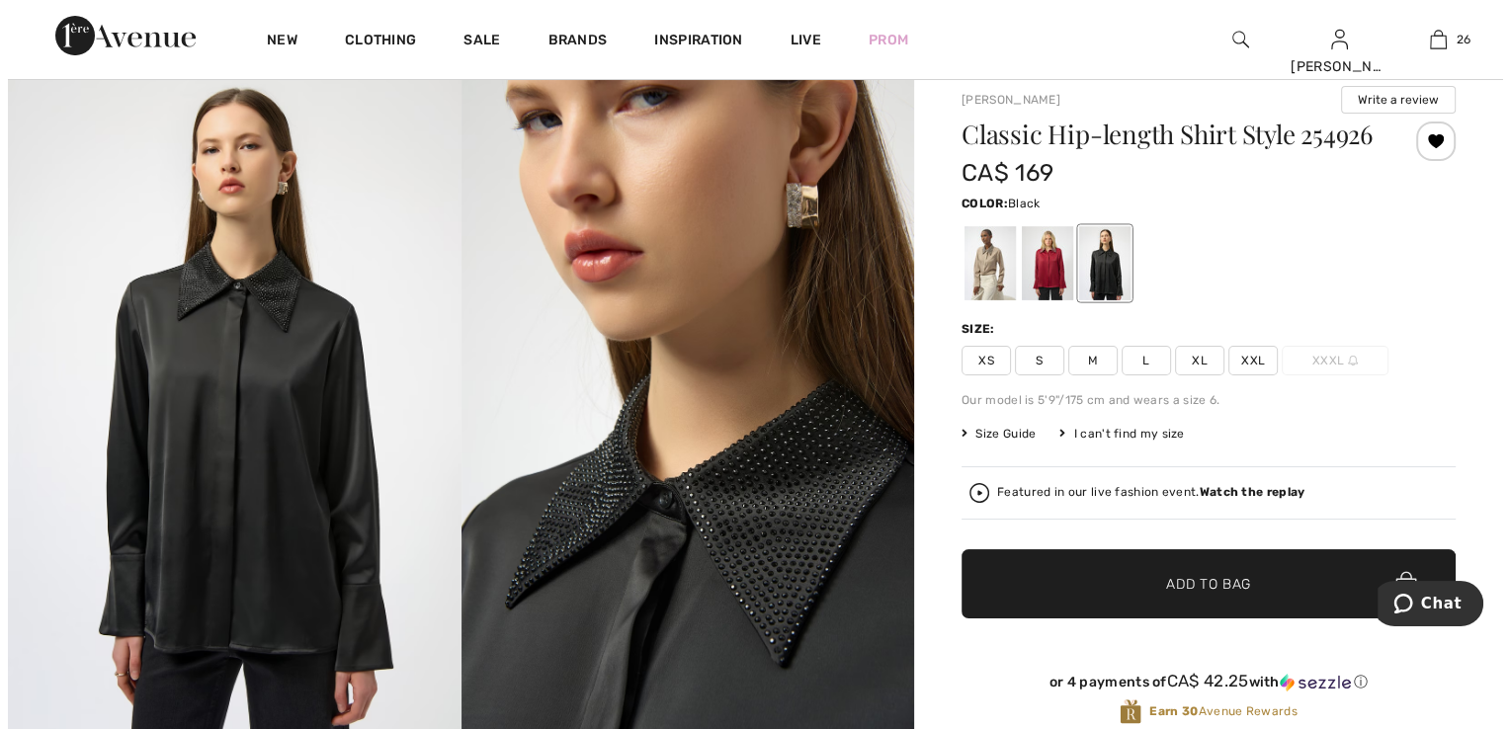
scroll to position [99, 0]
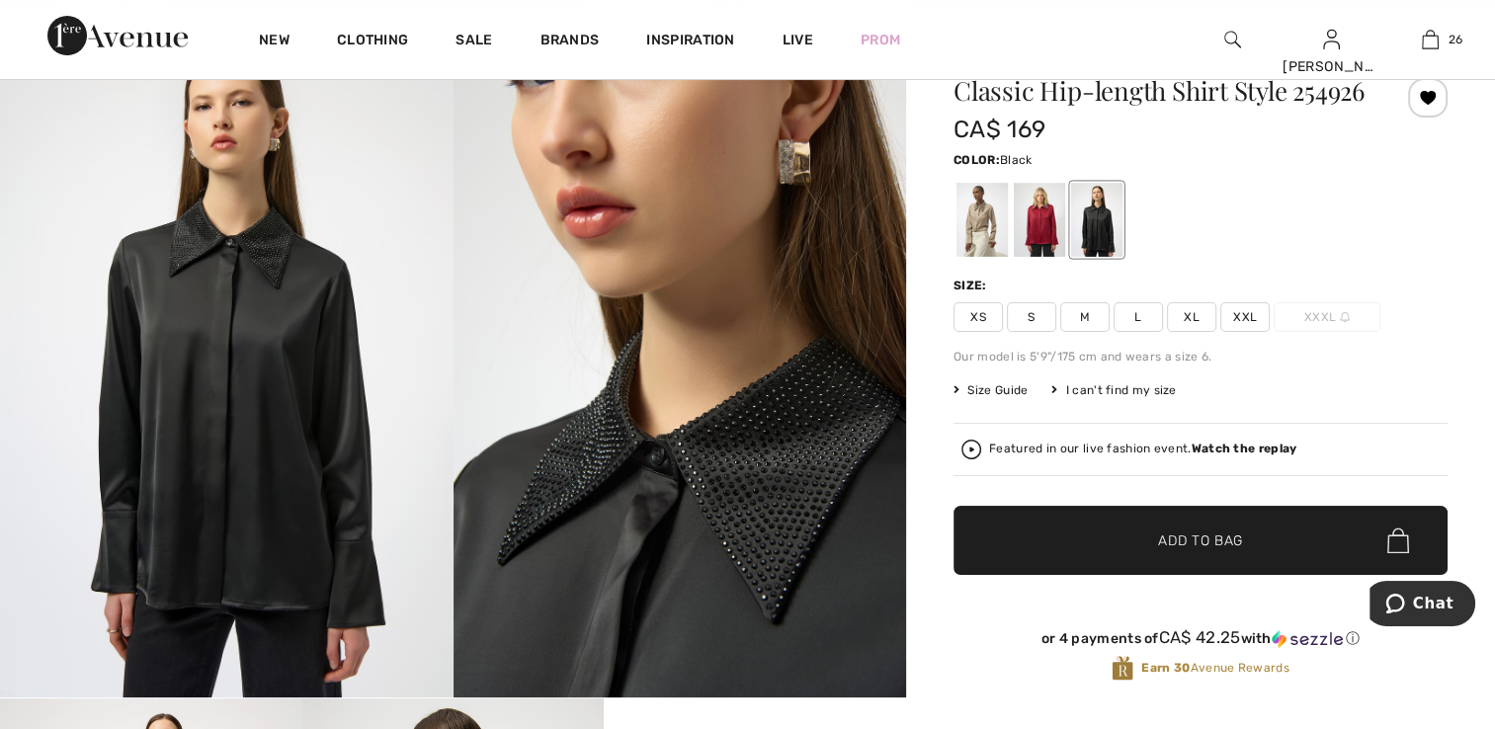
click at [327, 451] on img at bounding box center [227, 358] width 454 height 679
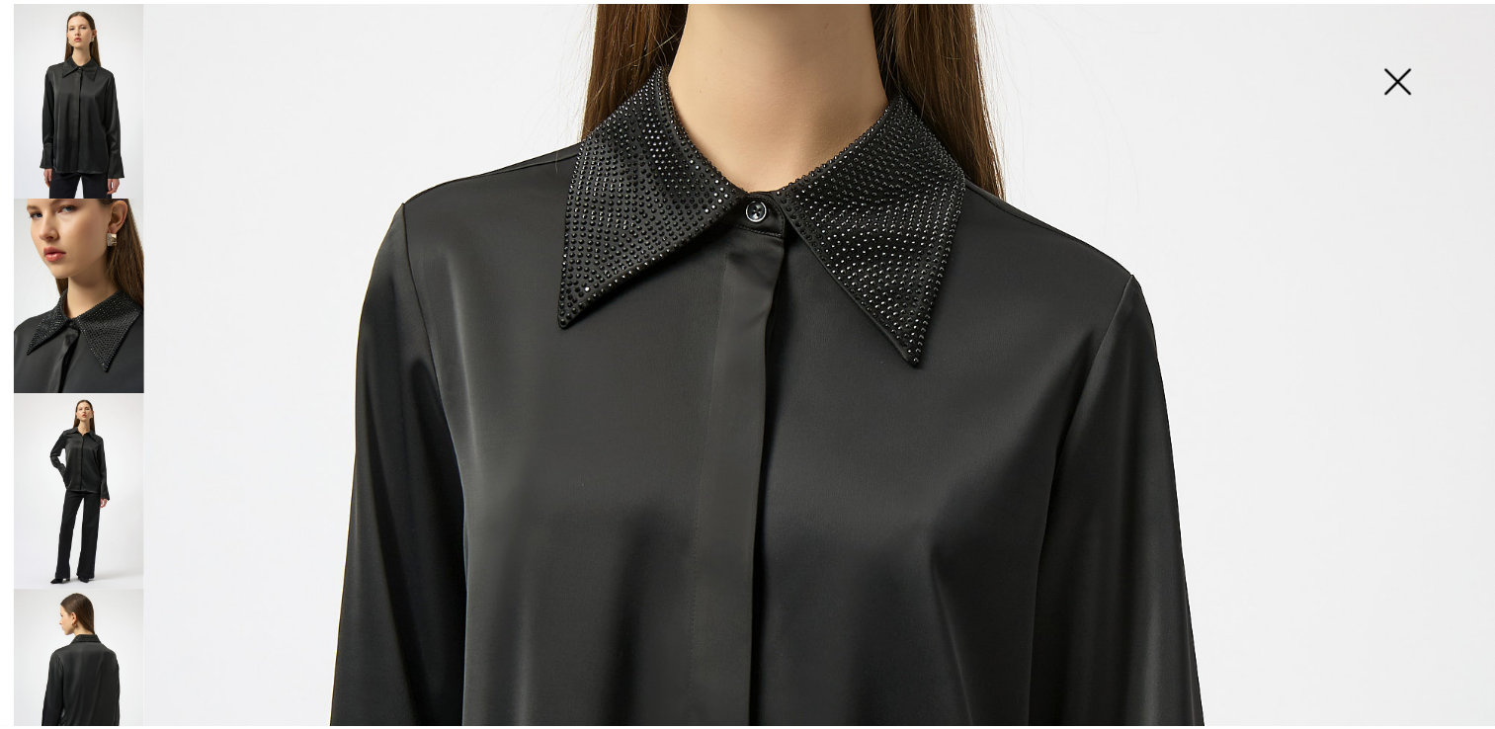
scroll to position [522, 0]
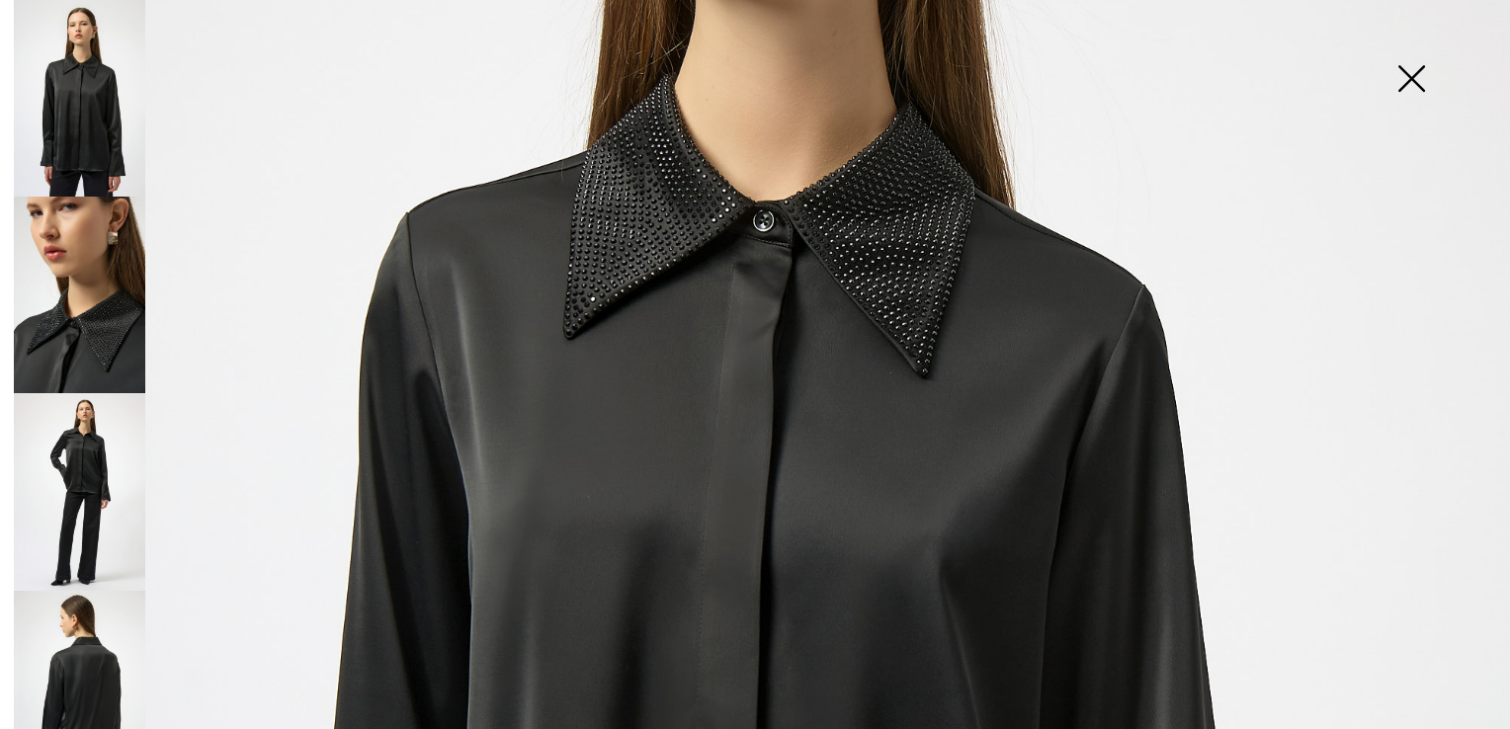
click at [1400, 72] on img at bounding box center [1411, 81] width 99 height 102
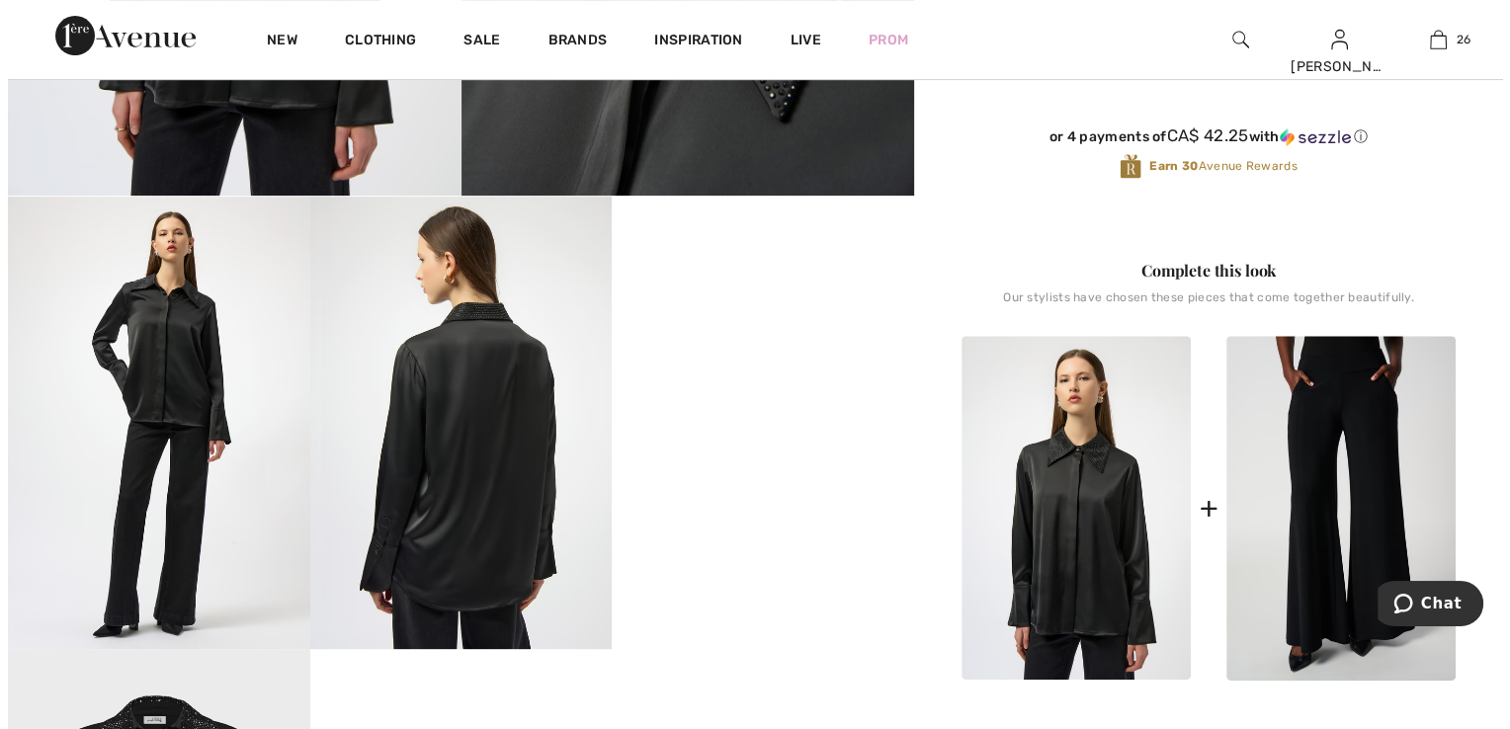
scroll to position [692, 0]
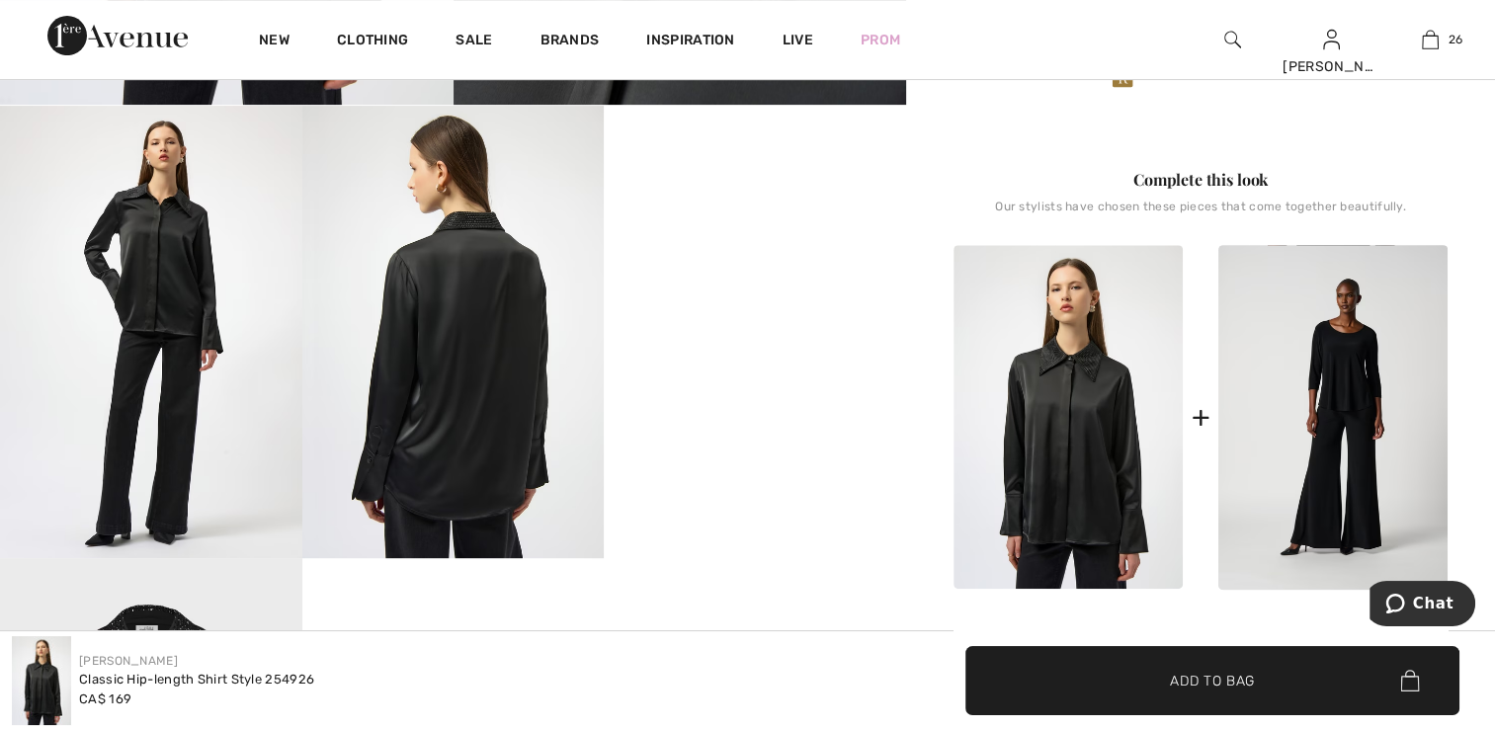
click at [182, 349] on img at bounding box center [151, 332] width 302 height 453
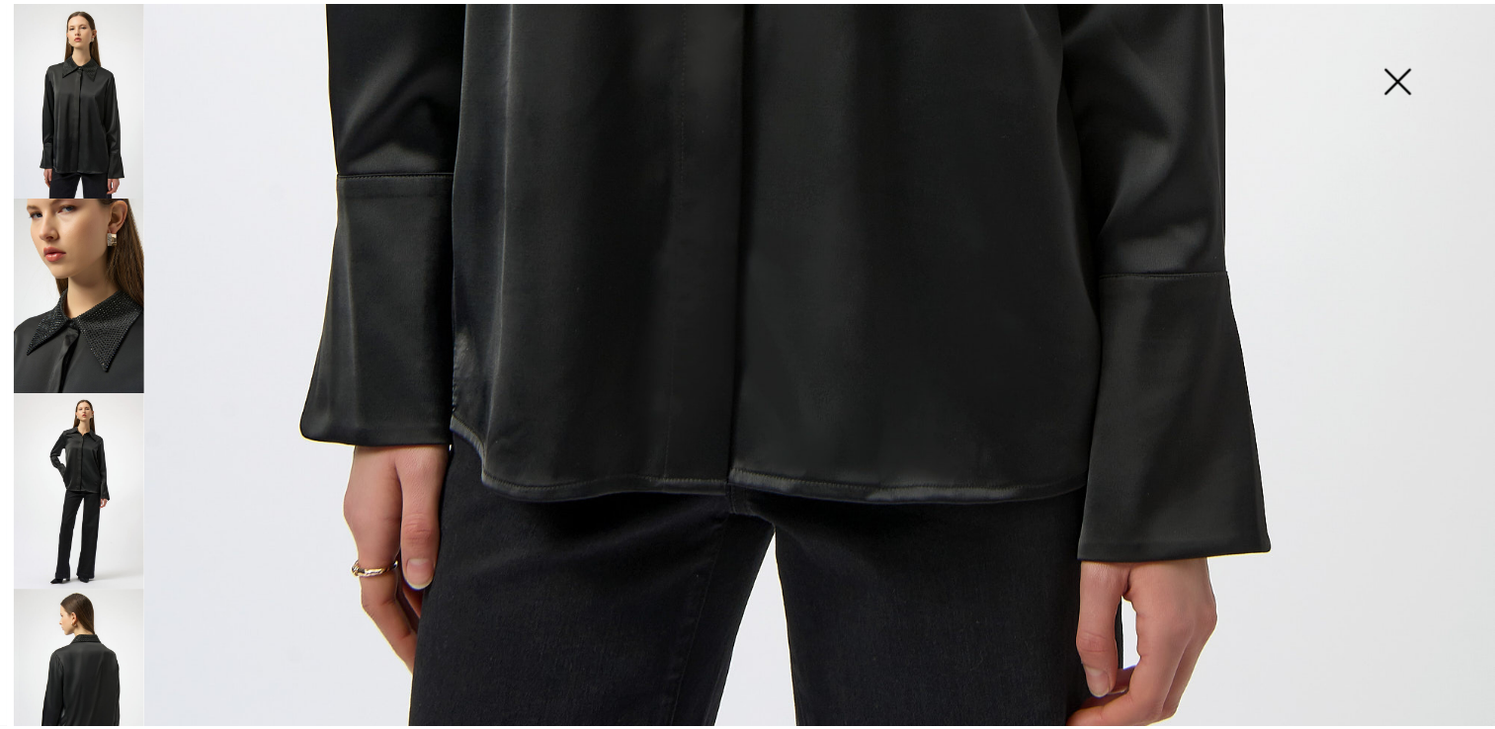
scroll to position [1510, 0]
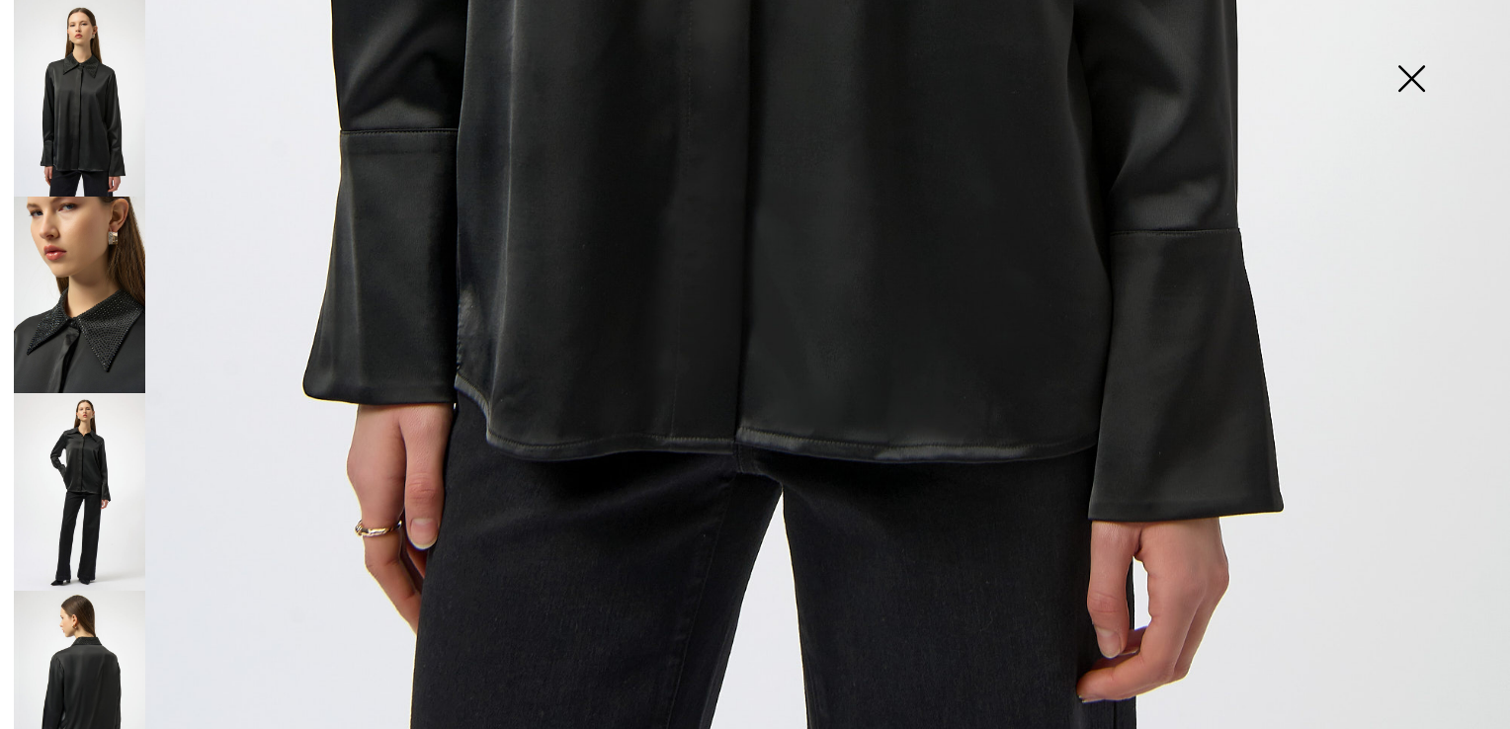
click at [1419, 89] on img at bounding box center [1411, 81] width 99 height 102
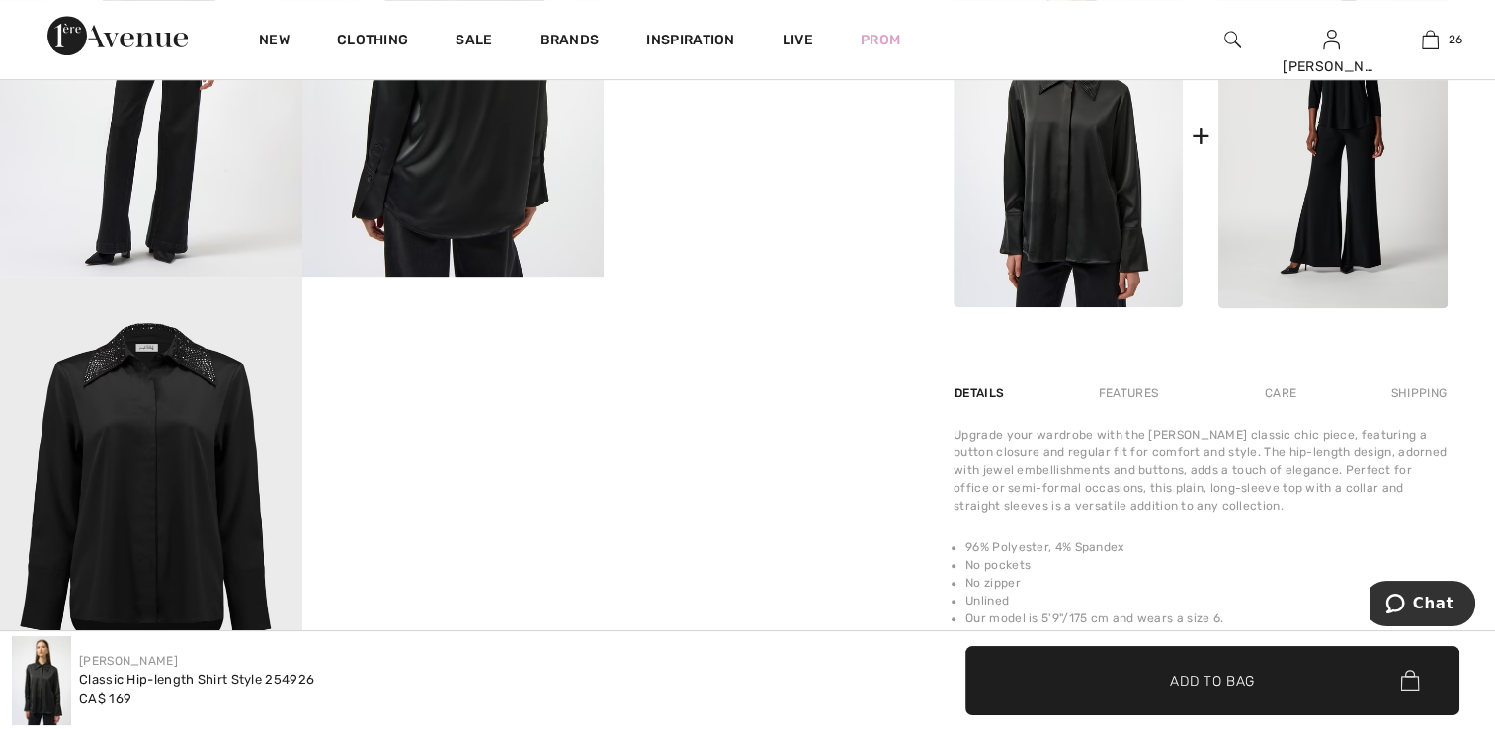
scroll to position [988, 0]
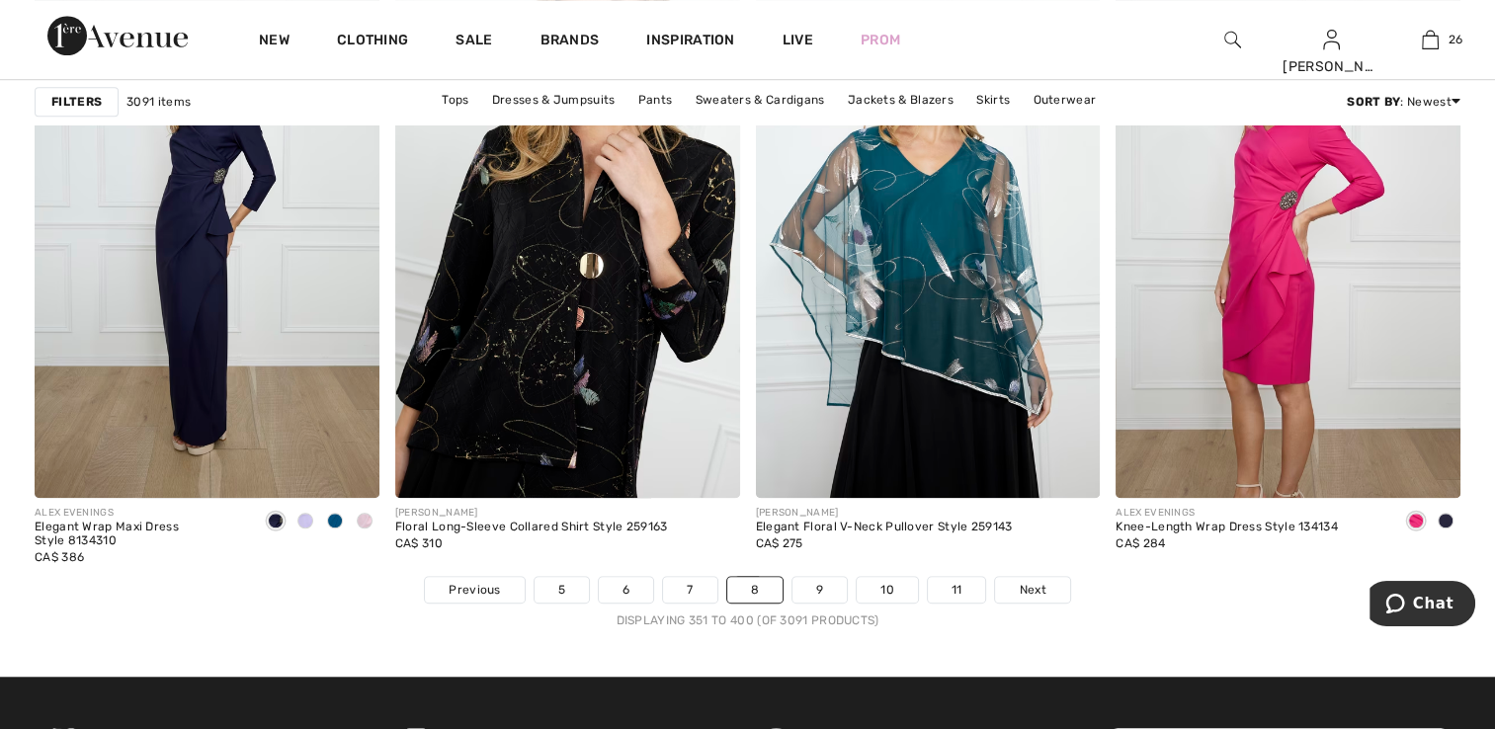
scroll to position [8994, 0]
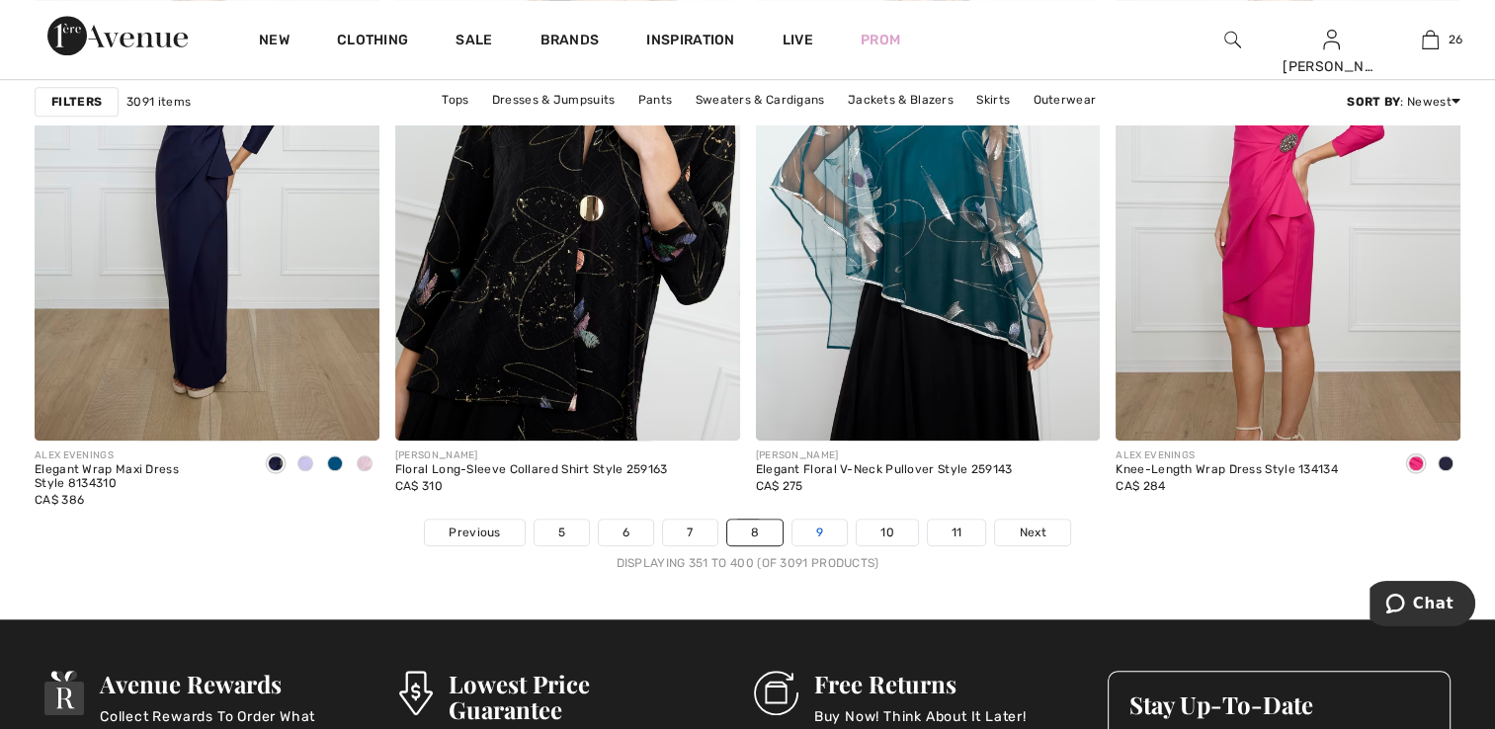
click at [810, 528] on link "9" at bounding box center [820, 533] width 54 height 26
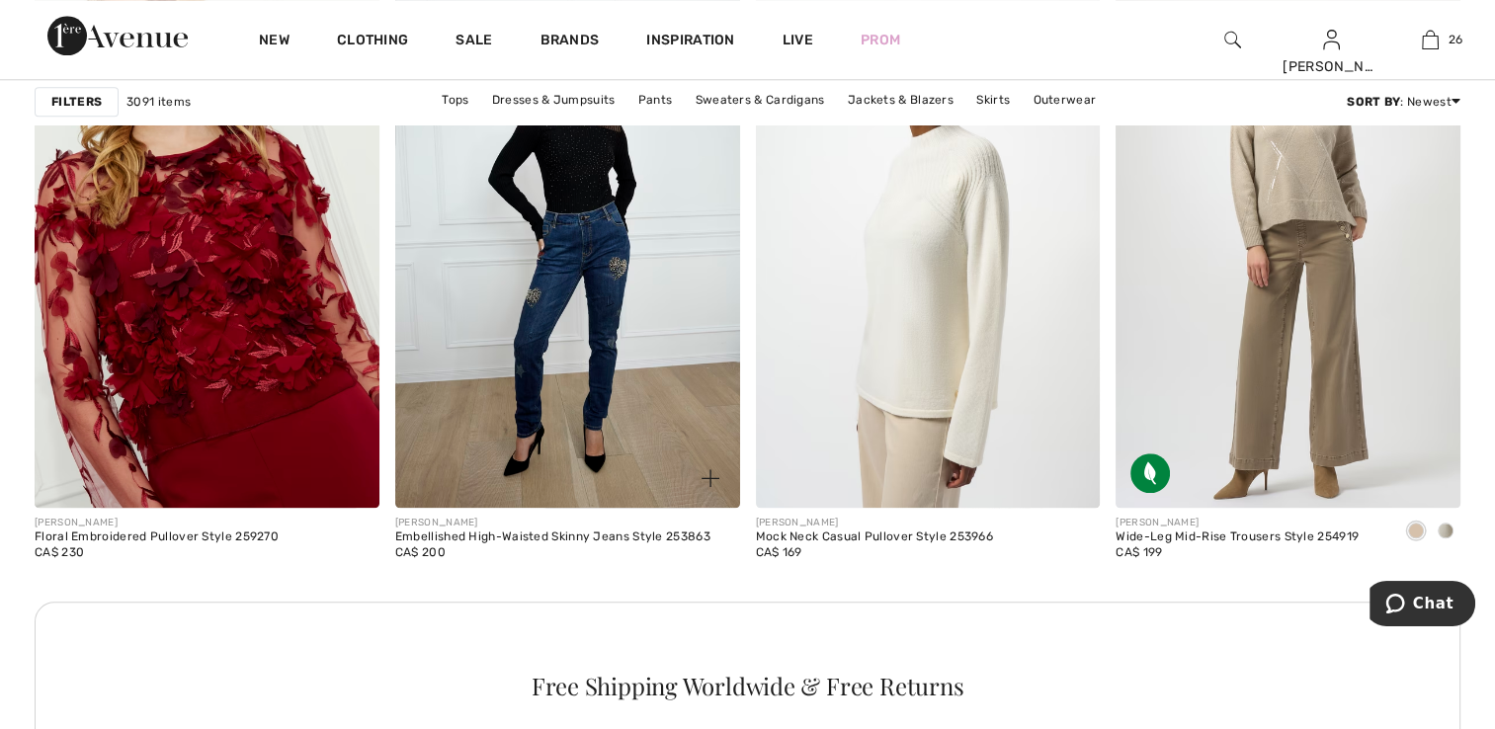
scroll to position [2076, 0]
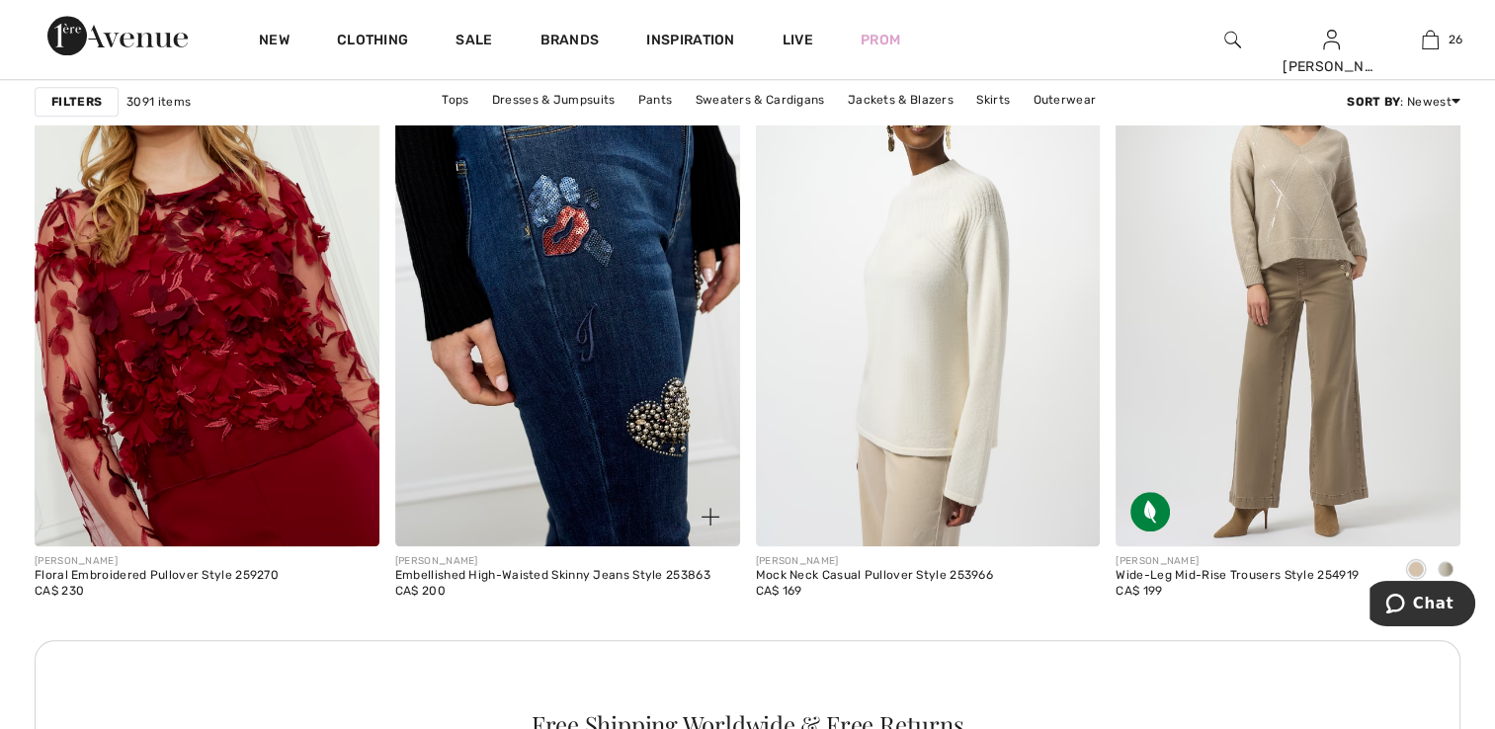
click at [581, 310] on img at bounding box center [567, 287] width 345 height 517
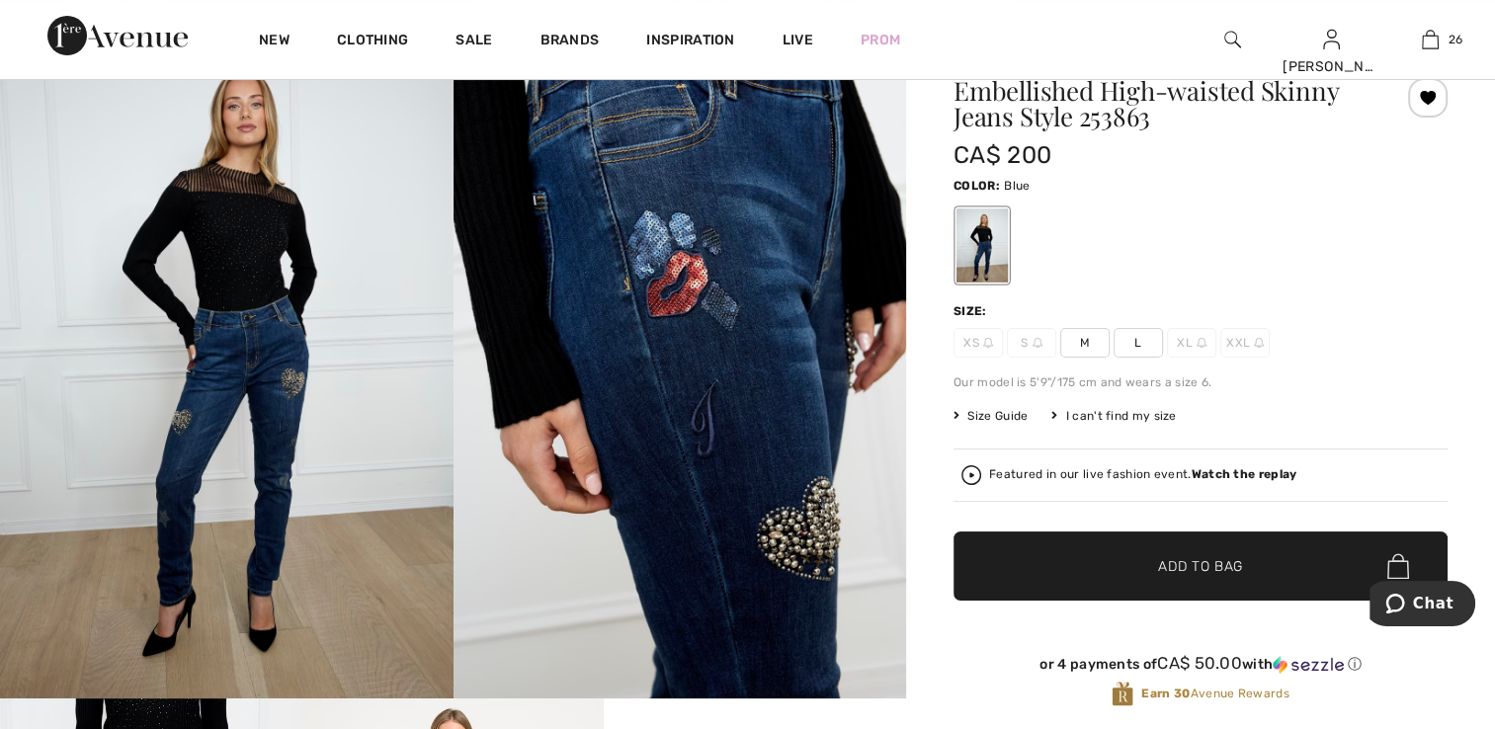
scroll to position [99, 0]
click at [976, 340] on span "XS" at bounding box center [978, 343] width 49 height 30
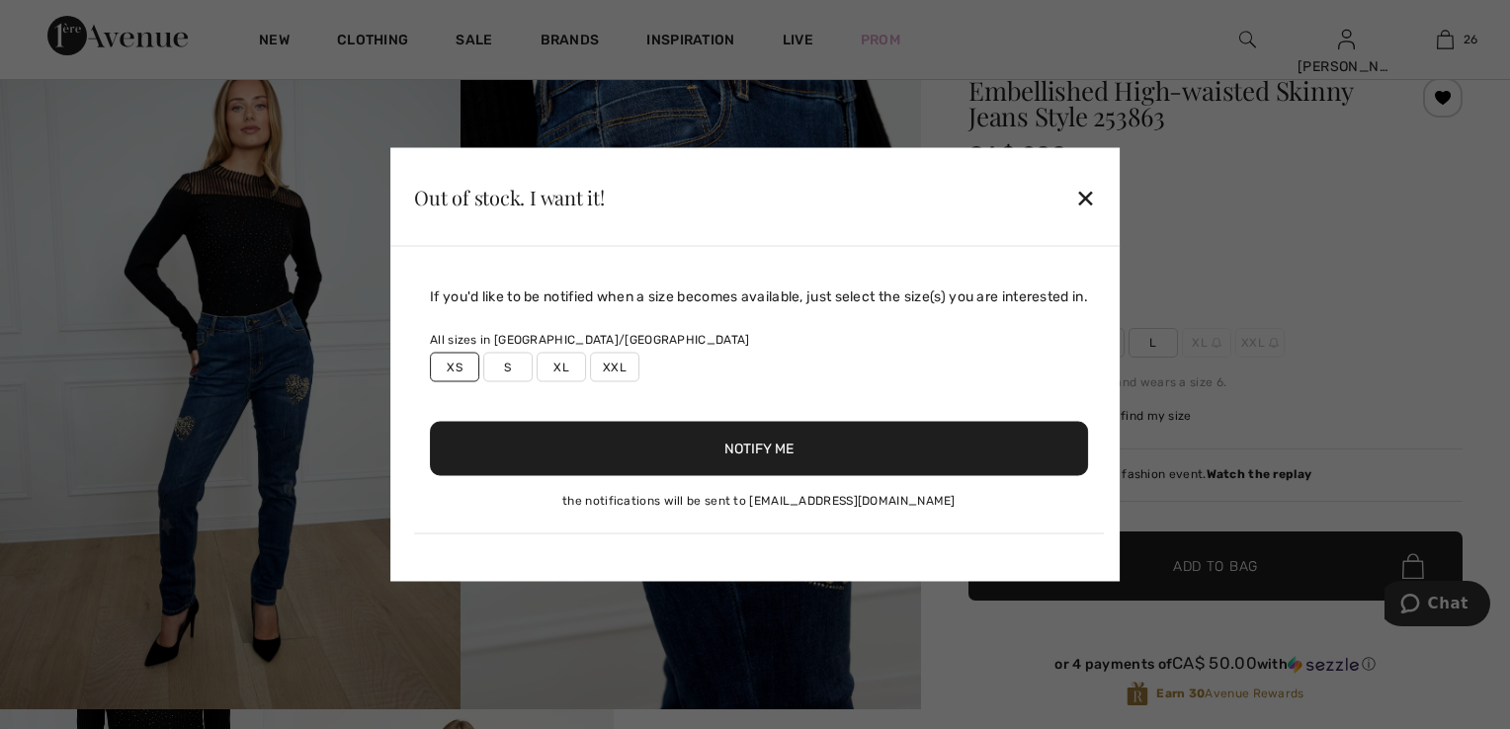
click at [806, 444] on button "Notify Me" at bounding box center [759, 449] width 658 height 54
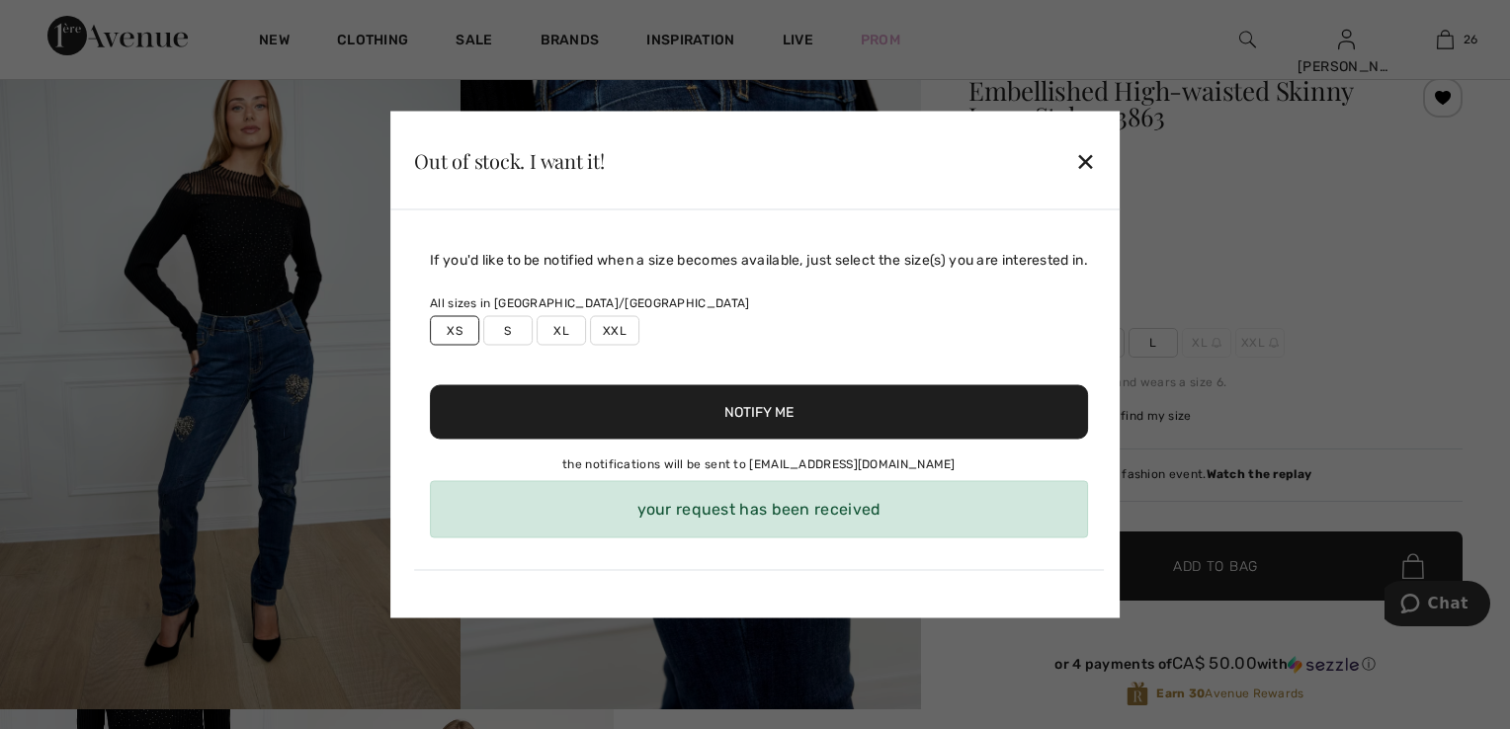
drag, startPoint x: 1087, startPoint y: 157, endPoint x: 1020, endPoint y: 219, distance: 91.6
click at [1086, 158] on div "✕" at bounding box center [1085, 160] width 21 height 42
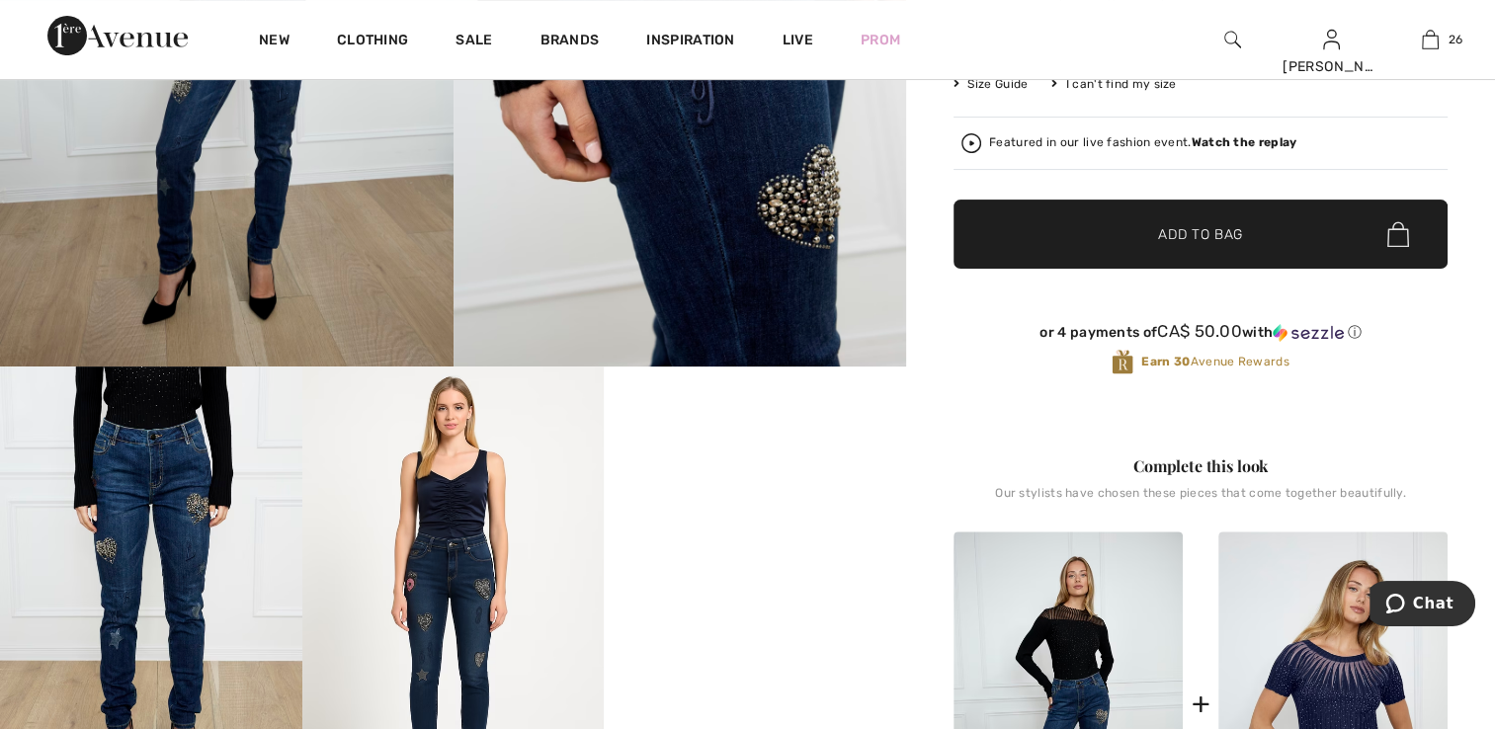
scroll to position [494, 0]
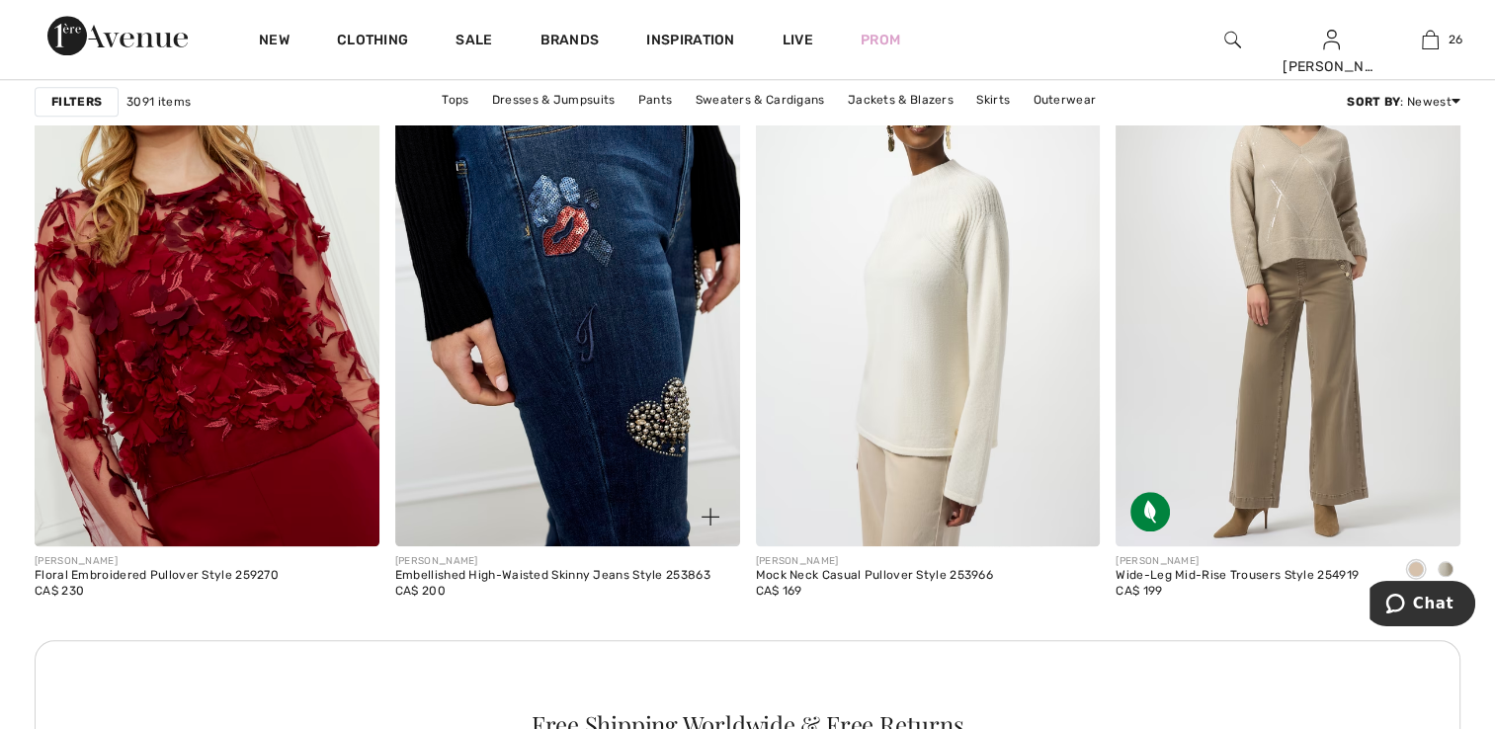
click at [656, 432] on img at bounding box center [567, 287] width 345 height 517
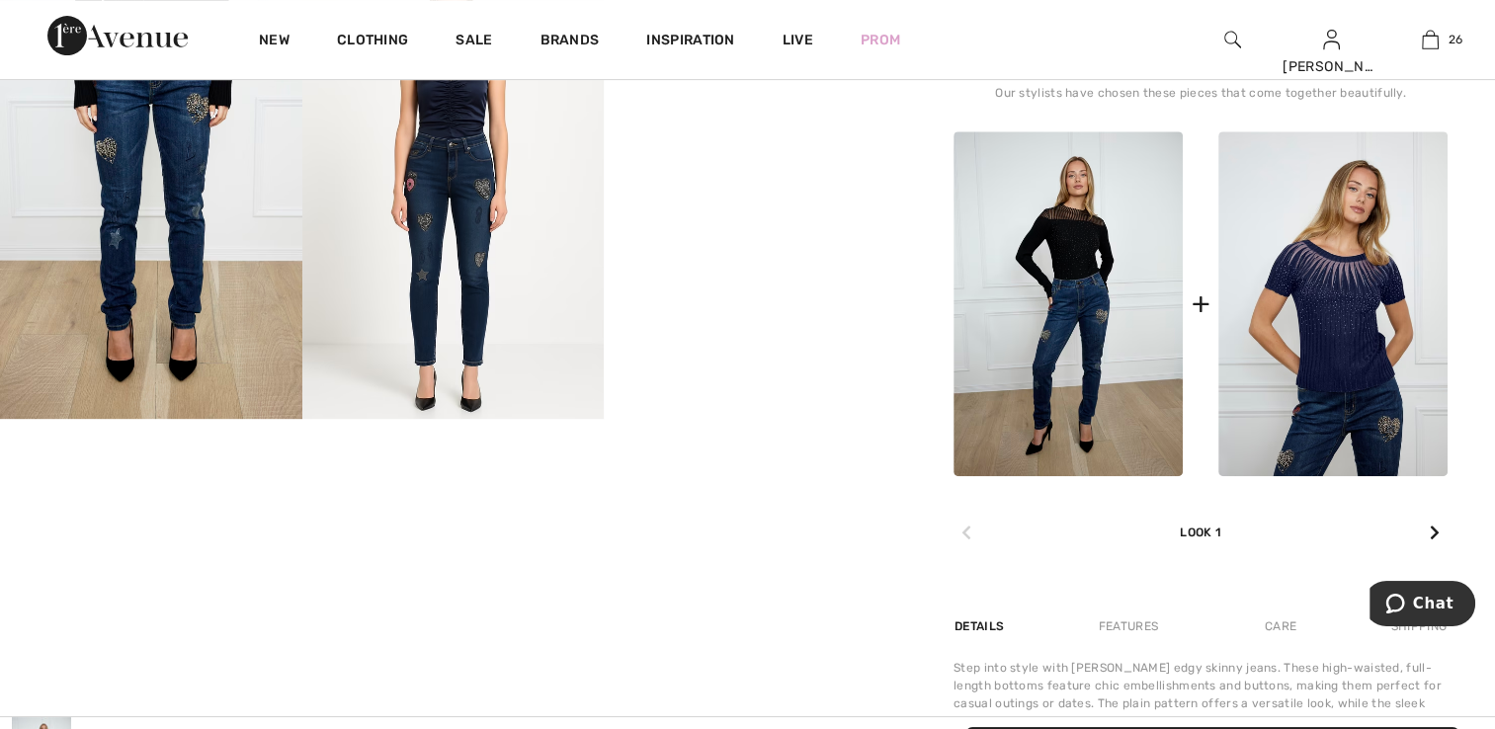
scroll to position [890, 0]
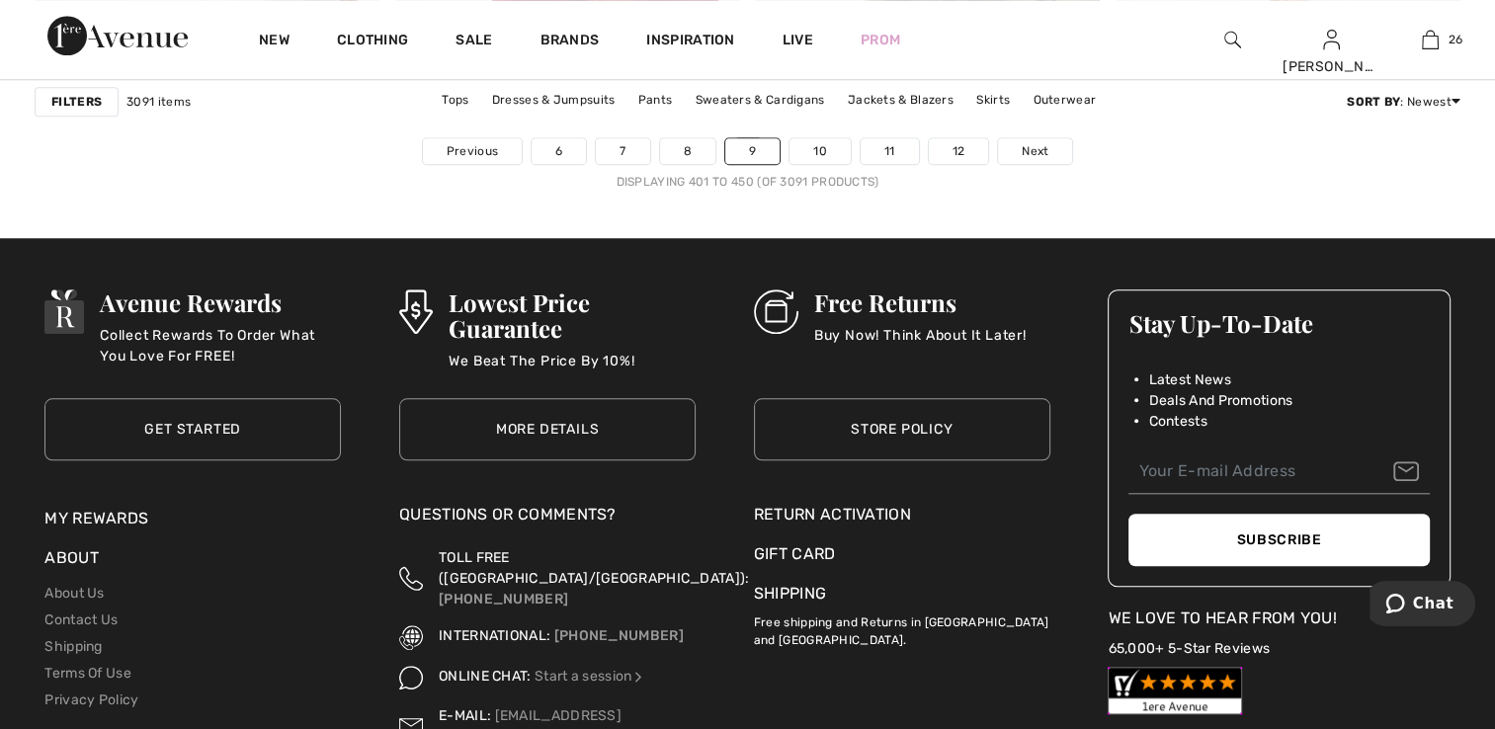
scroll to position [9290, 0]
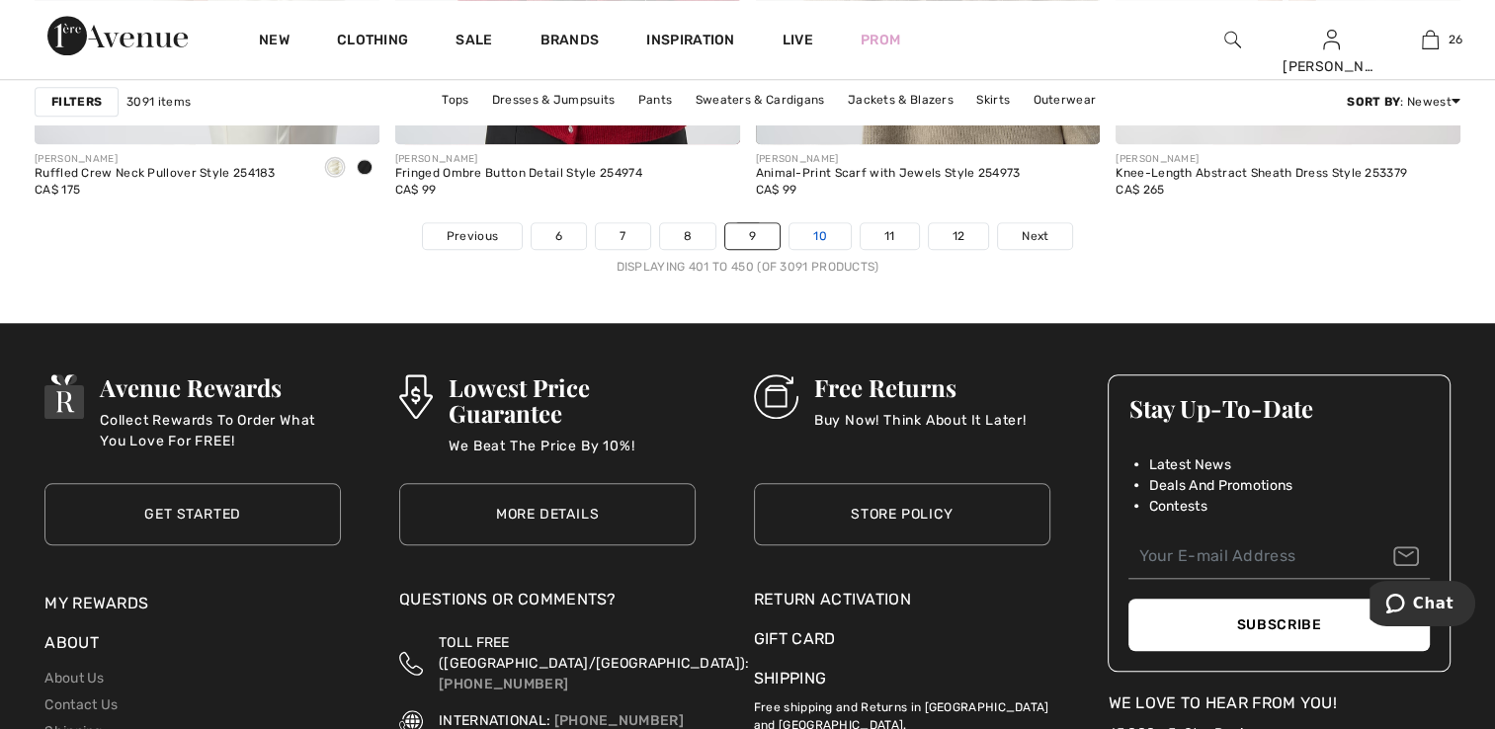
click at [824, 227] on link "10" at bounding box center [820, 236] width 61 height 26
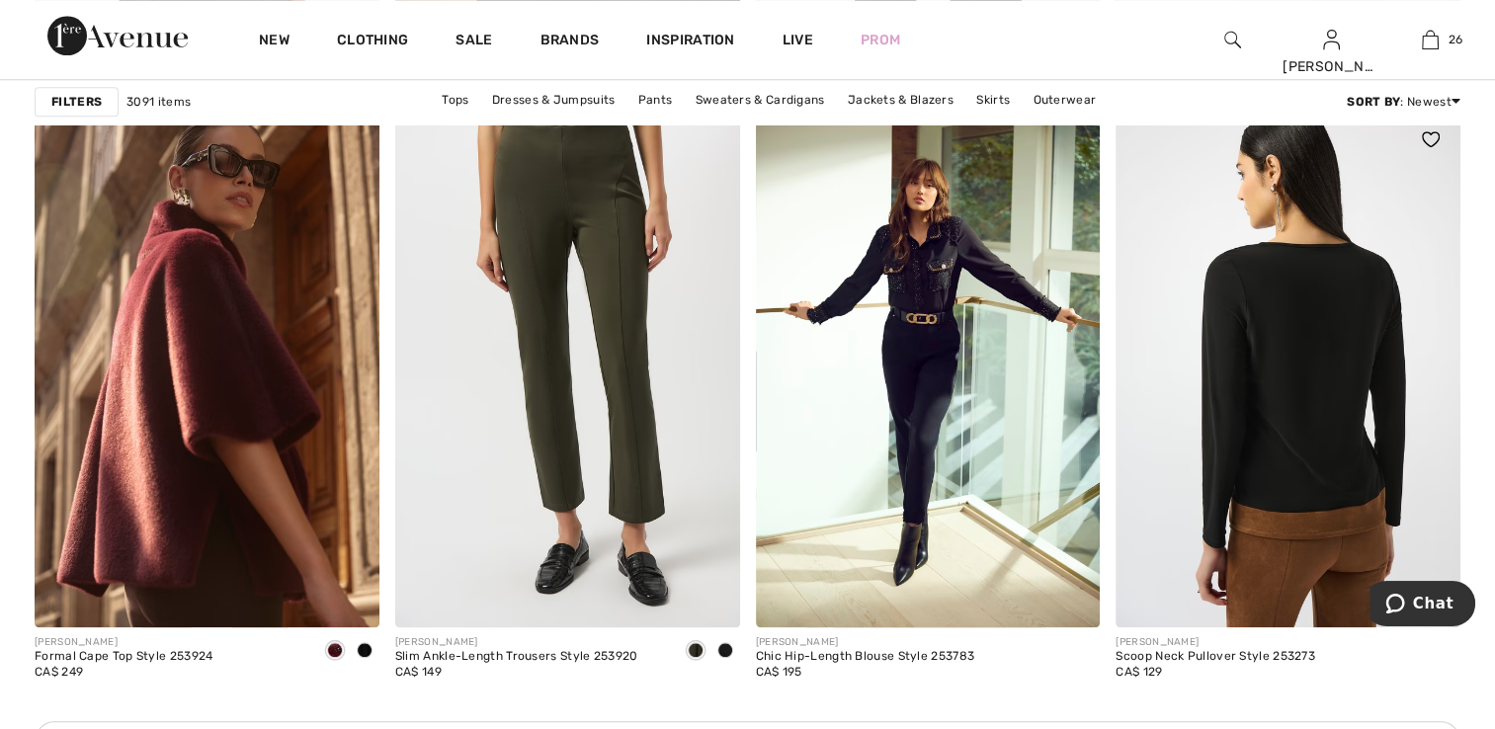
scroll to position [1977, 0]
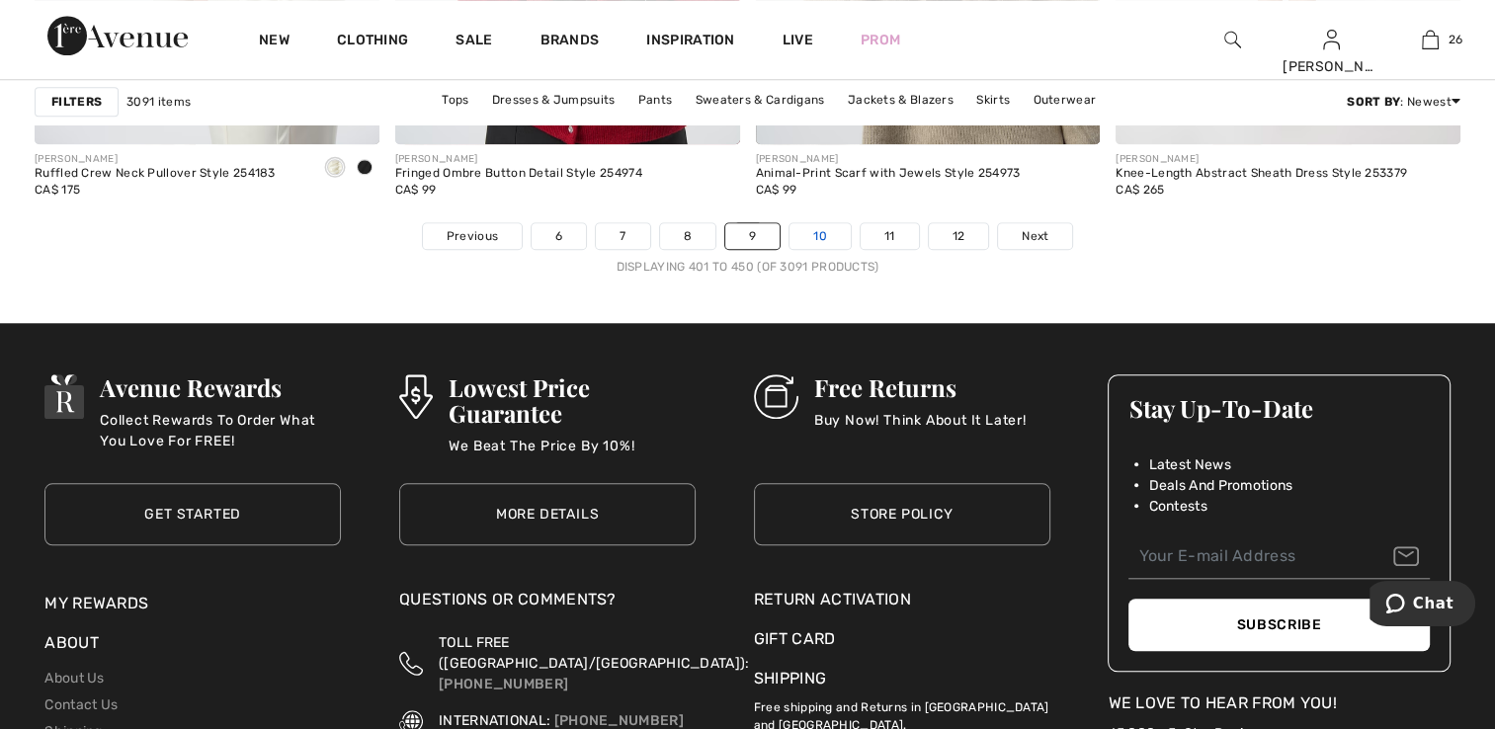
click at [812, 232] on link "10" at bounding box center [820, 236] width 61 height 26
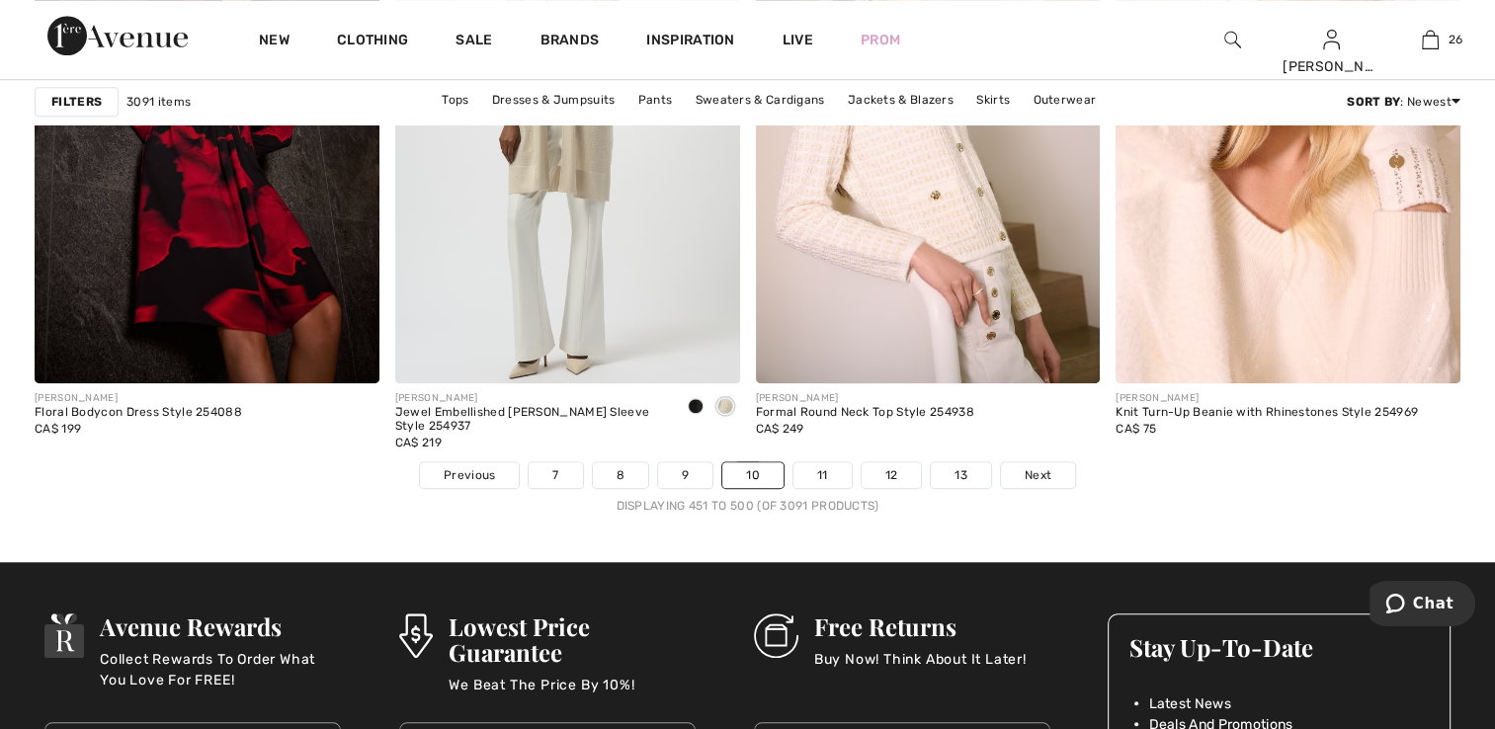
scroll to position [9290, 0]
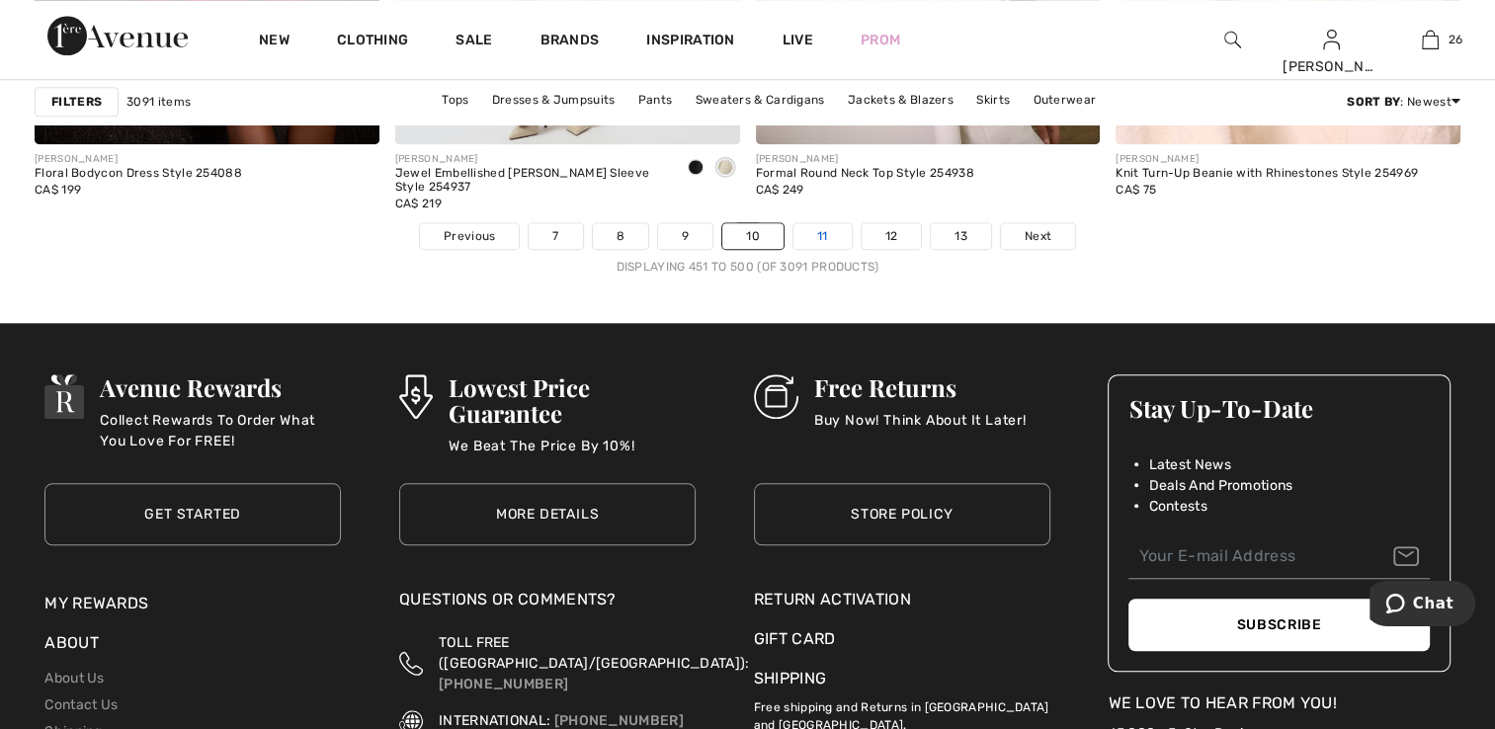
click at [816, 237] on link "11" at bounding box center [823, 236] width 58 height 26
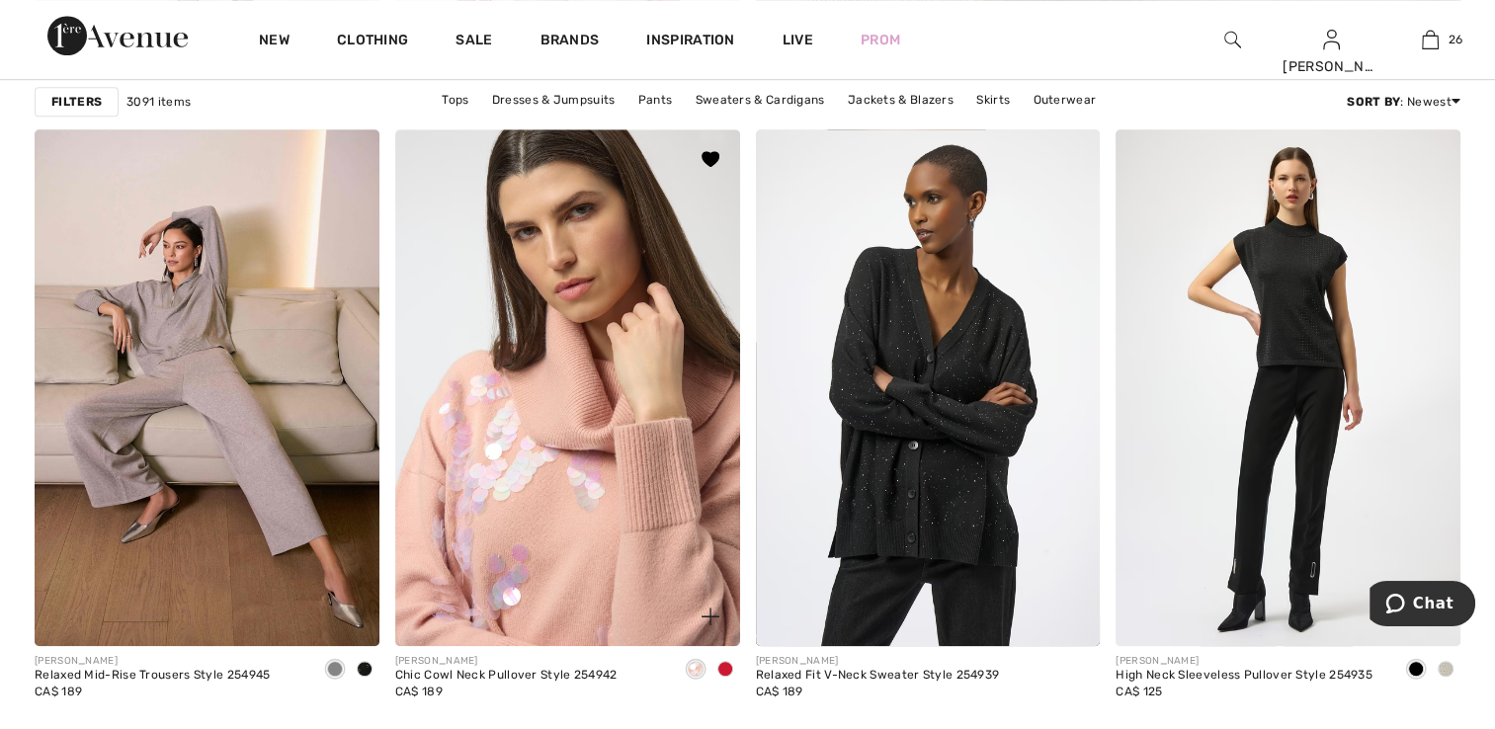
scroll to position [1384, 0]
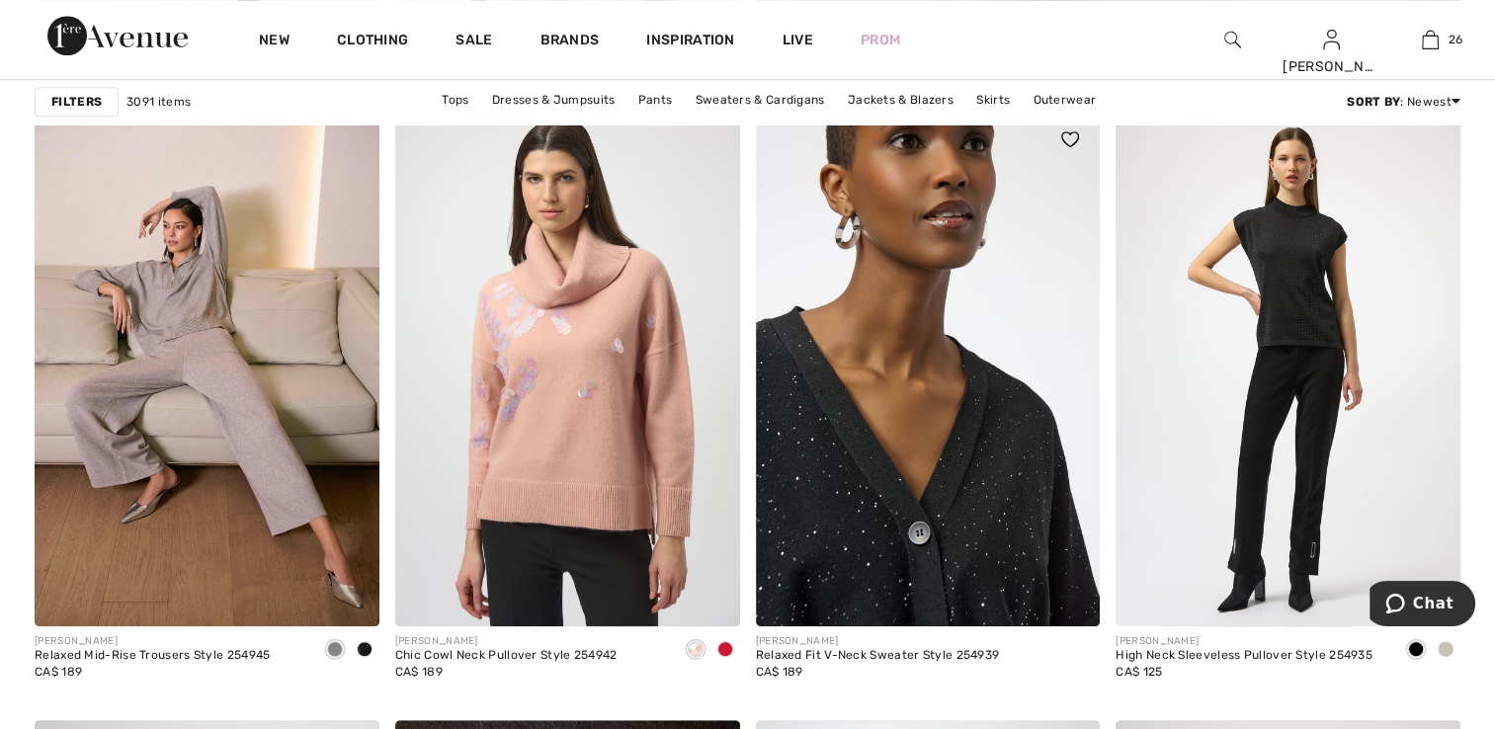
click at [894, 379] on img at bounding box center [928, 368] width 345 height 517
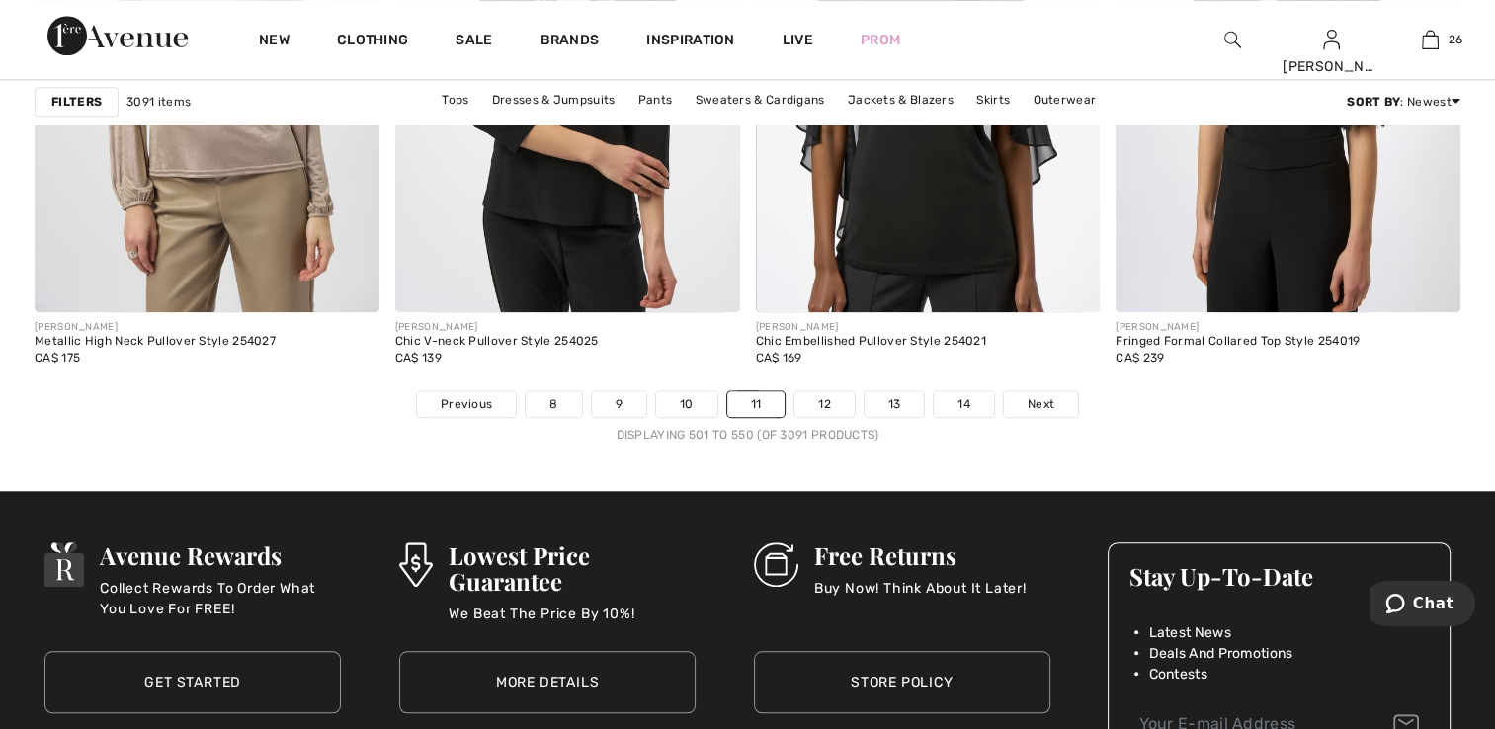
scroll to position [9192, 0]
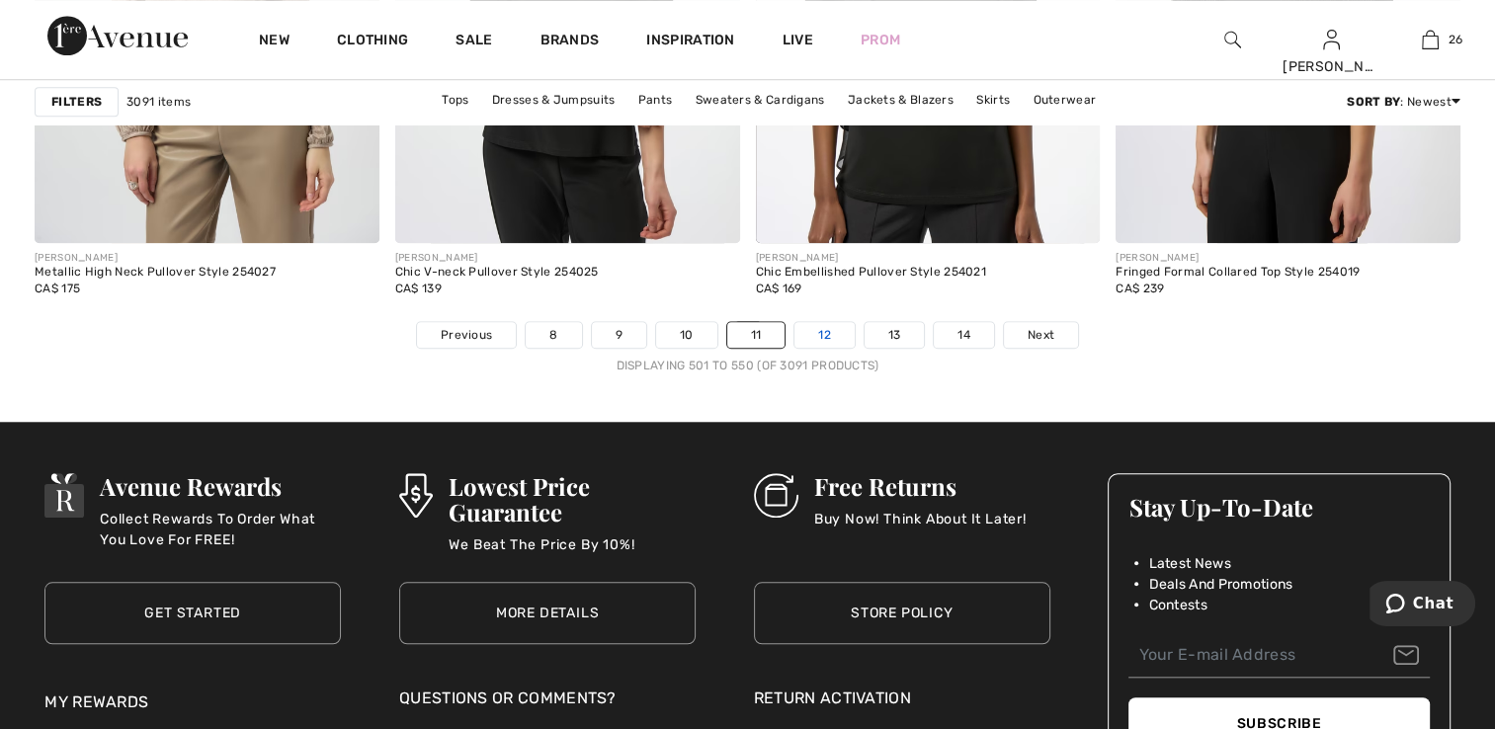
click at [814, 334] on link "12" at bounding box center [825, 335] width 60 height 26
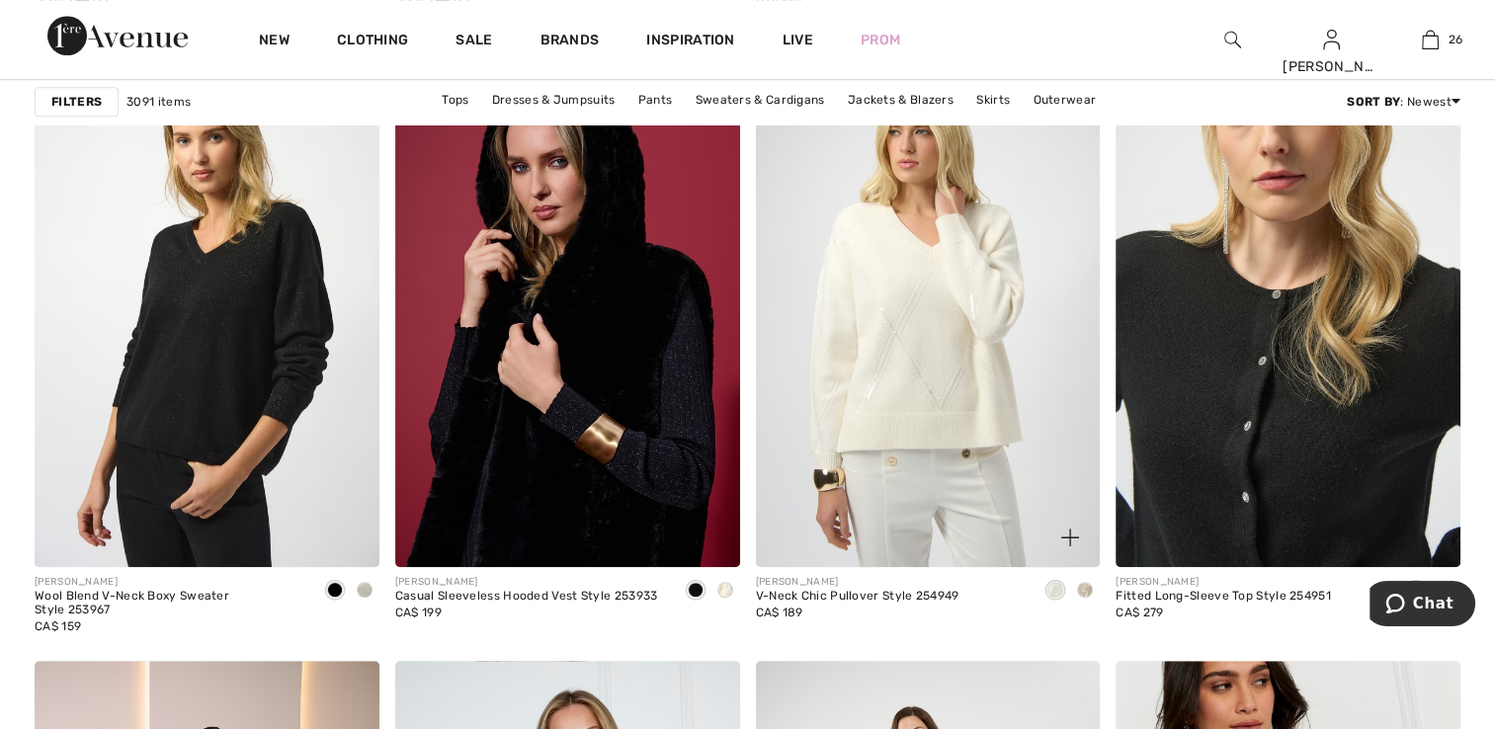
scroll to position [1483, 0]
